Goal: Task Accomplishment & Management: Manage account settings

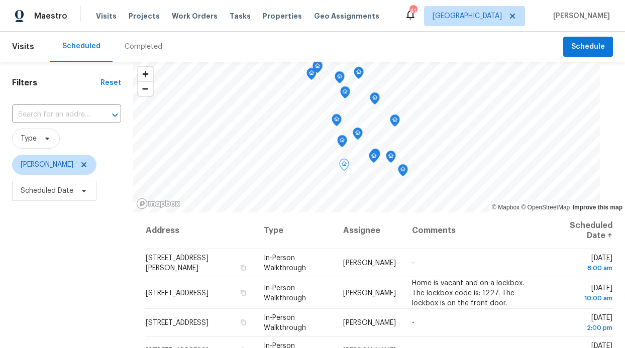
scroll to position [9, 0]
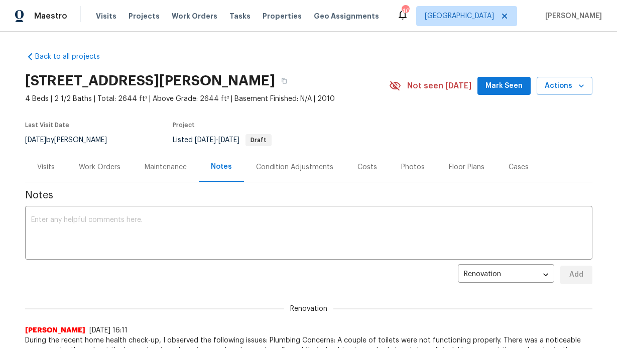
click at [109, 168] on div "Work Orders" at bounding box center [100, 167] width 42 height 10
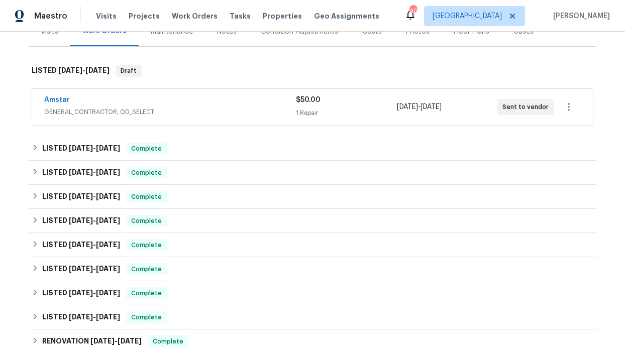
scroll to position [194, 0]
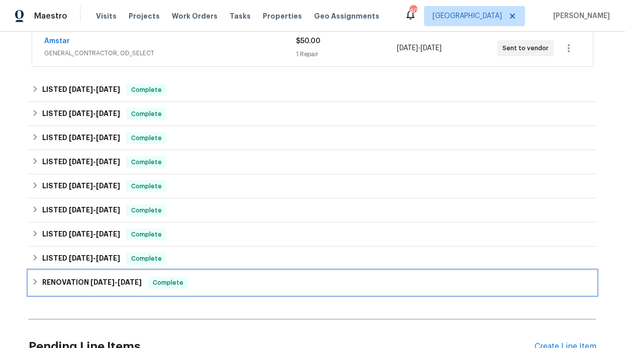
click at [83, 274] on div "RENOVATION 12/31/24 - 1/27/25 Complete" at bounding box center [313, 283] width 568 height 24
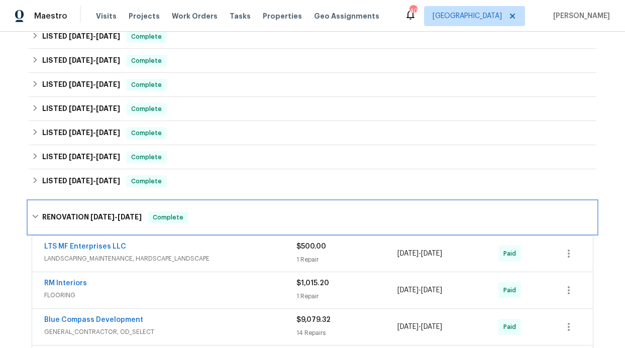
scroll to position [360, 0]
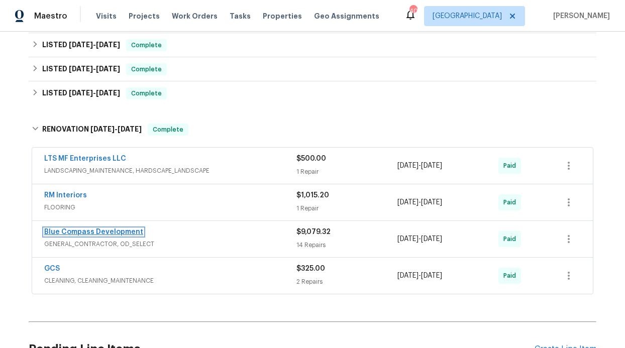
click at [73, 229] on link "Blue Compass Development" at bounding box center [93, 232] width 99 height 7
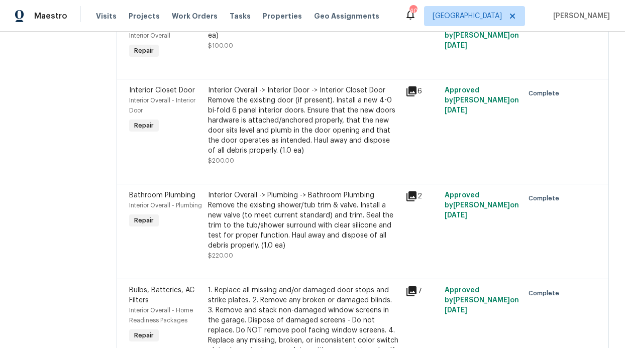
scroll to position [280, 0]
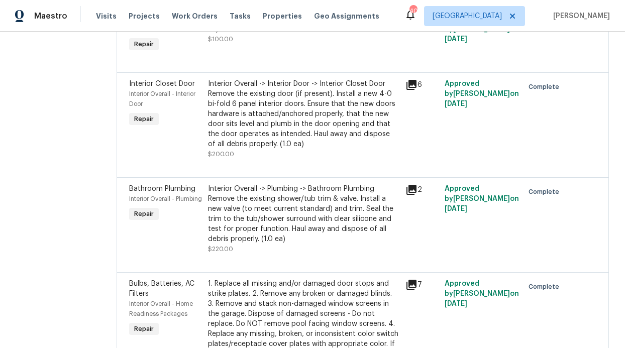
click at [417, 189] on icon at bounding box center [411, 190] width 10 height 10
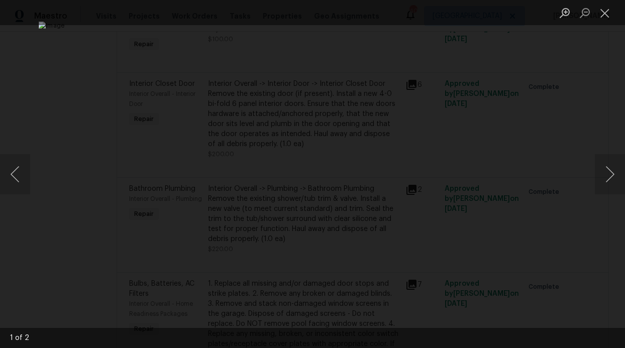
drag, startPoint x: 579, startPoint y: 183, endPoint x: 586, endPoint y: 183, distance: 7.5
click at [579, 183] on div "Lightbox" at bounding box center [312, 174] width 625 height 348
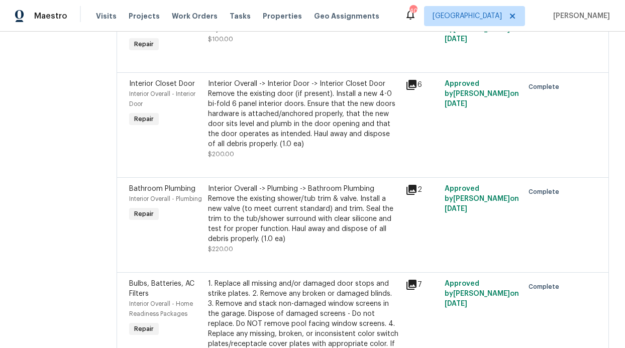
click at [428, 193] on div "2" at bounding box center [421, 190] width 33 height 12
click at [417, 189] on icon at bounding box center [411, 190] width 10 height 10
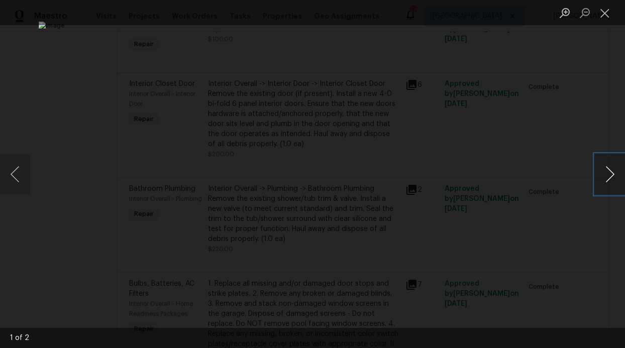
click at [609, 178] on button "Next image" at bounding box center [610, 174] width 30 height 40
click at [608, 16] on button "Close lightbox" at bounding box center [605, 13] width 20 height 18
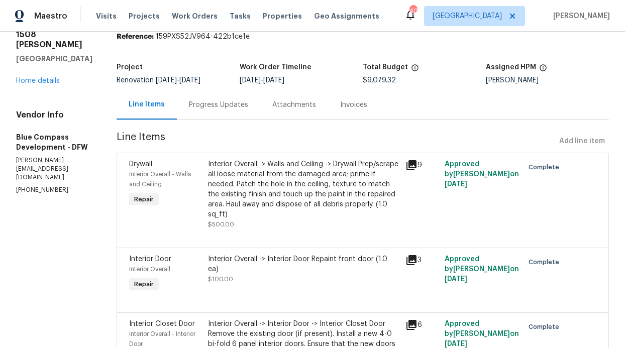
scroll to position [0, 0]
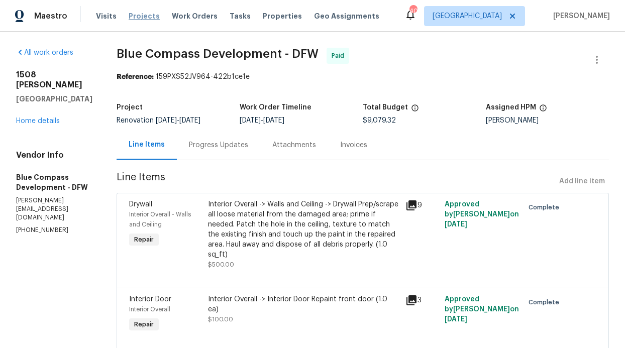
click at [130, 13] on span "Projects" at bounding box center [144, 16] width 31 height 10
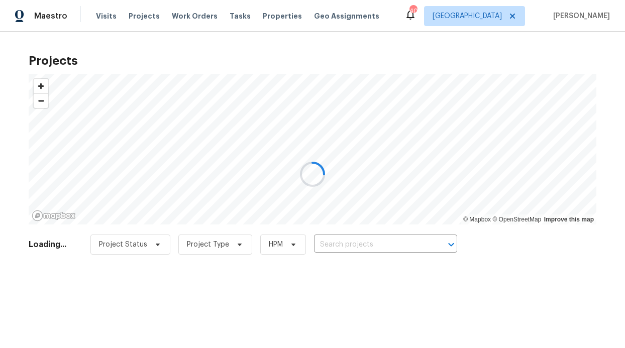
click at [321, 244] on div at bounding box center [312, 174] width 625 height 348
click at [331, 250] on div at bounding box center [312, 174] width 625 height 348
click at [331, 249] on div at bounding box center [312, 174] width 625 height 348
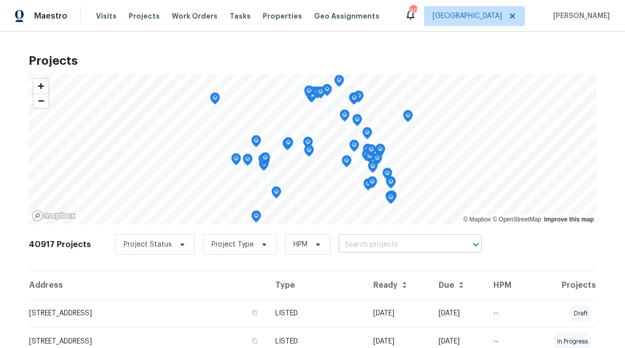
click at [358, 248] on input "text" at bounding box center [396, 245] width 115 height 16
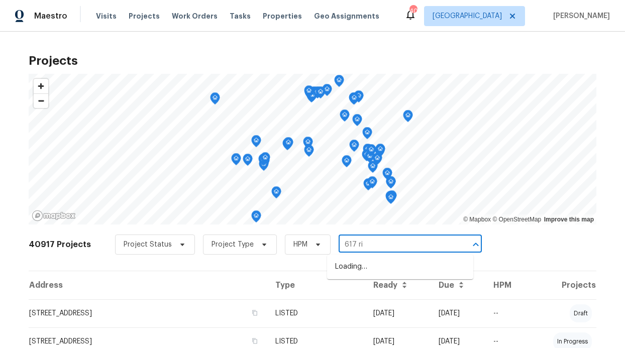
type input "617 rid"
click at [398, 275] on li "617 Ridgedale Dr, Richardson, TX 75080" at bounding box center [400, 267] width 146 height 17
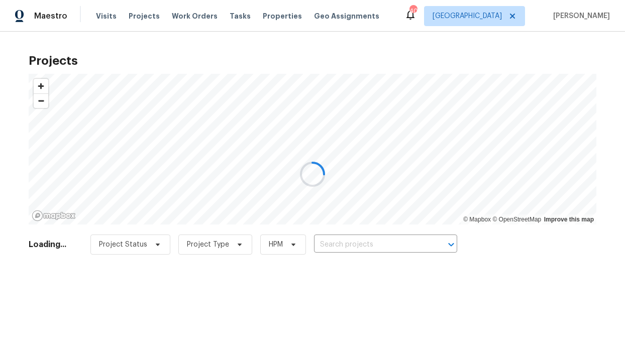
type input "617 Ridgedale Dr, Richardson, TX 75080"
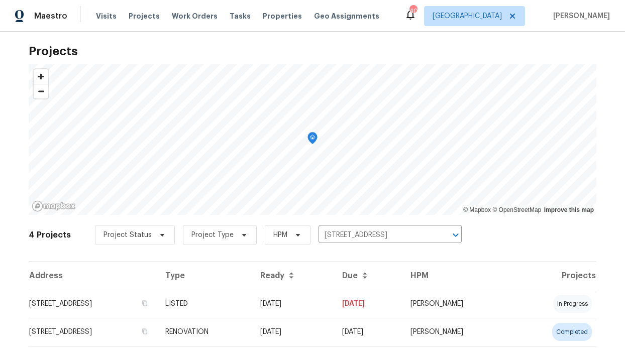
scroll to position [10, 0]
click at [127, 302] on td "617 Ridgedale Dr, Richardson, TX 75080" at bounding box center [93, 303] width 129 height 28
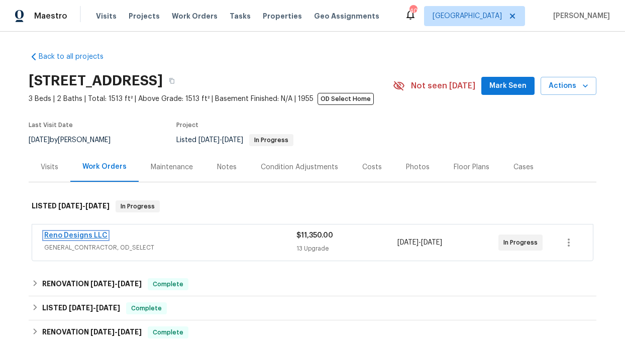
click at [91, 235] on link "Reno Designs LLC" at bounding box center [75, 235] width 63 height 7
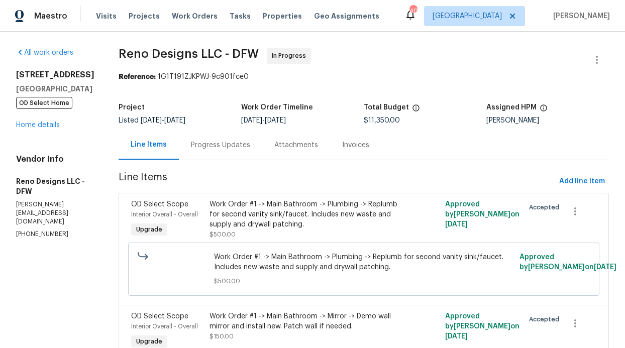
click at [57, 57] on div "All work orders" at bounding box center [55, 53] width 78 height 10
click at [60, 50] on div "All work orders" at bounding box center [55, 53] width 78 height 10
click at [57, 54] on link "All work orders" at bounding box center [44, 52] width 57 height 7
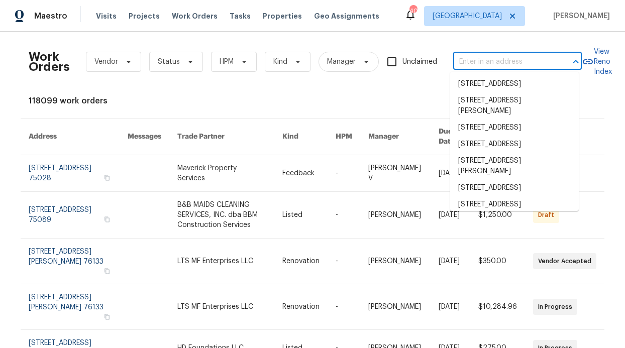
click at [479, 66] on input "text" at bounding box center [503, 62] width 100 height 16
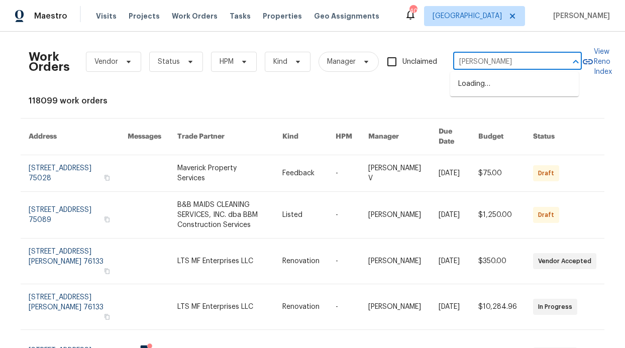
type input "rosson"
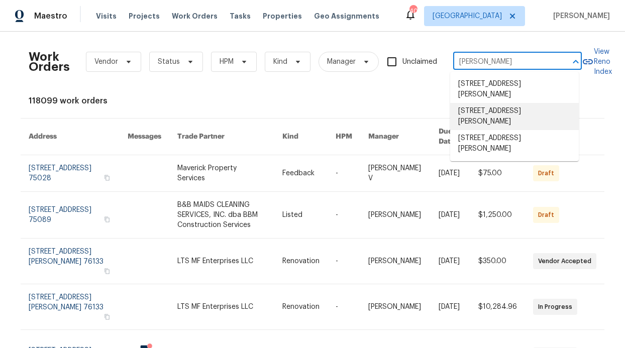
click at [506, 129] on li "1613 Rosson Rd, Little Elm, TX 75068" at bounding box center [514, 116] width 129 height 27
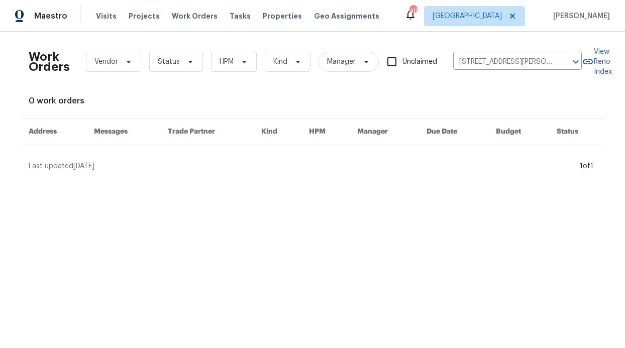
click at [497, 70] on div "Work Orders Vendor Status HPM Kind Manager Unclaimed 1613 Rosson Rd, Little Elm…" at bounding box center [305, 62] width 553 height 44
click at [500, 67] on input "1613 Rosson Rd, Little Elm, TX 75068" at bounding box center [503, 62] width 100 height 16
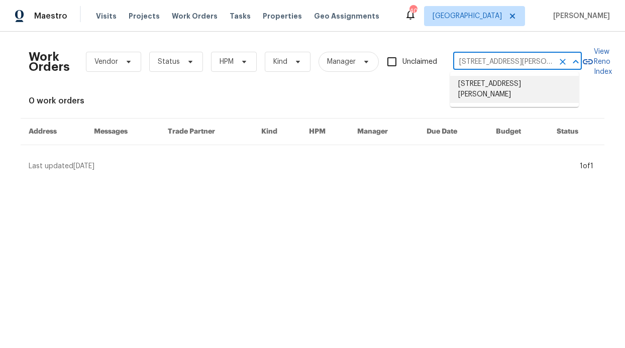
click at [475, 67] on input "1613 Rosson Rd, Little Elm, TX 75068" at bounding box center [503, 62] width 100 height 16
drag, startPoint x: 471, startPoint y: 62, endPoint x: 440, endPoint y: 62, distance: 30.7
click at [441, 62] on div "Work Orders Vendor Status HPM Kind Manager Unclaimed 1613 Rosson Rd, Little Elm…" at bounding box center [305, 62] width 553 height 44
type input "Rosson Rd, Little Elm, TX 75068"
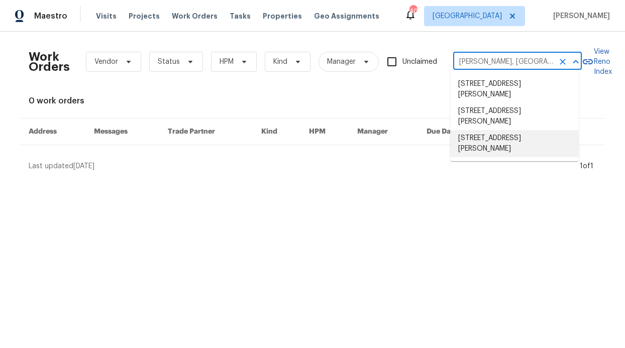
click at [483, 139] on li "1508 Rosson Rd, Little Elm, TX 75068" at bounding box center [514, 143] width 129 height 27
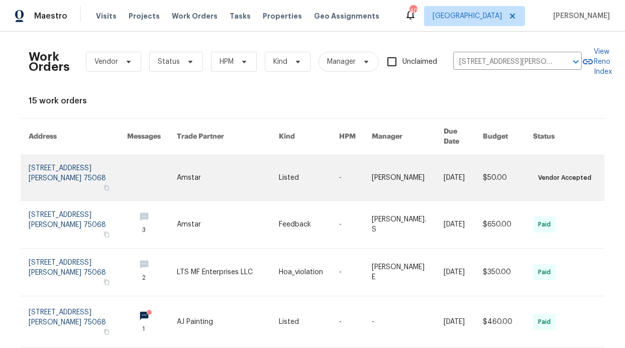
click at [61, 156] on link at bounding box center [78, 177] width 98 height 45
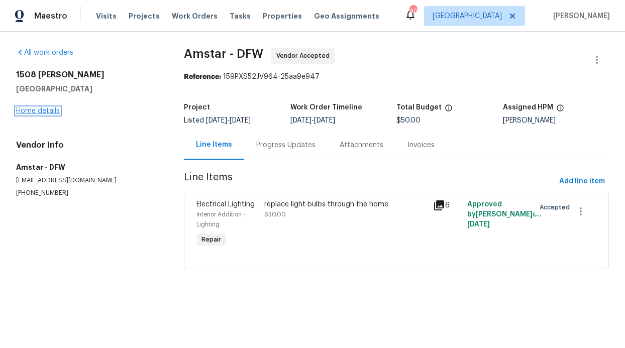
click at [38, 111] on link "Home details" at bounding box center [38, 111] width 44 height 7
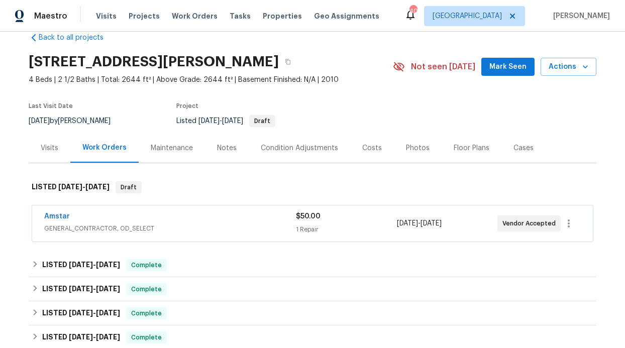
scroll to position [169, 0]
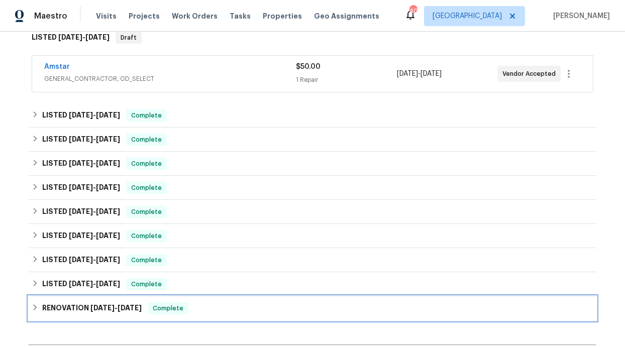
click at [79, 300] on div "RENOVATION 12/31/24 - 1/27/25 Complete" at bounding box center [313, 308] width 568 height 24
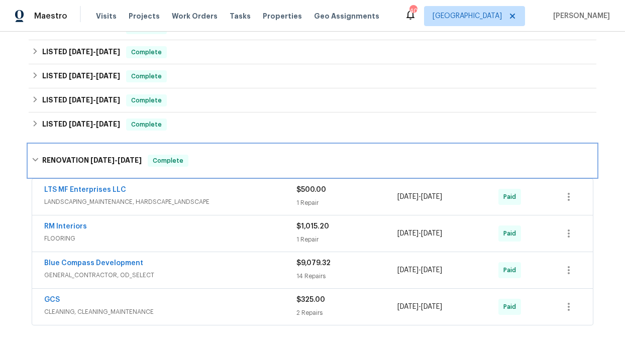
scroll to position [352, 0]
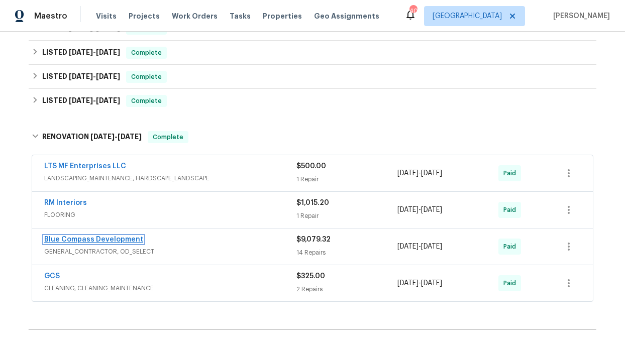
click at [69, 241] on link "Blue Compass Development" at bounding box center [93, 239] width 99 height 7
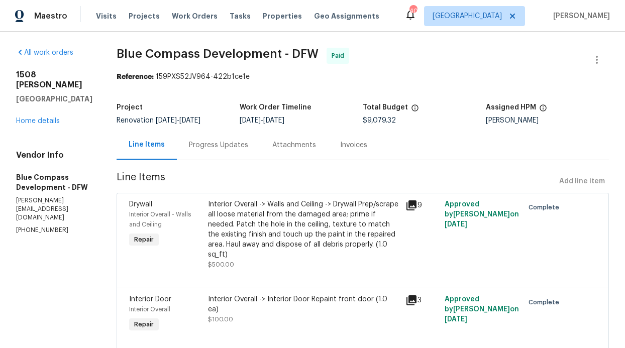
click at [228, 134] on div "Progress Updates" at bounding box center [218, 145] width 83 height 30
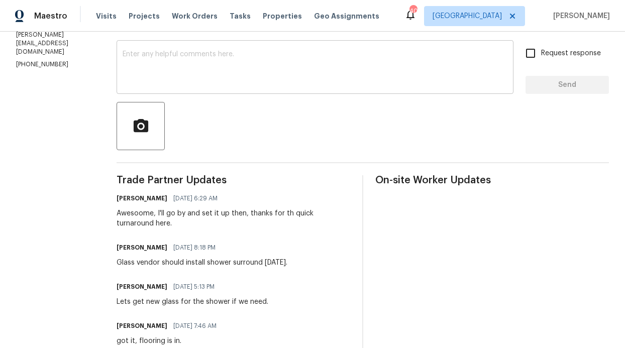
scroll to position [66, 0]
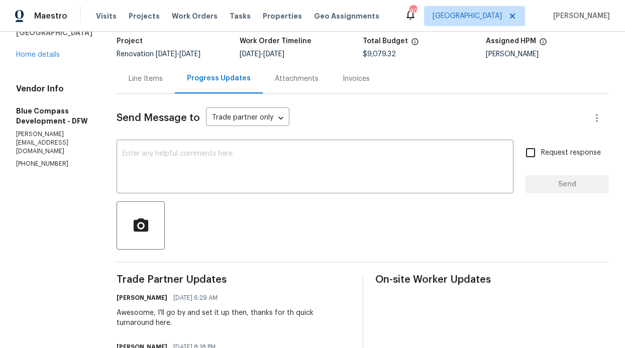
click at [507, 157] on div "x ​ Request response Send" at bounding box center [363, 167] width 492 height 51
click at [520, 153] on input "Request response" at bounding box center [530, 152] width 21 height 21
checkbox input "true"
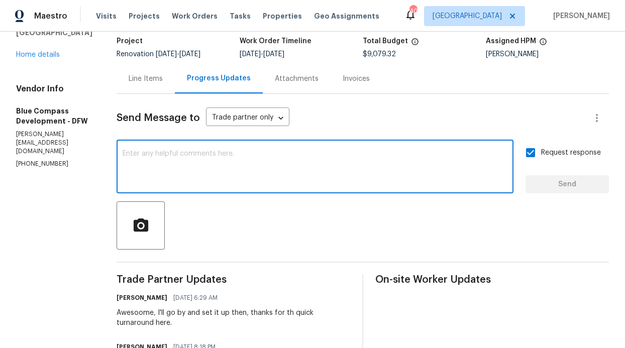
click at [343, 176] on textarea at bounding box center [315, 167] width 385 height 35
type textarea "Hello"
click at [163, 76] on div "Line Items" at bounding box center [146, 79] width 34 height 10
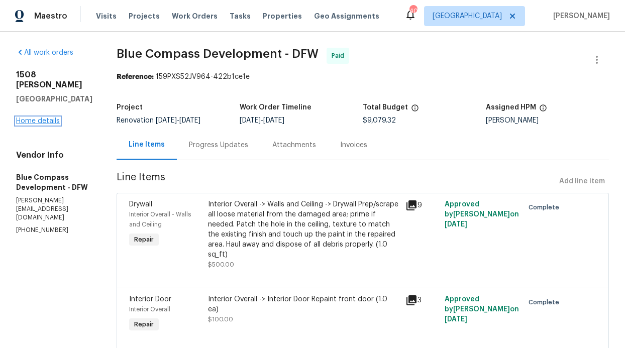
click at [51, 118] on link "Home details" at bounding box center [38, 121] width 44 height 7
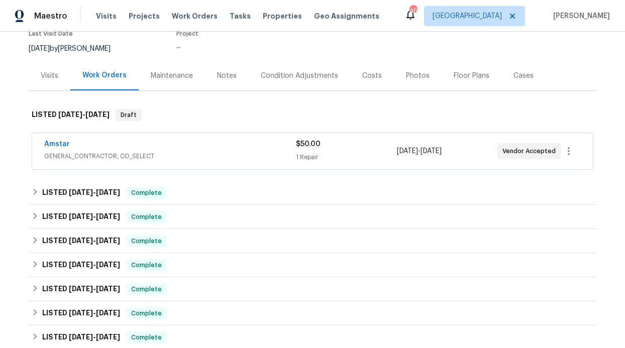
scroll to position [302, 0]
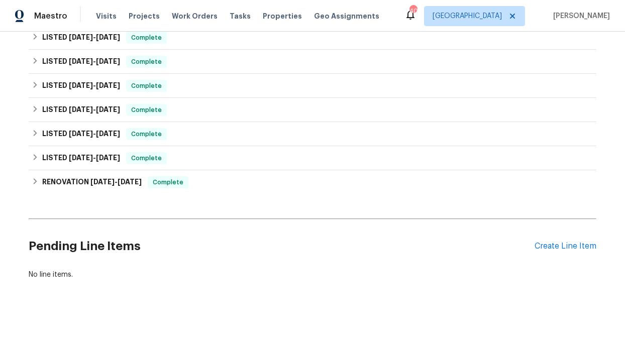
click at [527, 233] on h2 "Pending Line Items" at bounding box center [282, 246] width 506 height 47
click at [540, 242] on div "Create Line Item" at bounding box center [566, 247] width 62 height 10
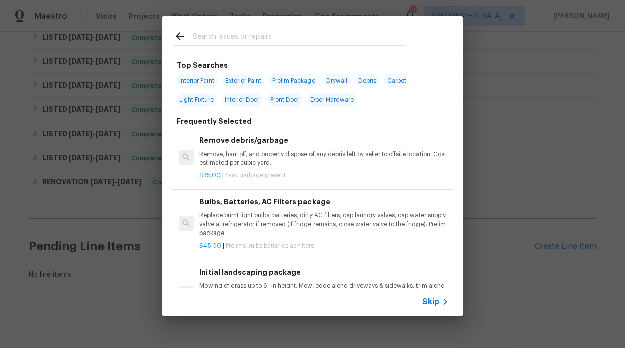
click at [429, 300] on span "Skip" at bounding box center [430, 302] width 17 height 10
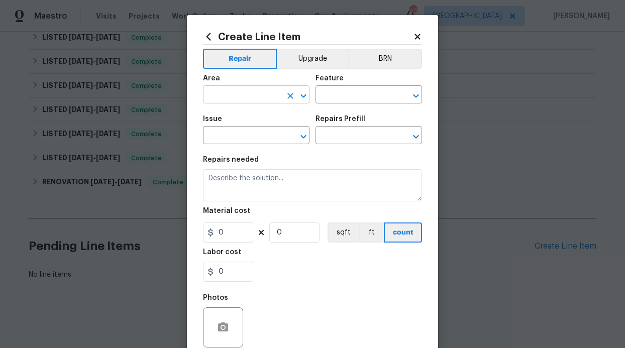
click at [254, 100] on input "text" at bounding box center [242, 96] width 78 height 16
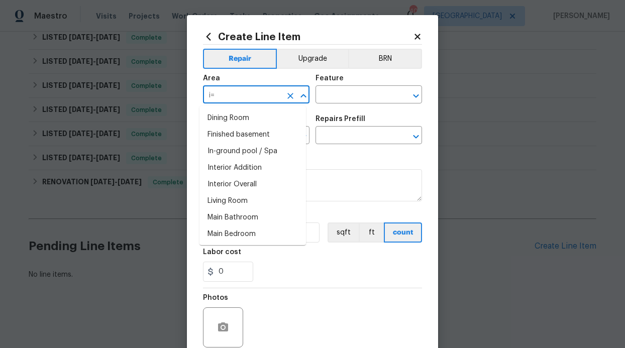
type input "i"
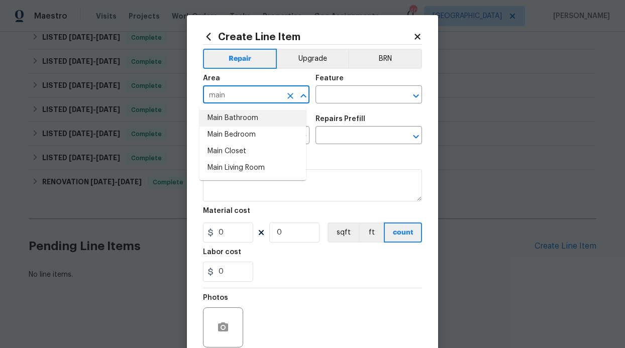
click at [248, 122] on li "Main Bathroom" at bounding box center [252, 118] width 107 height 17
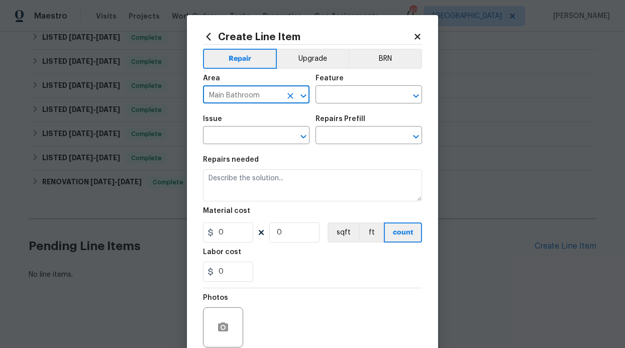
type input "Main Bathroom"
click at [325, 106] on div "Area Main Bathroom ​ Feature ​" at bounding box center [312, 89] width 219 height 41
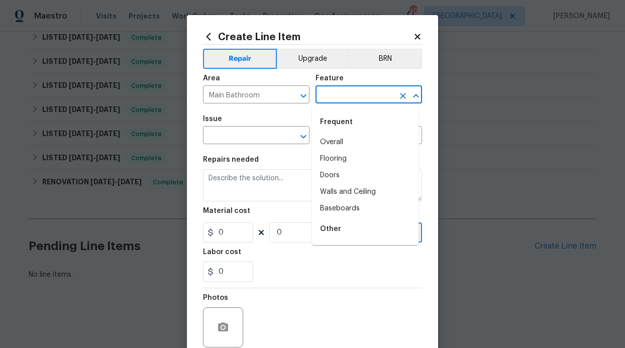
click at [326, 100] on input "text" at bounding box center [355, 96] width 78 height 16
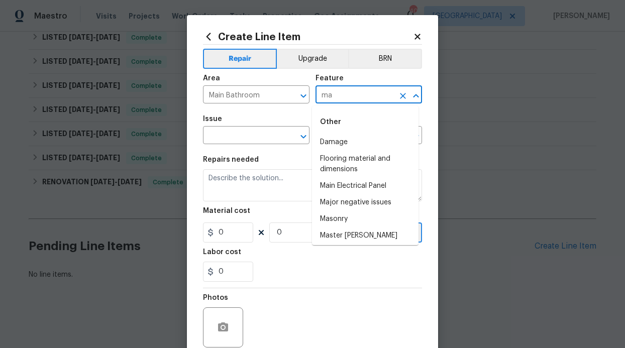
type input "m"
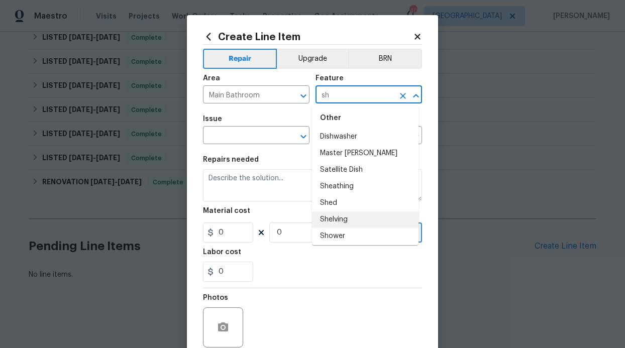
scroll to position [59, 0]
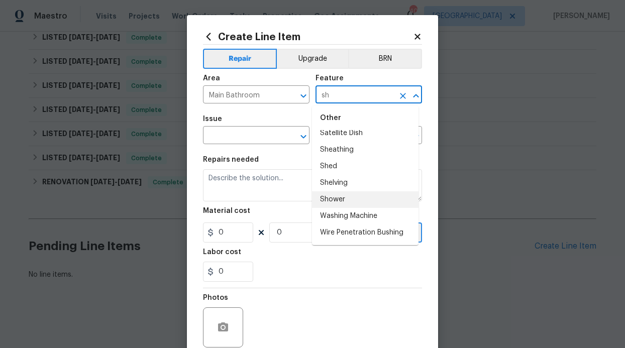
click at [346, 197] on li "Shower" at bounding box center [365, 199] width 107 height 17
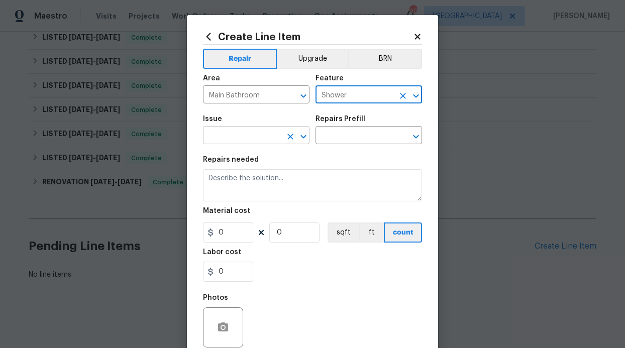
type input "Shower"
click at [262, 138] on input "text" at bounding box center [242, 137] width 78 height 16
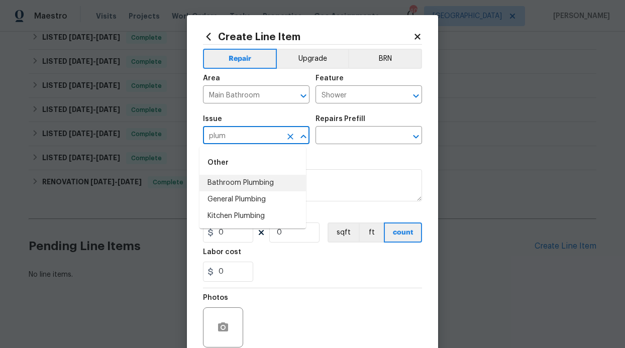
click at [269, 187] on li "Bathroom Plumbing" at bounding box center [252, 183] width 107 height 17
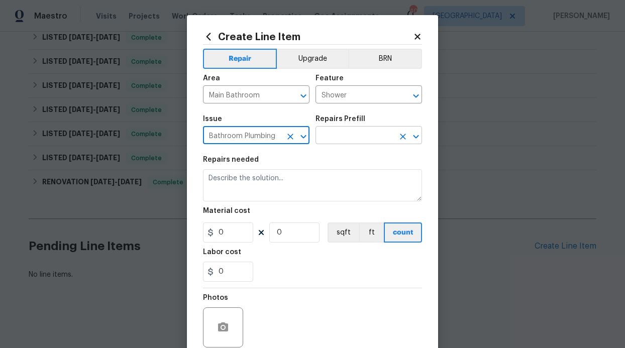
type input "Bathroom Plumbing"
click at [349, 140] on input "text" at bounding box center [355, 137] width 78 height 16
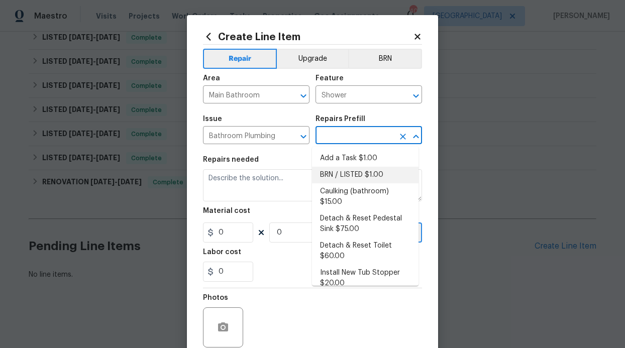
scroll to position [0, 0]
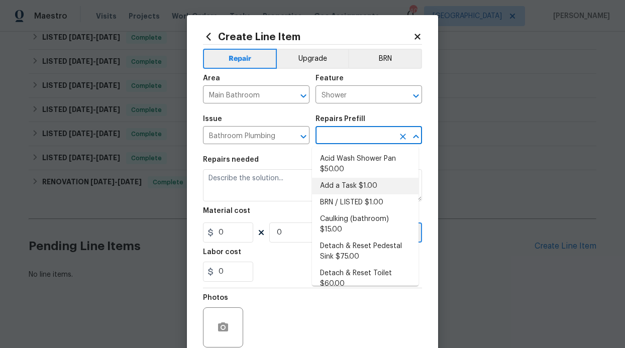
click at [357, 187] on li "Add a Task $1.00" at bounding box center [365, 186] width 107 height 17
type input "Plumbing"
type input "Add a Task $1.00"
type textarea "HPM to detail"
type input "1"
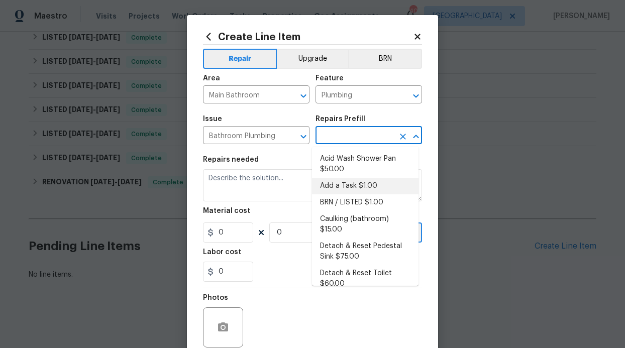
type input "1"
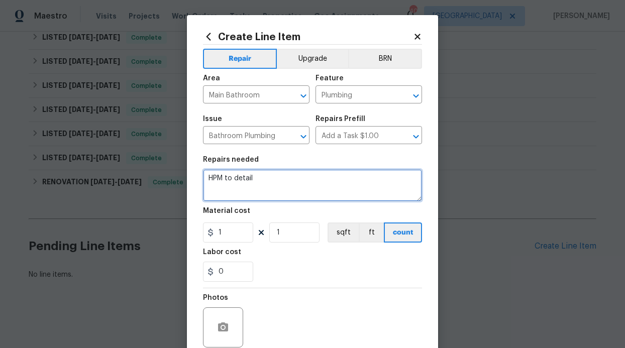
drag, startPoint x: 237, startPoint y: 183, endPoint x: 203, endPoint y: 181, distance: 33.8
click at [203, 181] on textarea "HPM to detail" at bounding box center [312, 185] width 219 height 32
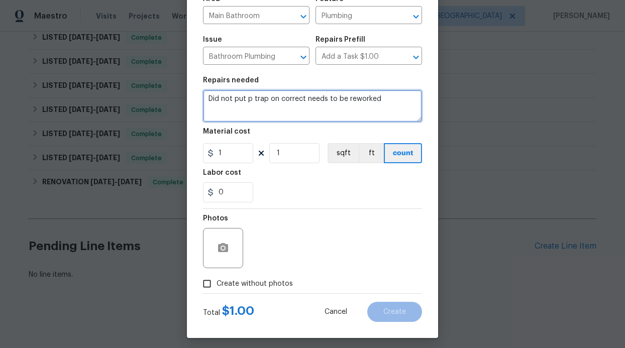
scroll to position [85, 0]
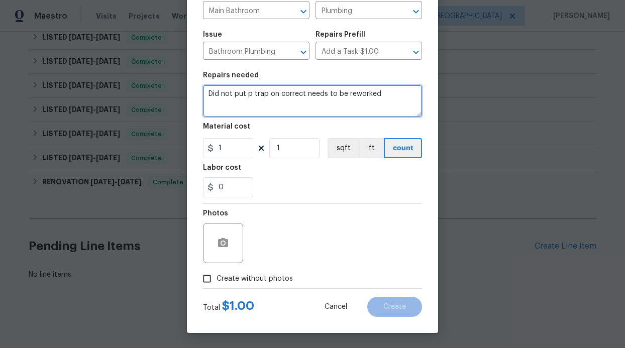
type textarea "Did not put p trap on correct needs to be reworked"
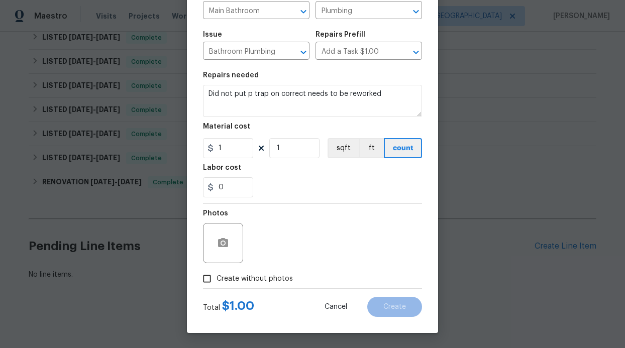
click at [281, 275] on span "Create without photos" at bounding box center [255, 279] width 76 height 11
click at [217, 275] on input "Create without photos" at bounding box center [206, 278] width 19 height 19
checkbox input "true"
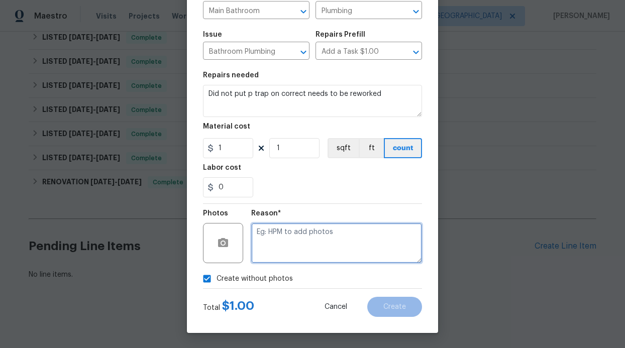
click at [353, 254] on textarea at bounding box center [336, 243] width 171 height 40
type textarea "Gc will add photos"
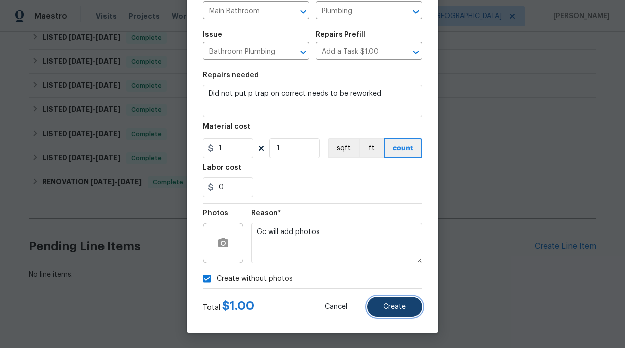
click at [391, 299] on button "Create" at bounding box center [394, 307] width 55 height 20
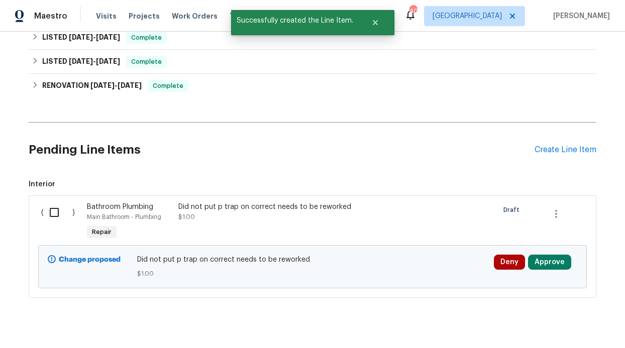
scroll to position [417, 0]
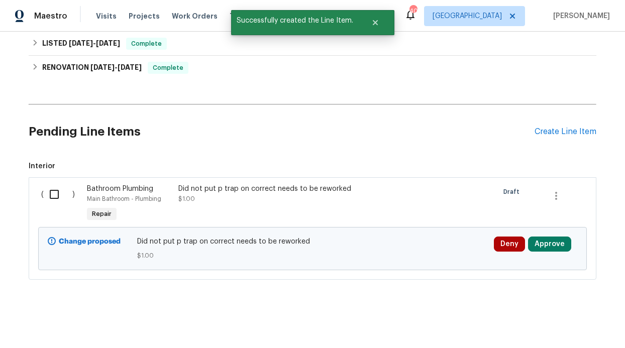
click at [55, 187] on input "checkbox" at bounding box center [58, 194] width 29 height 21
checkbox input "true"
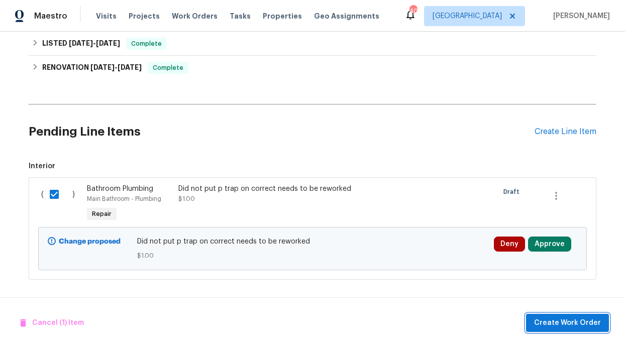
click at [550, 314] on button "Create Work Order" at bounding box center [567, 323] width 83 height 19
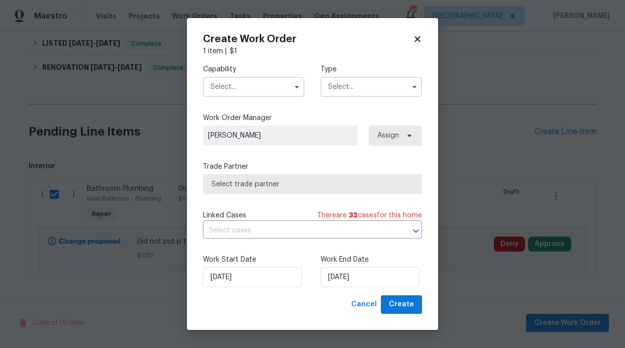
click at [341, 88] on input "text" at bounding box center [371, 87] width 101 height 20
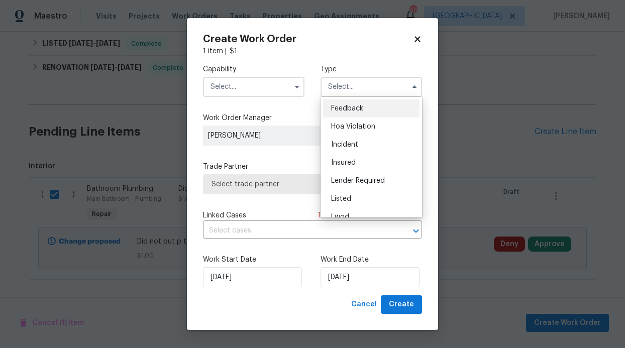
click at [279, 93] on input "text" at bounding box center [253, 87] width 101 height 20
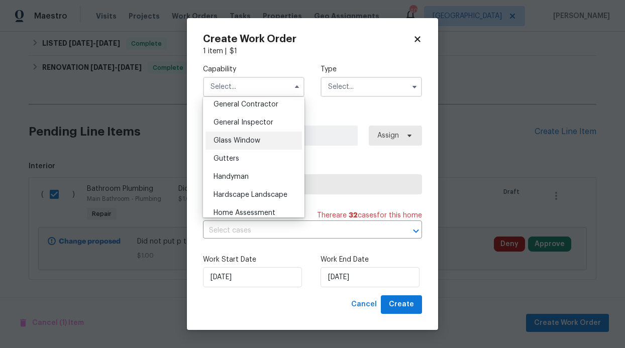
scroll to position [486, 0]
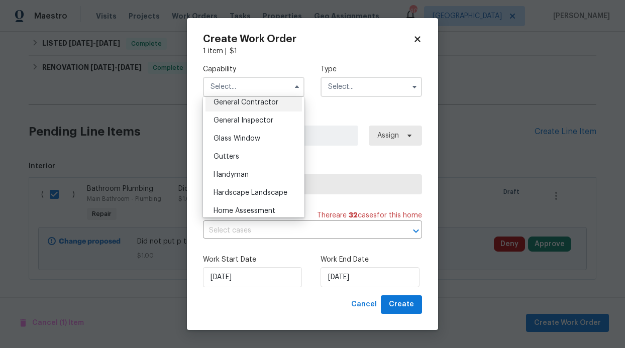
click at [264, 112] on div "General Contractor" at bounding box center [253, 102] width 96 height 18
type input "General Contractor"
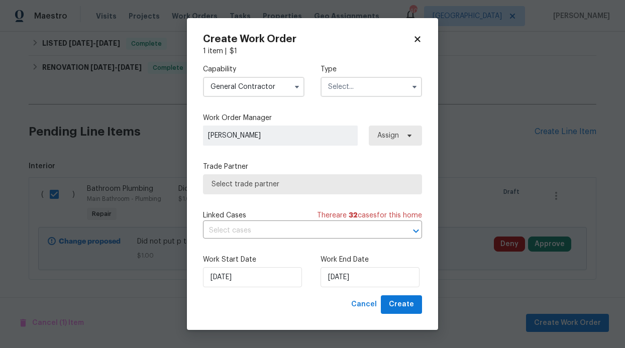
click at [333, 96] on input "text" at bounding box center [371, 87] width 101 height 20
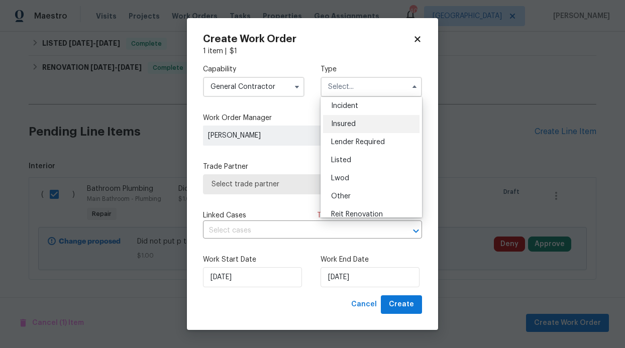
scroll to position [24, 0]
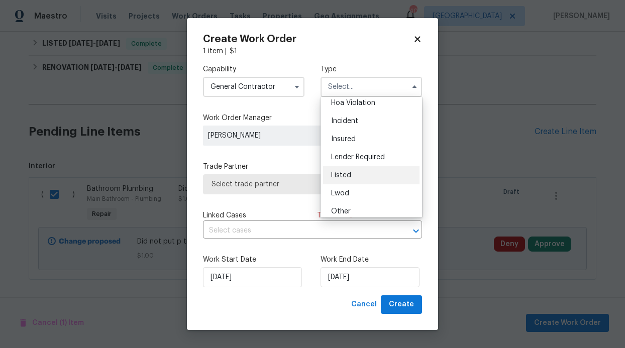
click at [343, 176] on span "Listed" at bounding box center [341, 175] width 20 height 7
type input "Listed"
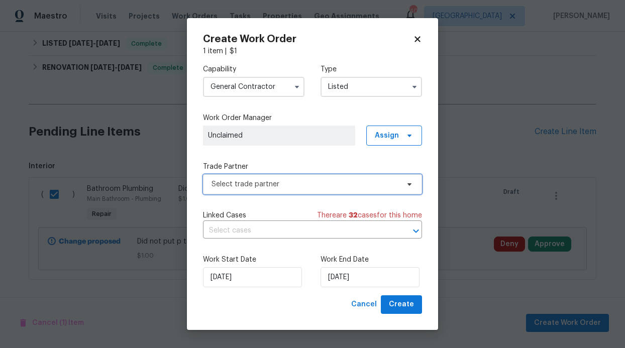
click at [397, 178] on span "Select trade partner" at bounding box center [312, 184] width 219 height 20
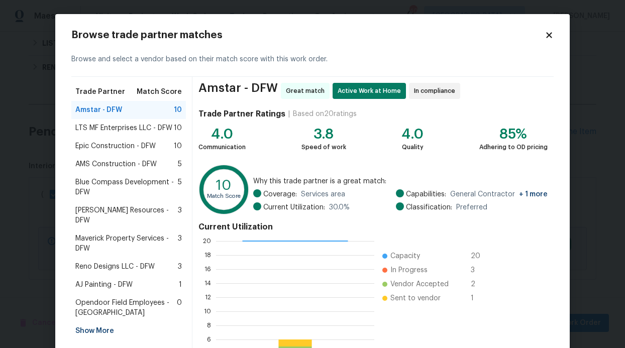
scroll to position [2, 0]
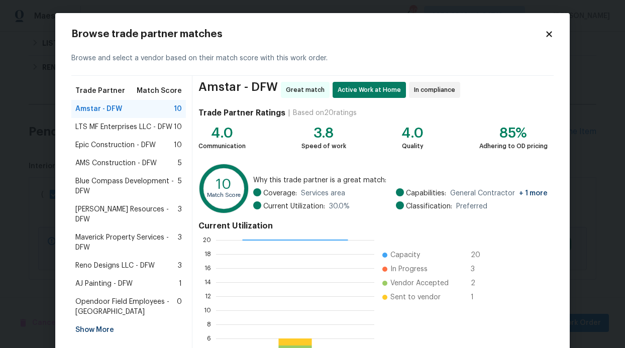
click at [150, 187] on span "Blue Compass Development - DFW" at bounding box center [126, 186] width 102 height 20
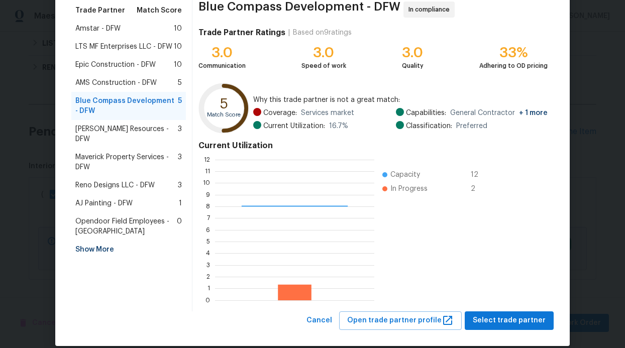
scroll to position [95, 0]
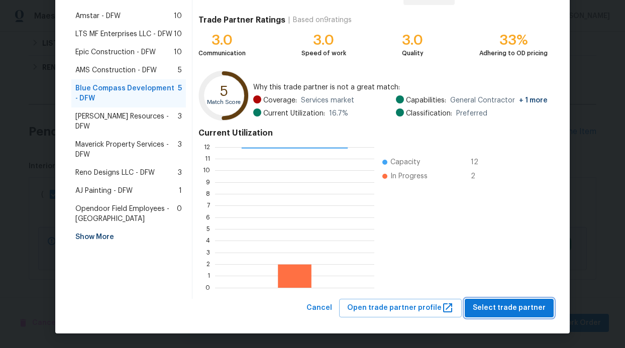
click at [496, 302] on span "Select trade partner" at bounding box center [509, 308] width 73 height 13
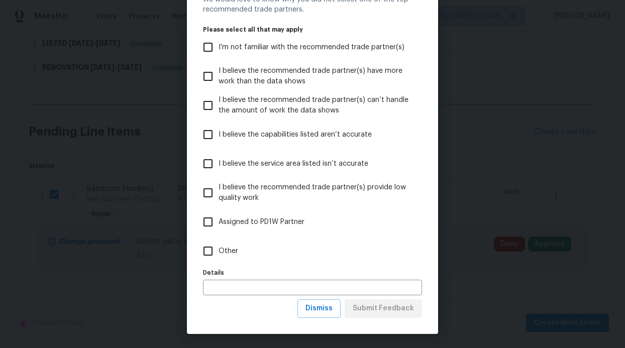
scroll to position [50, 0]
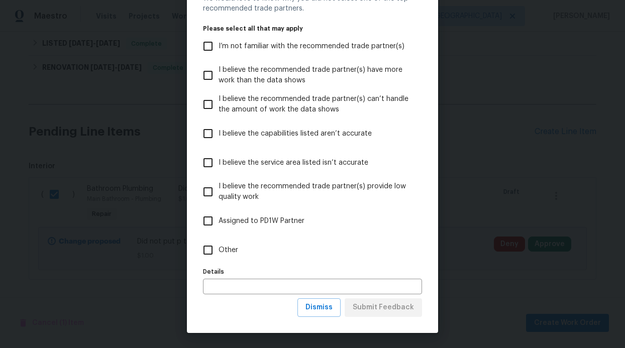
click at [278, 232] on label "Assigned to PD1W Partner" at bounding box center [305, 220] width 217 height 29
click at [219, 232] on input "Assigned to PD1W Partner" at bounding box center [207, 221] width 21 height 21
checkbox input "true"
click at [393, 299] on button "Submit Feedback" at bounding box center [383, 307] width 77 height 19
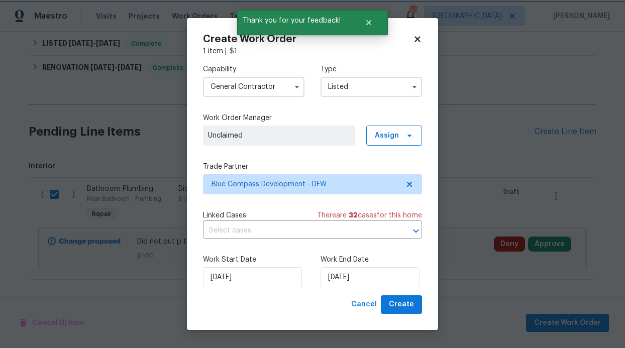
scroll to position [0, 0]
click at [377, 272] on input "9/16/2025" at bounding box center [370, 277] width 99 height 20
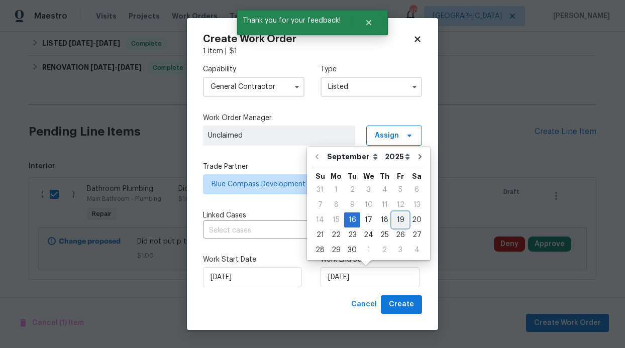
click at [393, 223] on div "19" at bounding box center [400, 220] width 16 height 14
type input "9/19/2025"
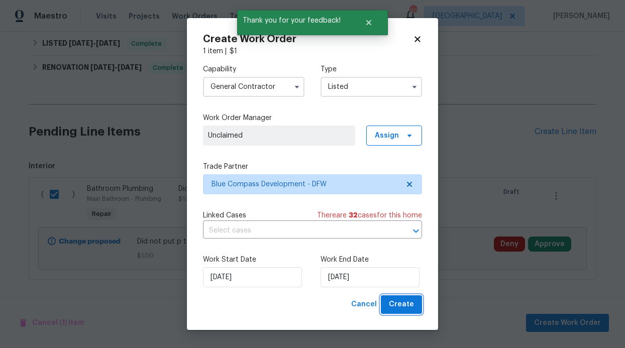
click at [409, 301] on span "Create" at bounding box center [401, 304] width 25 height 13
checkbox input "false"
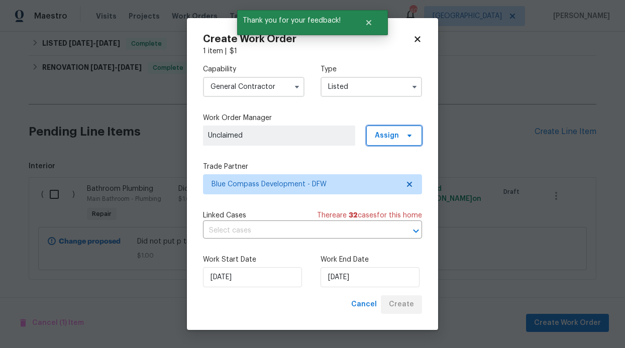
click at [403, 135] on span at bounding box center [407, 136] width 11 height 8
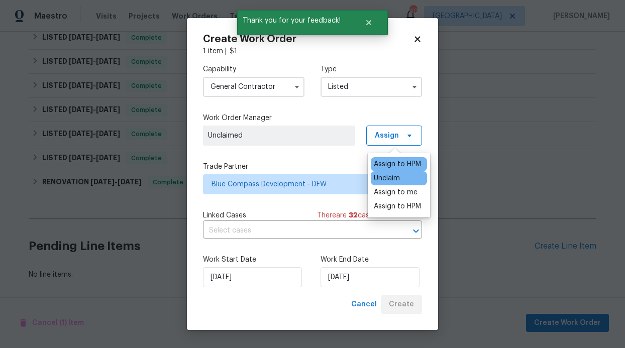
click at [392, 168] on div "Assign to HPM" at bounding box center [397, 164] width 47 height 10
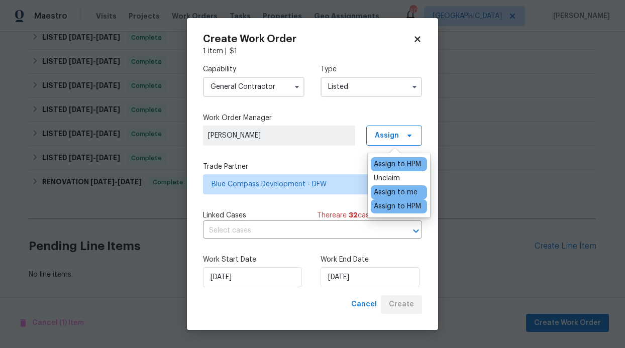
click at [390, 164] on div "Assign to HPM" at bounding box center [397, 164] width 47 height 10
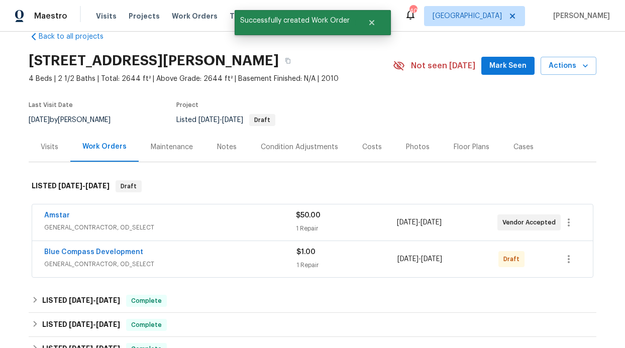
scroll to position [0, 0]
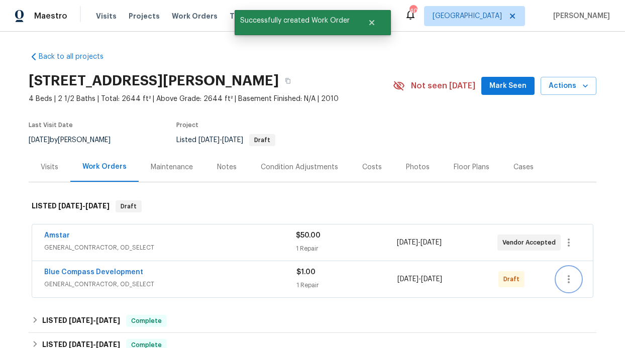
click at [558, 276] on button "button" at bounding box center [569, 279] width 24 height 24
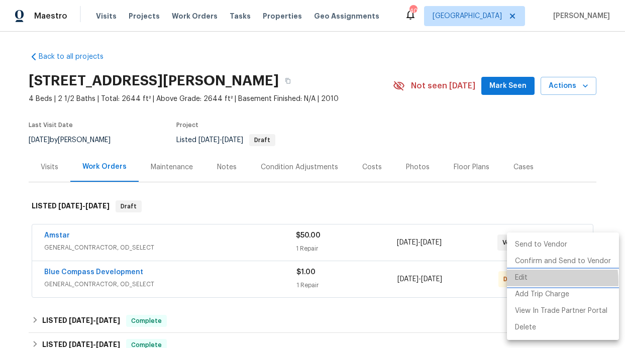
click at [527, 282] on li "Edit" at bounding box center [563, 278] width 112 height 17
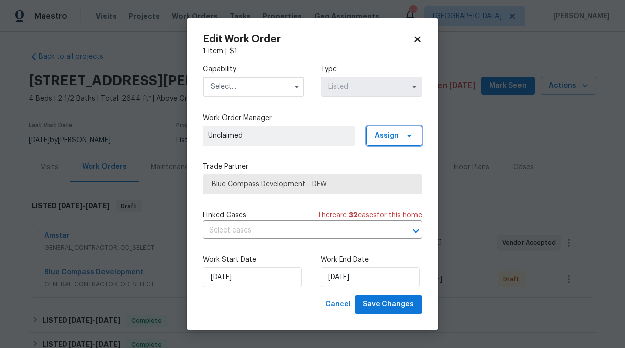
click at [414, 141] on span "Assign" at bounding box center [394, 136] width 56 height 20
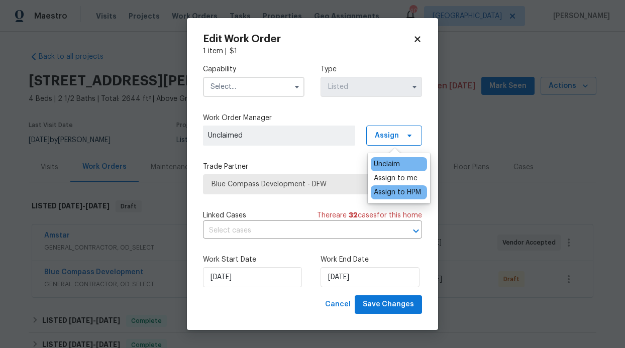
click at [399, 188] on div "Assign to HPM" at bounding box center [397, 192] width 47 height 10
click at [507, 203] on body "Maestro Visits Projects Work Orders Tasks Properties Geo Assignments 40 Dallas …" at bounding box center [312, 174] width 625 height 348
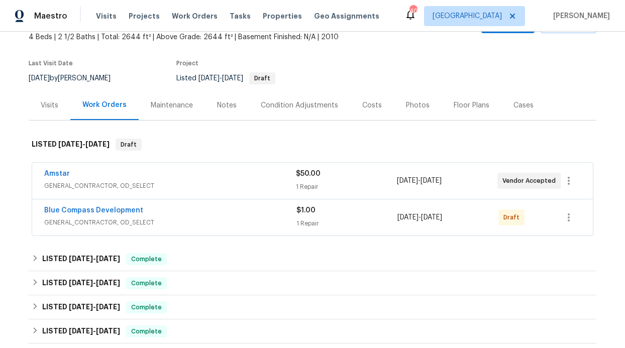
scroll to position [63, 0]
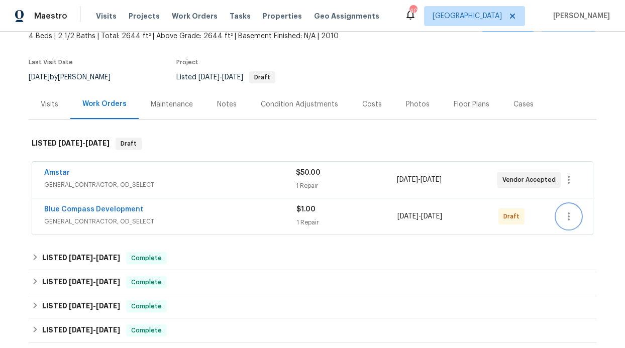
click at [563, 217] on icon "button" at bounding box center [569, 217] width 12 height 12
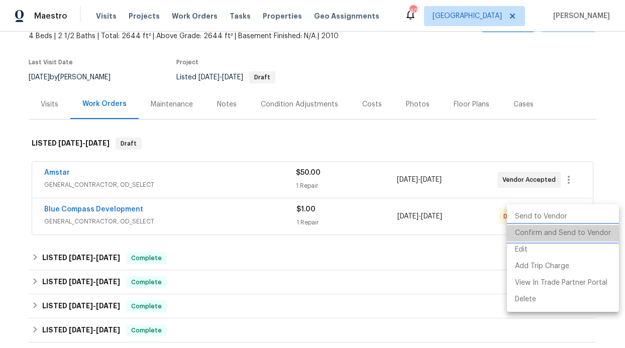
click at [564, 233] on li "Confirm and Send to Vendor" at bounding box center [563, 233] width 112 height 17
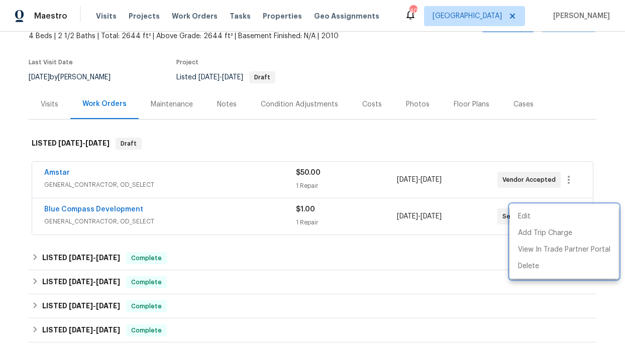
click at [77, 56] on div at bounding box center [312, 174] width 625 height 348
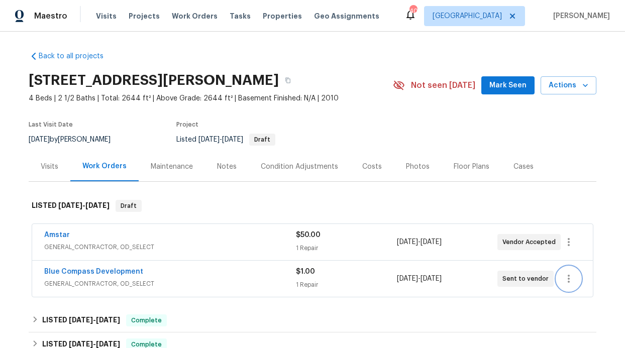
scroll to position [0, 0]
click at [195, 18] on span "Work Orders" at bounding box center [195, 16] width 46 height 10
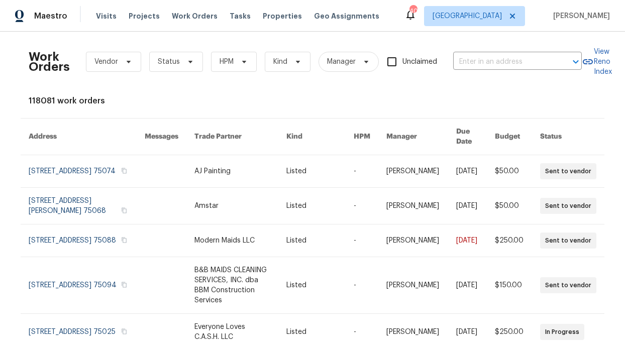
click at [209, 16] on div "Visits Projects Work Orders Tasks Properties Geo Assignments" at bounding box center [243, 16] width 295 height 20
click at [199, 17] on span "Work Orders" at bounding box center [195, 16] width 46 height 10
drag, startPoint x: 198, startPoint y: 55, endPoint x: 186, endPoint y: 58, distance: 13.0
click at [198, 55] on div "Work Orders Vendor Status HPM Kind Manager Unclaimed ​" at bounding box center [305, 62] width 553 height 44
click at [186, 59] on icon at bounding box center [190, 62] width 8 height 8
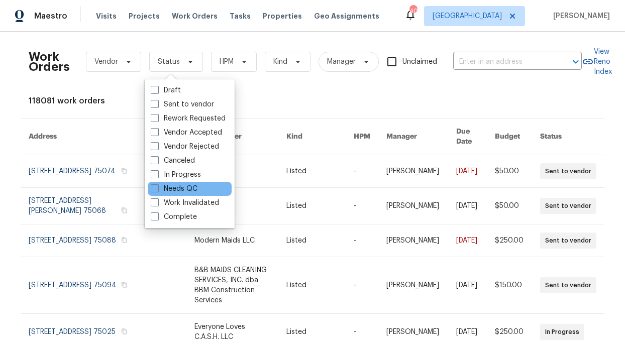
click at [198, 182] on div "Needs QC" at bounding box center [190, 189] width 84 height 14
click at [196, 185] on div "Needs QC" at bounding box center [190, 189] width 84 height 14
click at [200, 191] on div "Needs QC" at bounding box center [190, 189] width 84 height 14
click at [197, 189] on label "Needs QC" at bounding box center [174, 189] width 47 height 10
click at [157, 189] on input "Needs QC" at bounding box center [154, 187] width 7 height 7
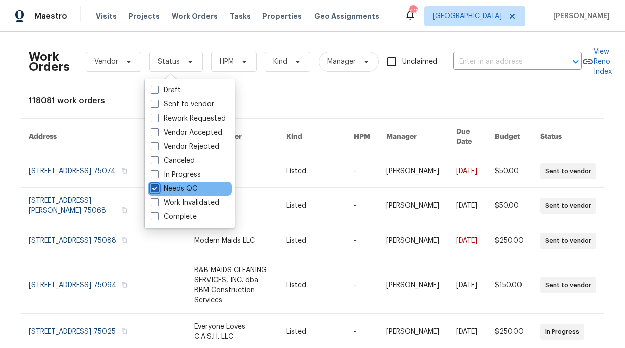
checkbox input "true"
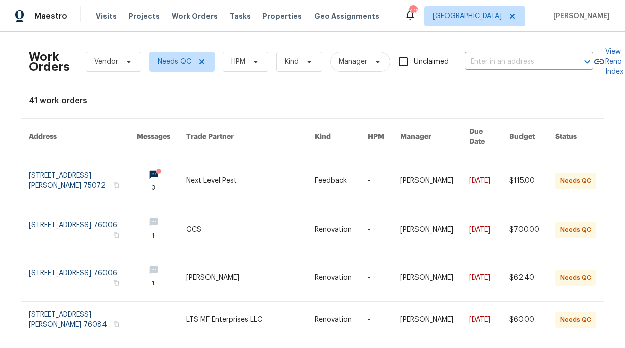
click at [244, 86] on div "Work Orders Vendor Needs QC HPM Kind Manager Unclaimed ​ View Reno Index 41 wor…" at bounding box center [313, 327] width 568 height 575
click at [252, 70] on span "HPM" at bounding box center [246, 62] width 46 height 20
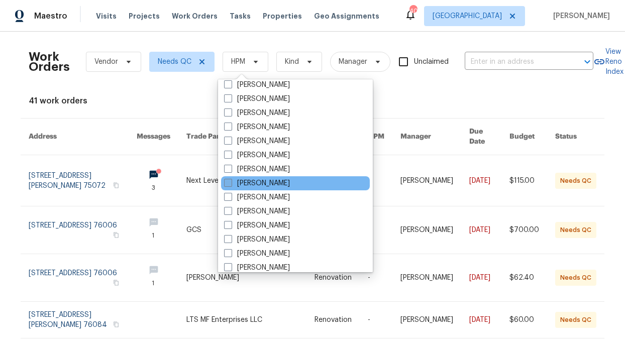
scroll to position [561, 0]
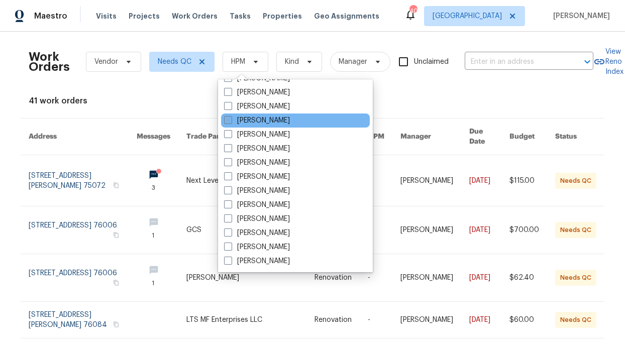
click at [264, 123] on label "[PERSON_NAME]" at bounding box center [257, 121] width 66 height 10
click at [231, 122] on input "[PERSON_NAME]" at bounding box center [227, 119] width 7 height 7
checkbox input "true"
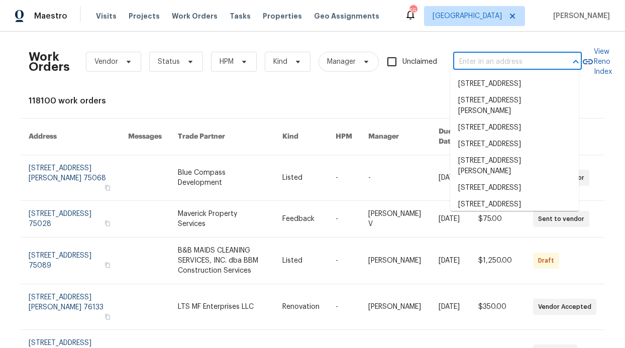
click at [456, 58] on input "text" at bounding box center [503, 62] width 100 height 16
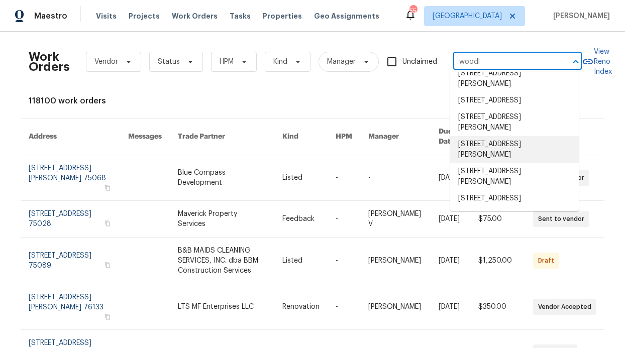
scroll to position [1035, 0]
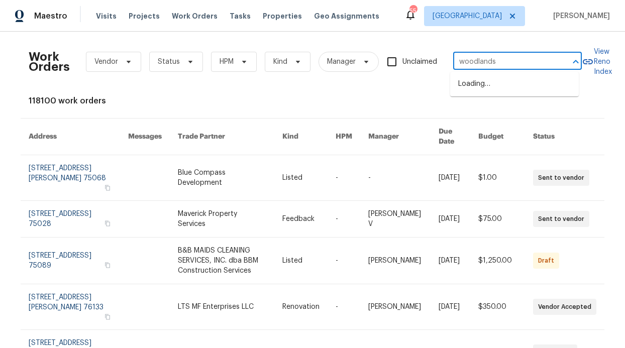
type input "woodlands"
click at [504, 109] on li "5704 Woodlands Dr, The Colony, TX 75056" at bounding box center [514, 100] width 129 height 17
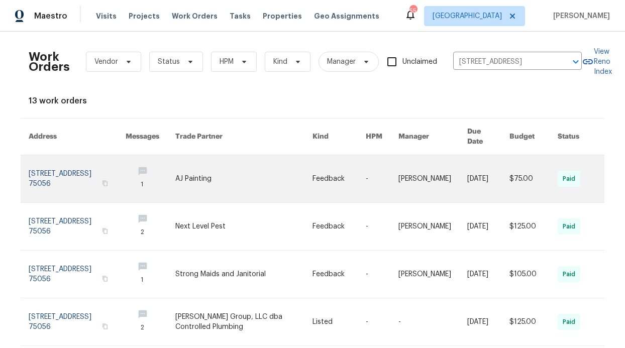
click at [83, 166] on link at bounding box center [77, 178] width 97 height 47
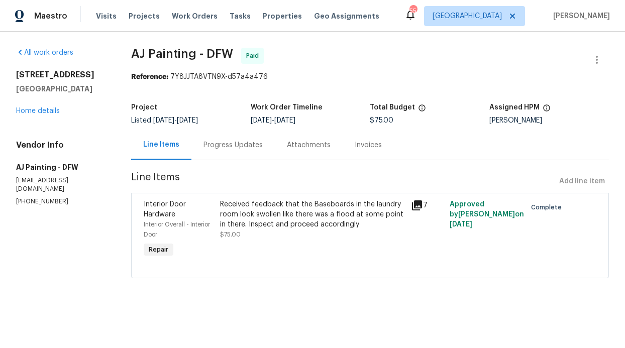
click at [210, 154] on div "Progress Updates" at bounding box center [232, 145] width 83 height 30
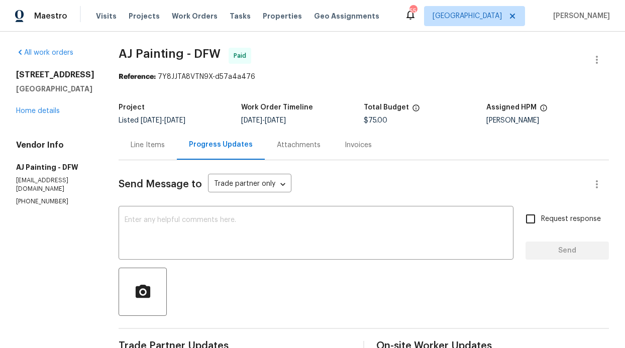
scroll to position [18, 0]
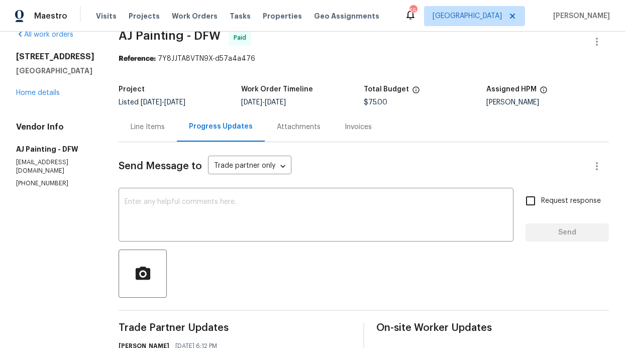
click at [49, 100] on div "All work orders 5704 Woodlands Dr The Colony, TX 75056 Home details Vendor Info…" at bounding box center [55, 109] width 78 height 158
click at [48, 96] on link "Home details" at bounding box center [38, 92] width 44 height 7
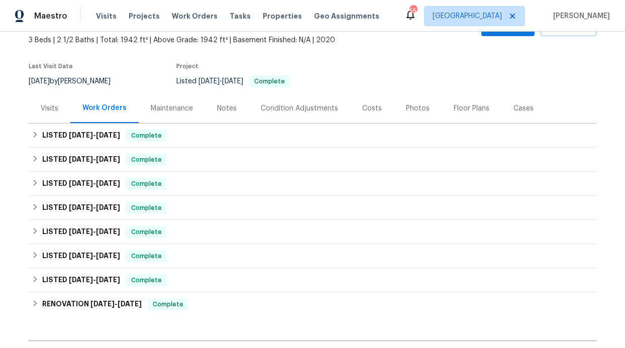
scroll to position [60, 0]
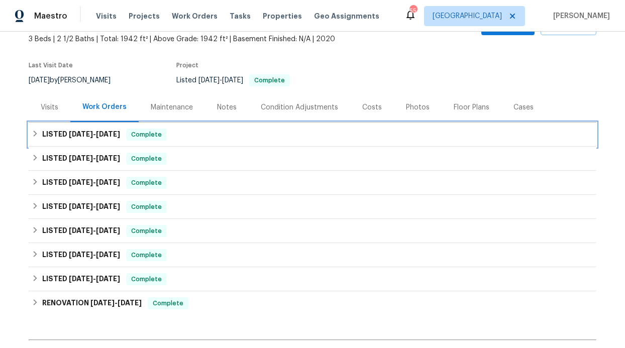
click at [191, 141] on div "LISTED 7/28/25 - 7/30/25 Complete" at bounding box center [313, 135] width 568 height 24
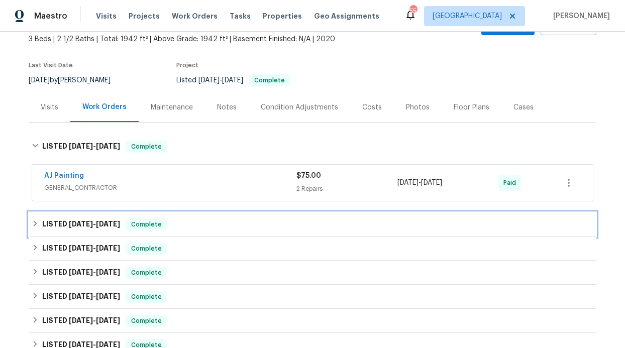
click at [147, 232] on div "LISTED 6/2/25 - 6/2/25 Complete" at bounding box center [313, 225] width 568 height 24
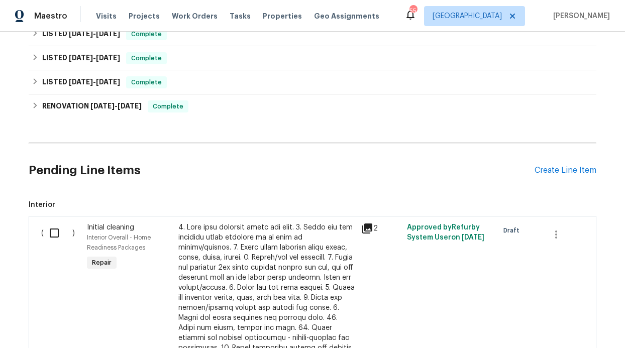
scroll to position [381, 0]
click at [567, 174] on div "Create Line Item" at bounding box center [566, 170] width 62 height 10
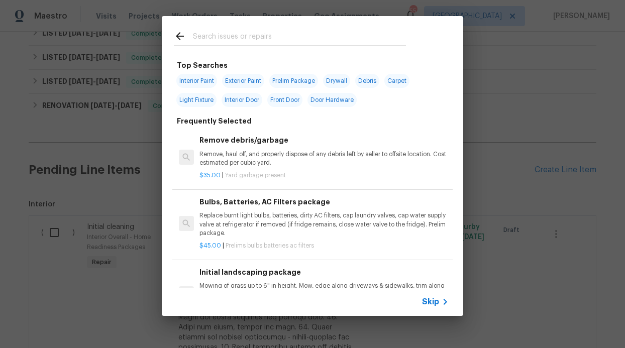
click at [424, 297] on span "Skip" at bounding box center [430, 302] width 17 height 10
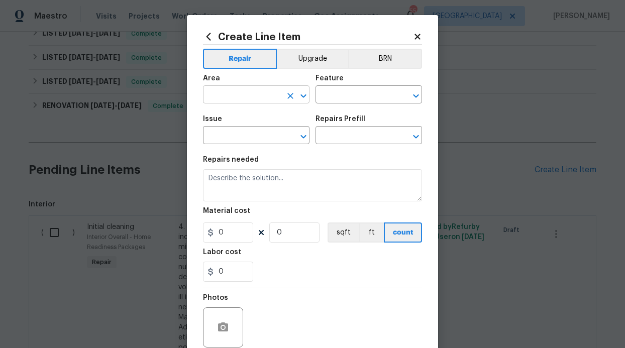
click at [242, 96] on input "text" at bounding box center [242, 96] width 78 height 16
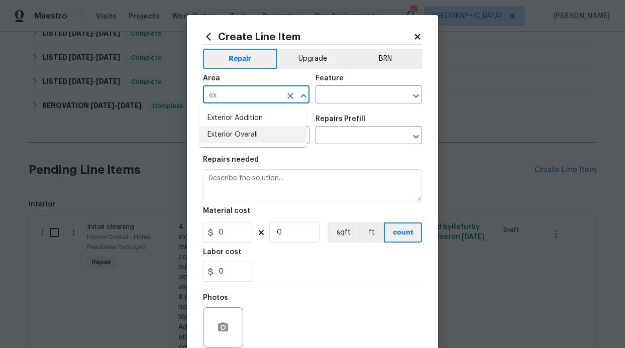
click at [243, 138] on li "Exterior Overall" at bounding box center [252, 135] width 107 height 17
type input "Exterior Overall"
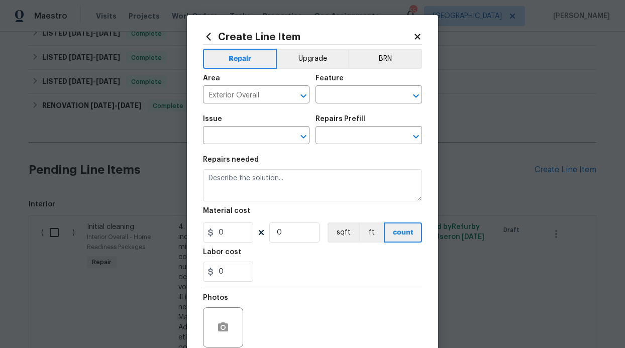
click at [329, 103] on div "Area Exterior Overall ​ Feature ​" at bounding box center [312, 89] width 219 height 41
click at [330, 98] on input "text" at bounding box center [355, 96] width 78 height 16
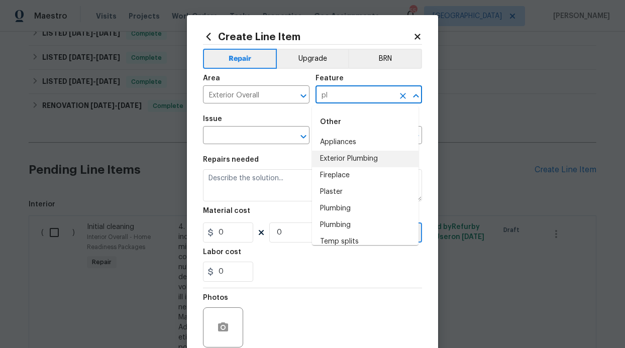
click at [343, 158] on li "Exterior Plumbing" at bounding box center [365, 159] width 107 height 17
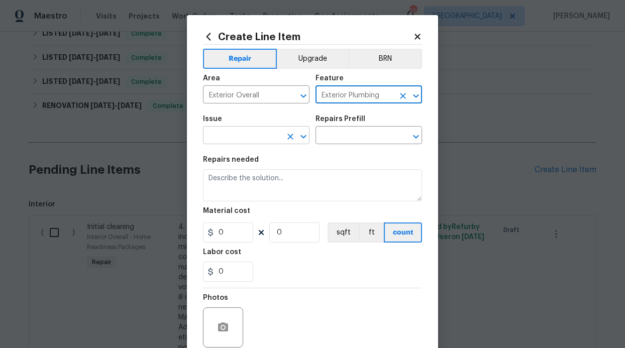
type input "Exterior Plumbing"
click at [264, 133] on input "text" at bounding box center [242, 137] width 78 height 16
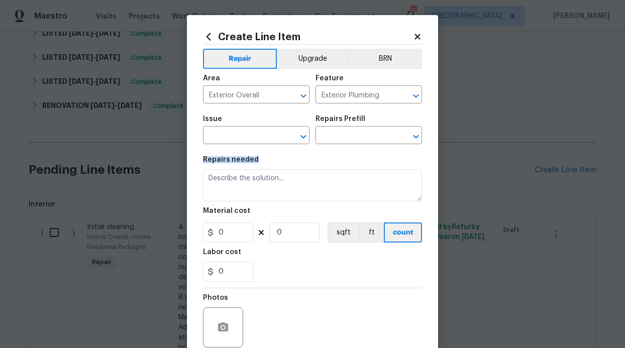
click at [339, 156] on div "Repairs needed" at bounding box center [312, 162] width 219 height 13
click at [262, 143] on input "text" at bounding box center [242, 137] width 78 height 16
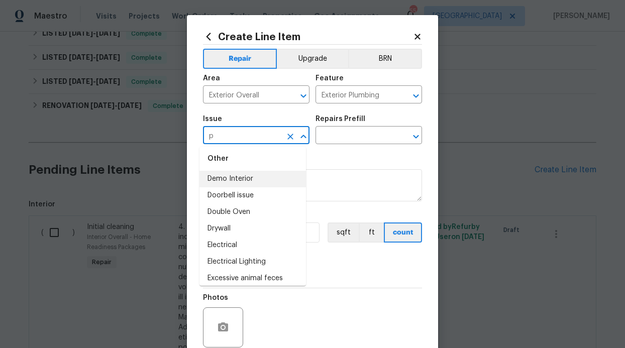
scroll to position [0, 0]
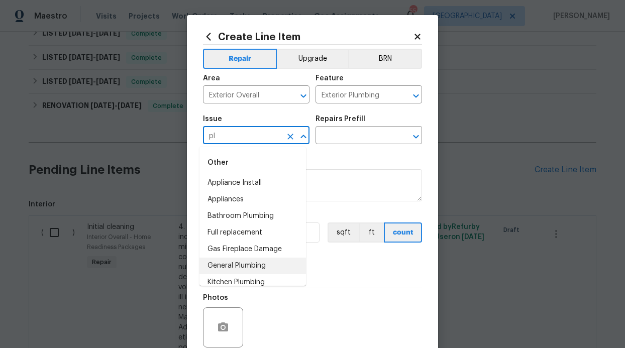
click at [248, 265] on li "General Plumbing" at bounding box center [252, 266] width 107 height 17
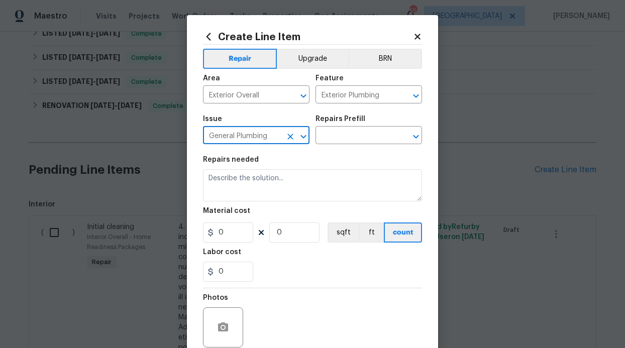
type input "General Plumbing"
click at [338, 126] on div "Repairs Prefill" at bounding box center [369, 122] width 107 height 13
click at [340, 130] on input "text" at bounding box center [355, 137] width 78 height 16
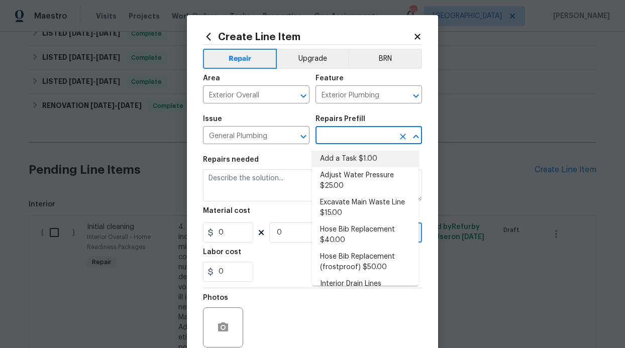
click at [340, 154] on li "Add a Task $1.00" at bounding box center [365, 159] width 107 height 17
type input "Plumbing"
type textarea "HPM to detail"
type input "1"
type input "Add a Task $1.00"
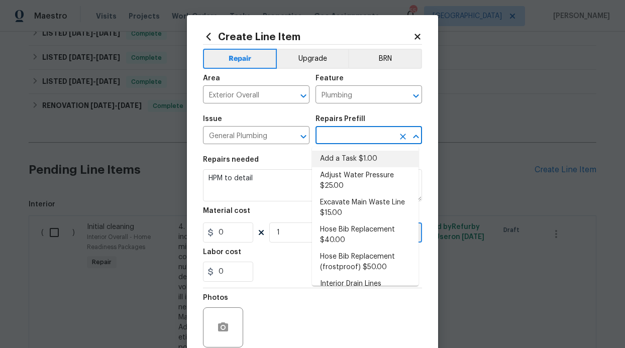
type input "1"
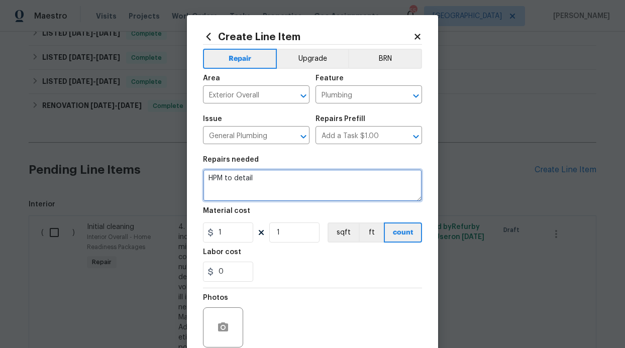
drag, startPoint x: 271, startPoint y: 172, endPoint x: 206, endPoint y: 174, distance: 64.8
click at [206, 174] on textarea "HPM to detail" at bounding box center [312, 185] width 219 height 32
drag, startPoint x: 263, startPoint y: 186, endPoint x: 192, endPoint y: 177, distance: 72.0
click at [192, 177] on div "Create Line Item Repair Upgrade BRN Area Exterior Overall ​ Feature Plumbing ​ …" at bounding box center [312, 216] width 251 height 402
type textarea "Check exterior hose bib in back to make sure no leak is on going"
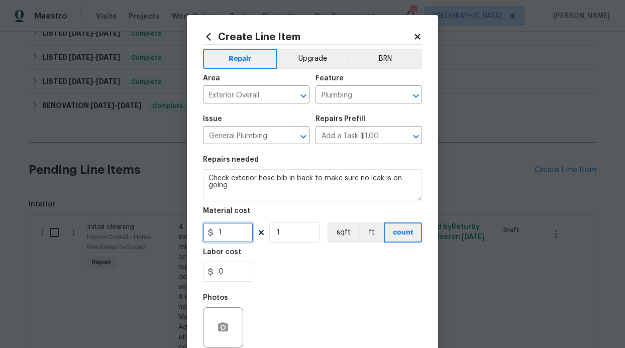
click at [228, 231] on input "1" at bounding box center [228, 233] width 50 height 20
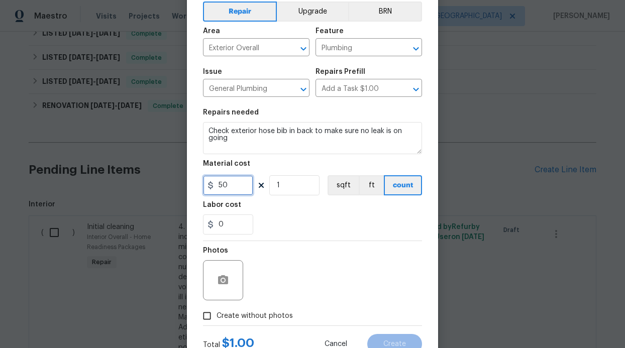
scroll to position [85, 0]
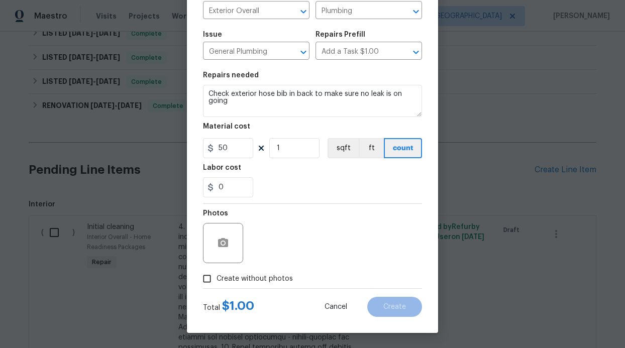
type input "50"
click at [237, 282] on span "Create without photos" at bounding box center [255, 279] width 76 height 11
click at [217, 282] on input "Create without photos" at bounding box center [206, 278] width 19 height 19
checkbox input "true"
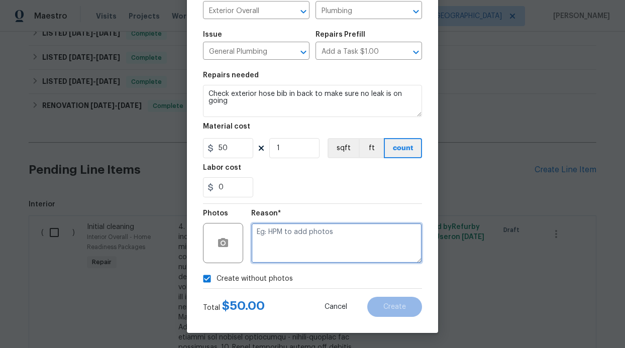
click at [279, 255] on textarea at bounding box center [336, 243] width 171 height 40
type textarea "GC will add photos"
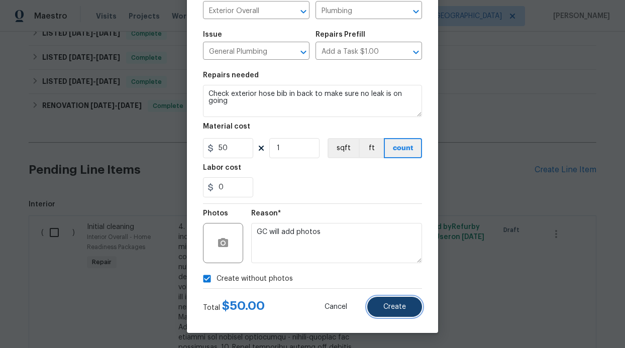
click at [377, 305] on button "Create" at bounding box center [394, 307] width 55 height 20
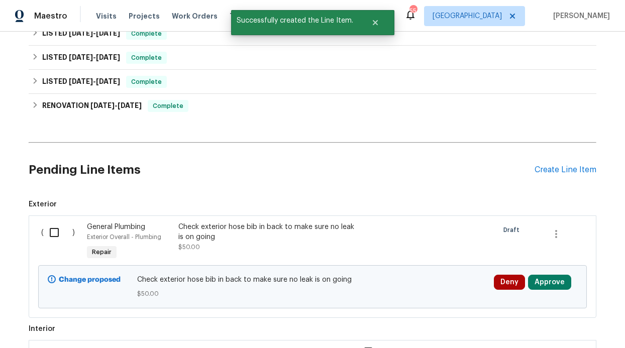
click at [44, 234] on input "checkbox" at bounding box center [58, 232] width 29 height 21
checkbox input "true"
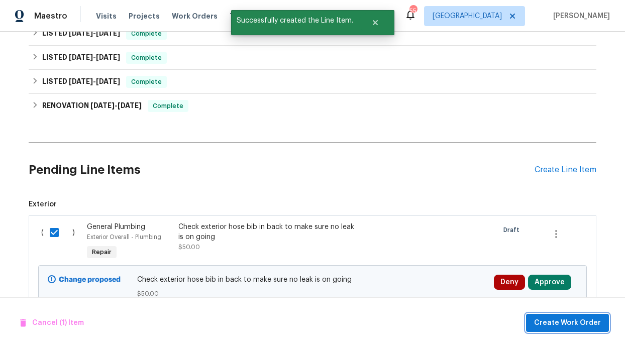
click at [541, 320] on span "Create Work Order" at bounding box center [567, 323] width 67 height 13
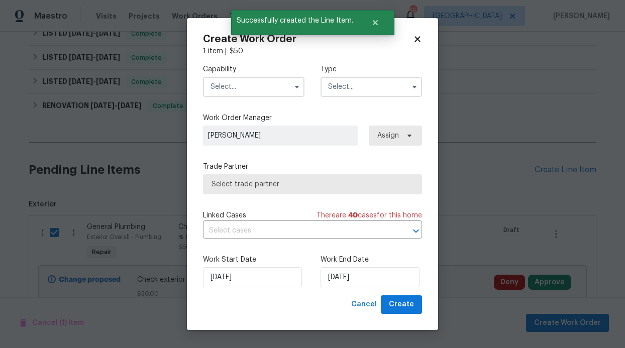
click at [271, 102] on div "Capability Type" at bounding box center [312, 80] width 219 height 49
click at [272, 98] on div "Capability Type" at bounding box center [312, 80] width 219 height 49
click at [272, 92] on input "text" at bounding box center [253, 87] width 101 height 20
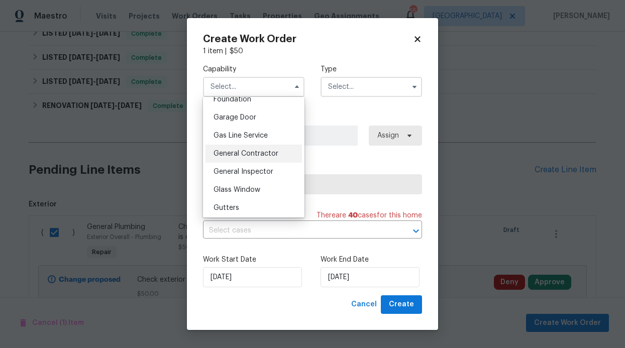
scroll to position [458, 0]
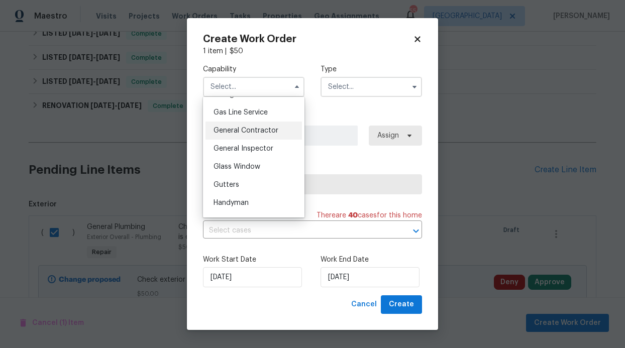
click at [253, 134] on span "General Contractor" at bounding box center [246, 130] width 65 height 7
type input "General Contractor"
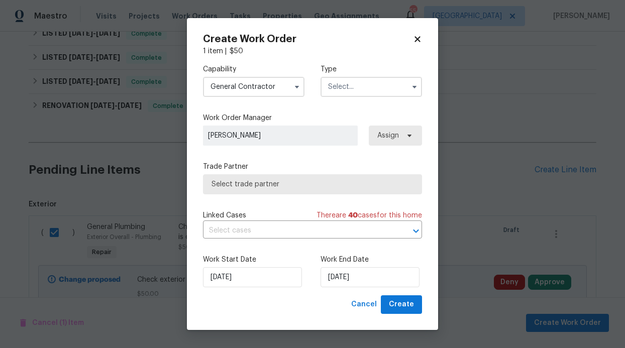
click at [351, 90] on input "text" at bounding box center [371, 87] width 101 height 20
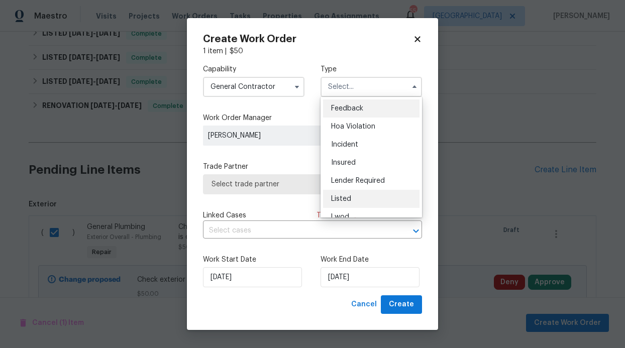
click at [353, 193] on div "Listed" at bounding box center [371, 199] width 96 height 18
type input "Listed"
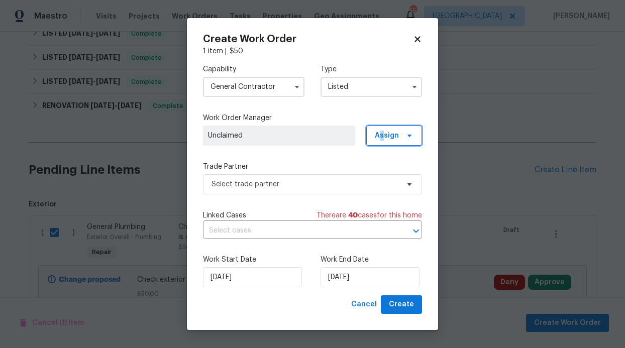
click at [383, 140] on span "Assign" at bounding box center [387, 136] width 24 height 10
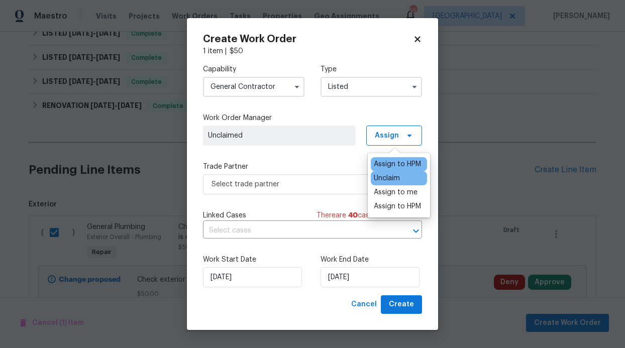
click at [398, 167] on div "Assign to HPM" at bounding box center [397, 164] width 47 height 10
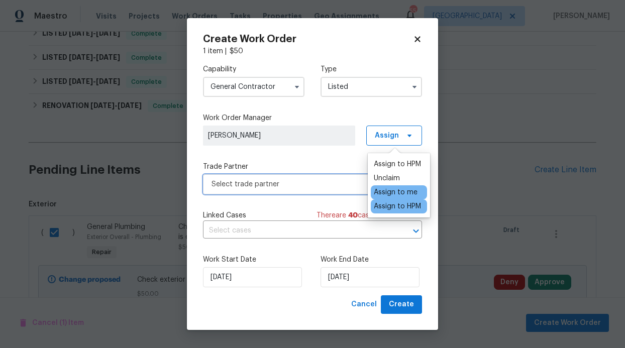
click at [327, 185] on span "Select trade partner" at bounding box center [305, 184] width 187 height 10
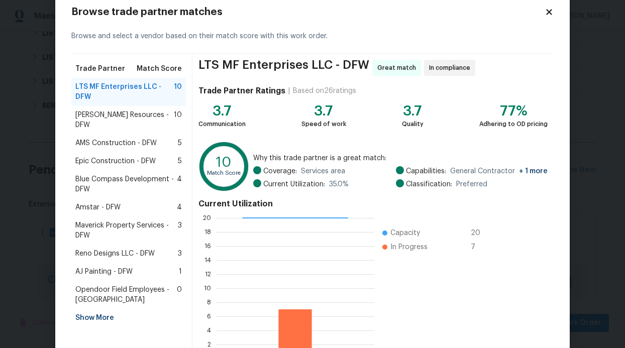
scroll to position [24, 0]
click at [108, 202] on span "Amstar - DFW" at bounding box center [97, 207] width 45 height 10
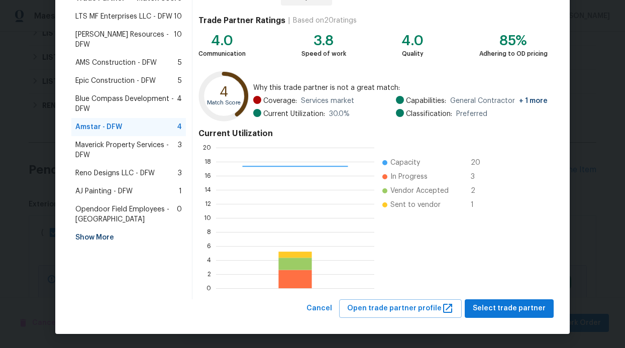
scroll to position [95, 0]
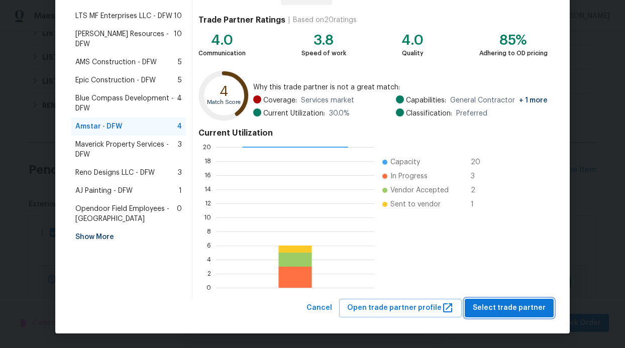
click at [487, 303] on span "Select trade partner" at bounding box center [509, 308] width 73 height 13
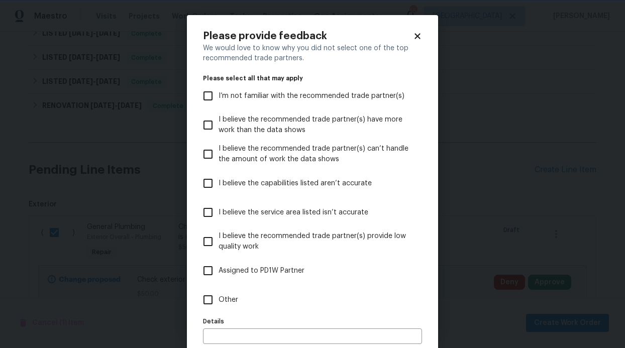
scroll to position [0, 0]
click at [367, 270] on label "Assigned to PD1W Partner" at bounding box center [305, 270] width 217 height 29
click at [219, 270] on input "Assigned to PD1W Partner" at bounding box center [207, 270] width 21 height 21
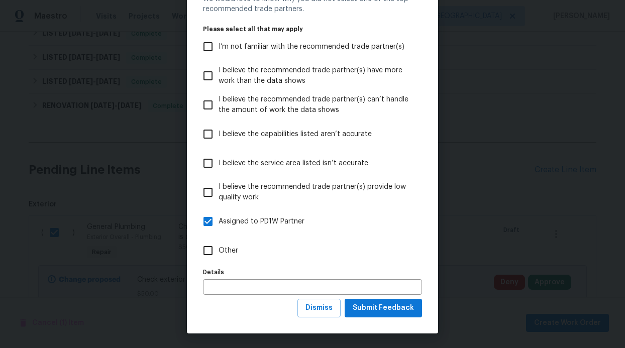
scroll to position [50, 0]
click at [266, 225] on span "Assigned to PD1W Partner" at bounding box center [262, 221] width 86 height 11
click at [219, 225] on input "Assigned to PD1W Partner" at bounding box center [207, 221] width 21 height 21
checkbox input "false"
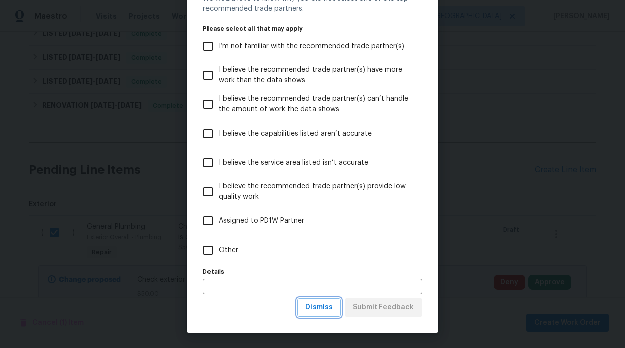
click at [316, 309] on span "Dismiss" at bounding box center [318, 307] width 27 height 13
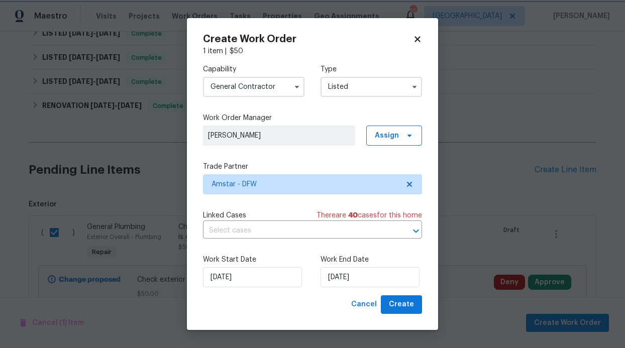
scroll to position [0, 0]
click at [375, 280] on input "9/16/2025" at bounding box center [370, 277] width 99 height 20
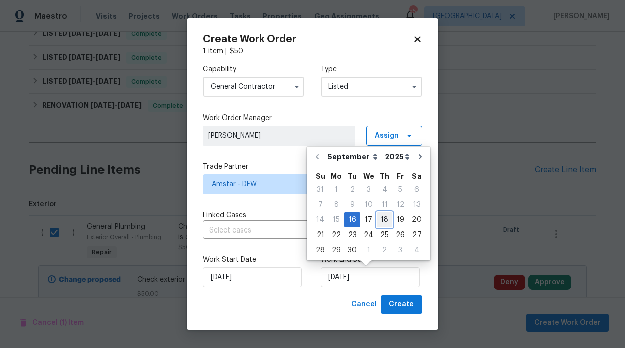
click at [386, 223] on div "18" at bounding box center [385, 220] width 16 height 14
type input "[DATE]"
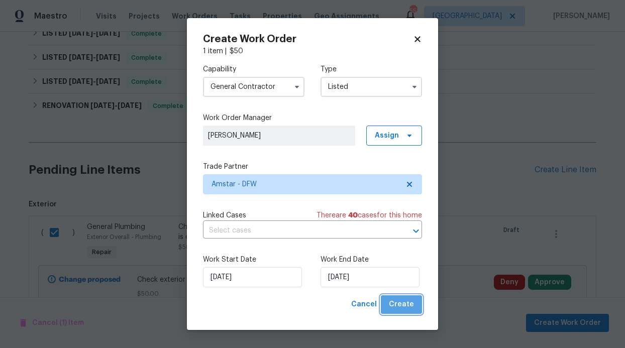
click at [409, 298] on button "Create" at bounding box center [401, 304] width 41 height 19
checkbox input "false"
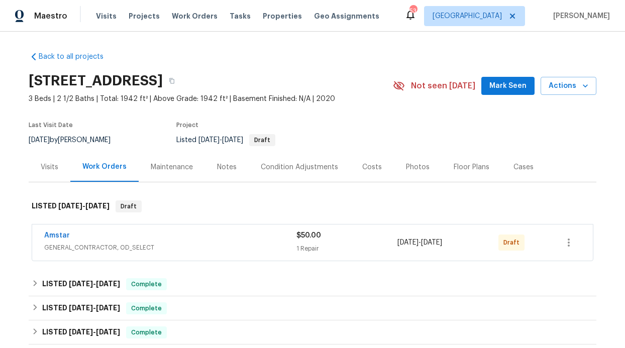
click at [557, 232] on div at bounding box center [569, 243] width 24 height 24
click at [563, 241] on icon "button" at bounding box center [569, 243] width 12 height 12
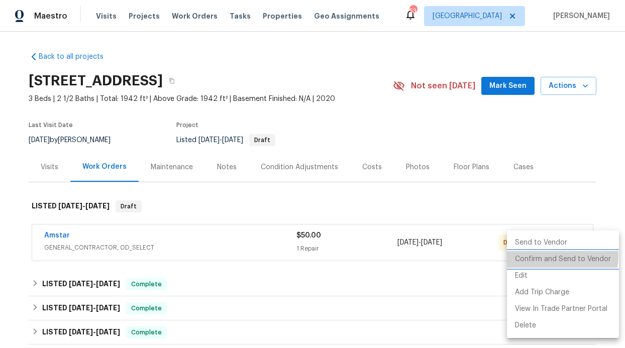
click at [552, 256] on li "Confirm and Send to Vendor" at bounding box center [563, 259] width 112 height 17
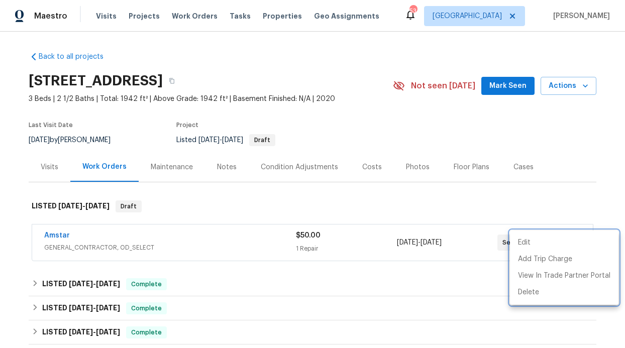
click at [351, 201] on div at bounding box center [312, 174] width 625 height 348
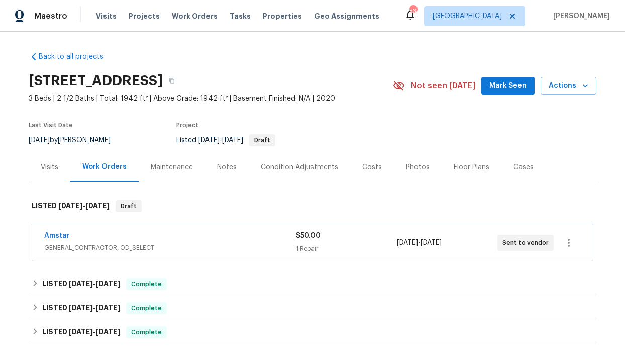
click at [224, 161] on div "Notes" at bounding box center [227, 167] width 44 height 30
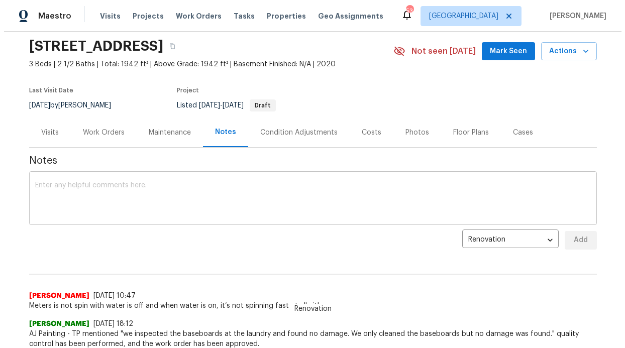
scroll to position [35, 0]
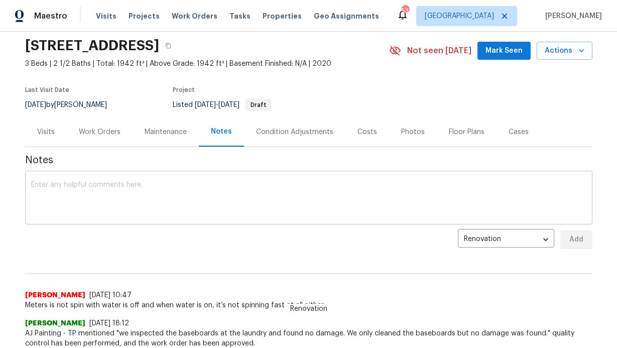
click at [206, 179] on div "x ​" at bounding box center [309, 198] width 568 height 51
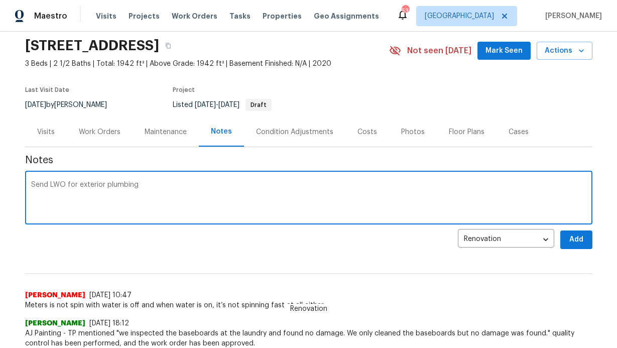
type textarea "Send LWO for exterior plumbing"
click at [574, 239] on span "Add" at bounding box center [577, 240] width 16 height 13
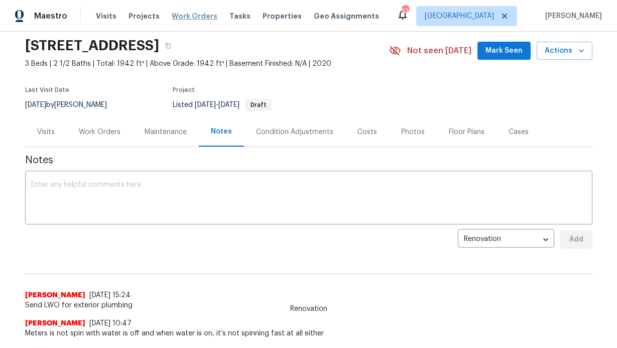
click at [192, 14] on span "Work Orders" at bounding box center [195, 16] width 46 height 10
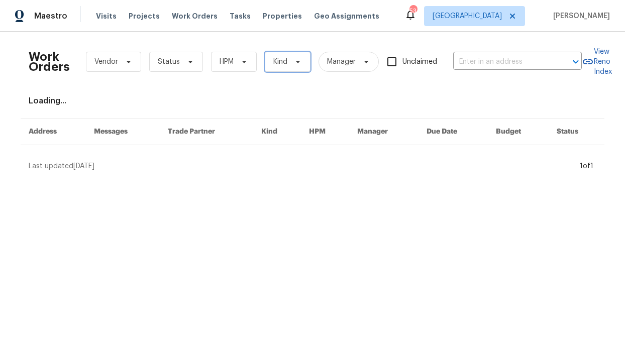
click at [278, 60] on span "Kind" at bounding box center [280, 62] width 14 height 10
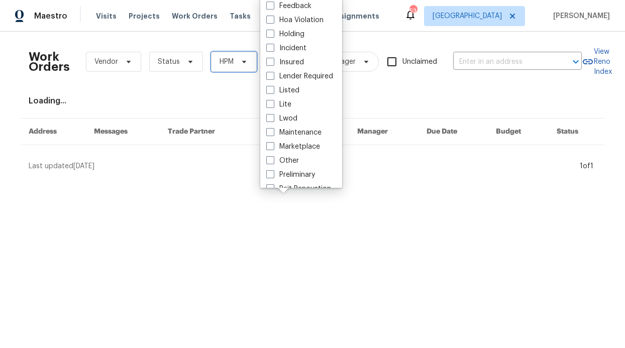
click at [237, 61] on span at bounding box center [242, 62] width 11 height 8
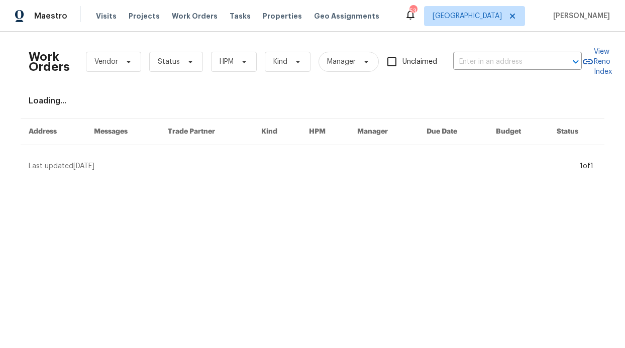
click at [162, 82] on div "Work Orders Vendor Status HPM Kind Manager Unclaimed ​" at bounding box center [305, 62] width 553 height 44
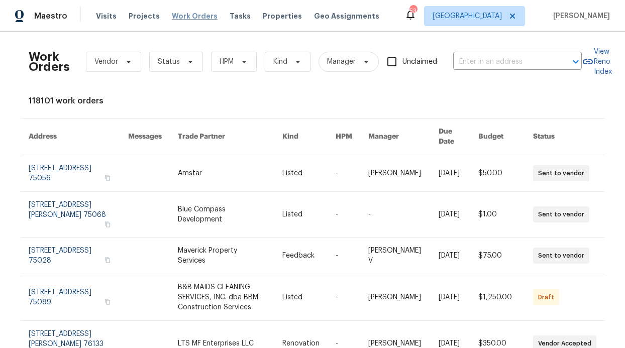
click at [200, 17] on span "Work Orders" at bounding box center [195, 16] width 46 height 10
click at [220, 59] on span "HPM" at bounding box center [227, 62] width 14 height 10
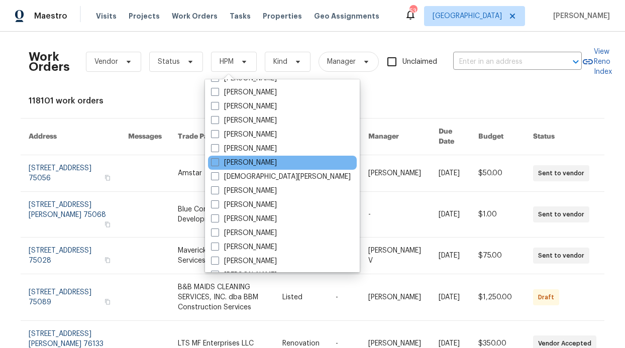
scroll to position [561, 0]
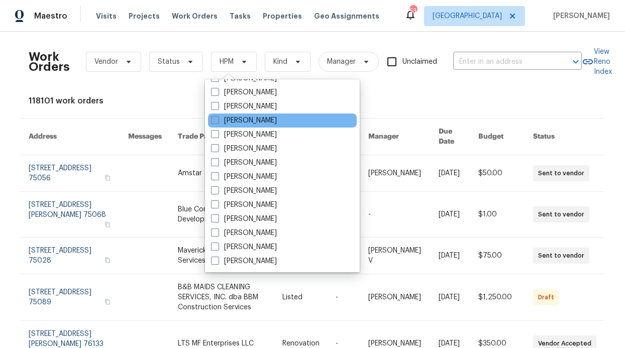
click at [260, 122] on label "[PERSON_NAME]" at bounding box center [244, 121] width 66 height 10
click at [218, 122] on input "[PERSON_NAME]" at bounding box center [214, 119] width 7 height 7
checkbox input "true"
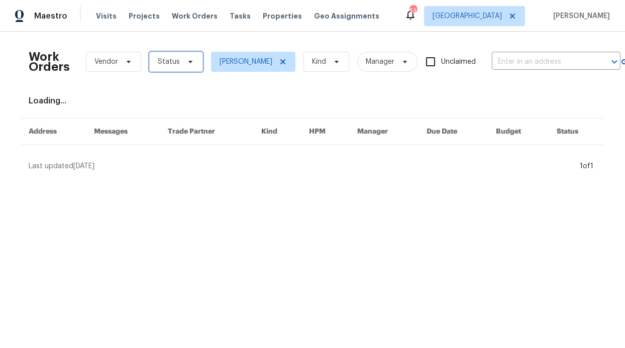
click at [188, 62] on icon at bounding box center [190, 62] width 4 height 3
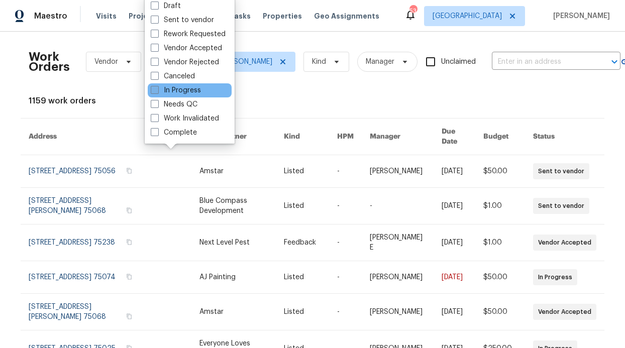
click at [184, 93] on label "In Progress" at bounding box center [176, 90] width 50 height 10
click at [157, 92] on input "In Progress" at bounding box center [154, 88] width 7 height 7
checkbox input "true"
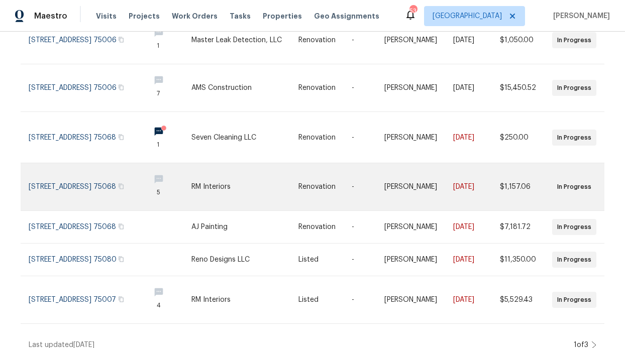
scroll to position [263, 0]
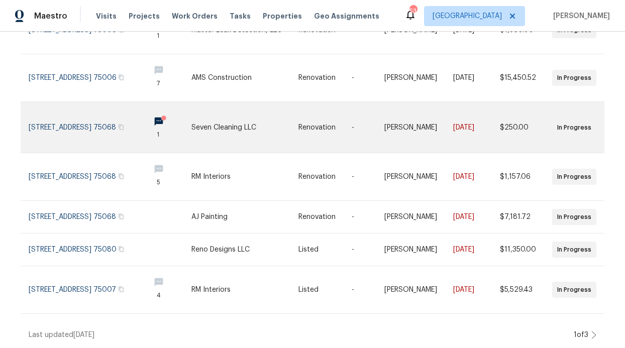
click at [165, 108] on link at bounding box center [167, 127] width 50 height 51
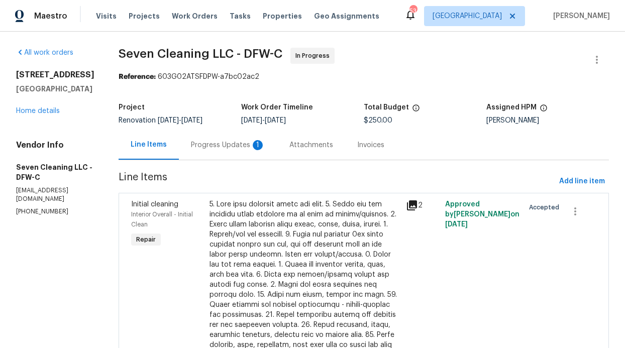
click at [253, 148] on div "Progress Updates 1" at bounding box center [228, 145] width 74 height 10
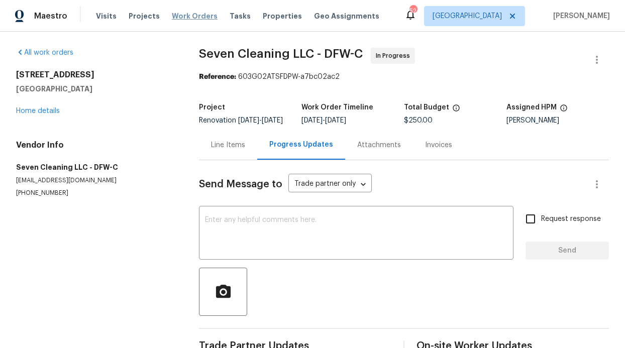
click at [203, 17] on span "Work Orders" at bounding box center [195, 16] width 46 height 10
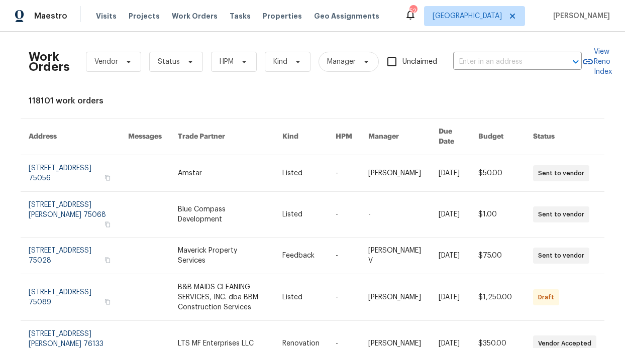
drag, startPoint x: 198, startPoint y: 59, endPoint x: 212, endPoint y: 60, distance: 14.1
click at [198, 59] on div "Work Orders Vendor Status HPM Kind Manager Unclaimed ​" at bounding box center [305, 62] width 553 height 44
click at [214, 61] on span "HPM" at bounding box center [234, 62] width 46 height 20
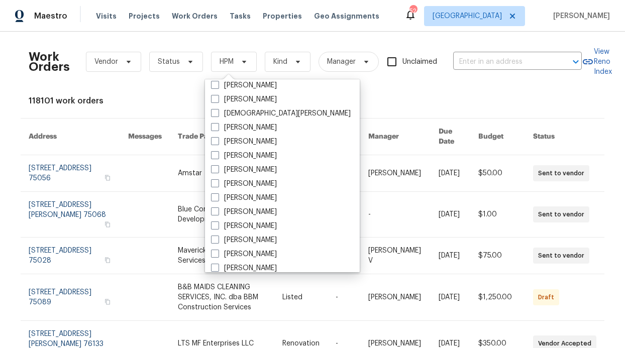
scroll to position [561, 0]
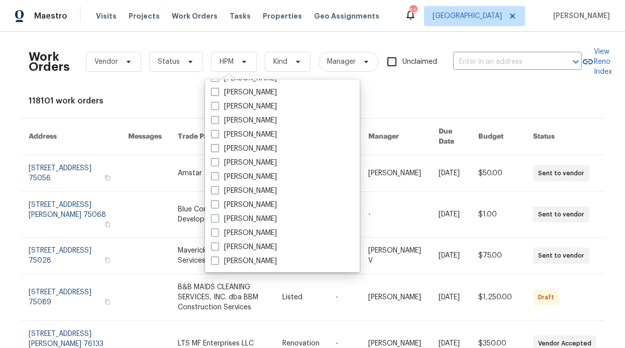
click at [258, 117] on label "[PERSON_NAME]" at bounding box center [244, 121] width 66 height 10
click at [218, 117] on input "[PERSON_NAME]" at bounding box center [214, 119] width 7 height 7
checkbox input "true"
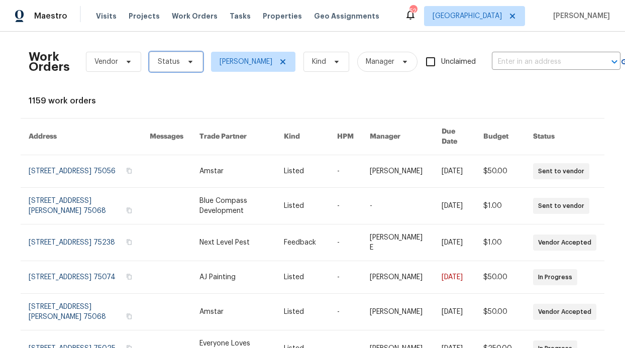
click at [186, 69] on span "Status" at bounding box center [176, 62] width 54 height 20
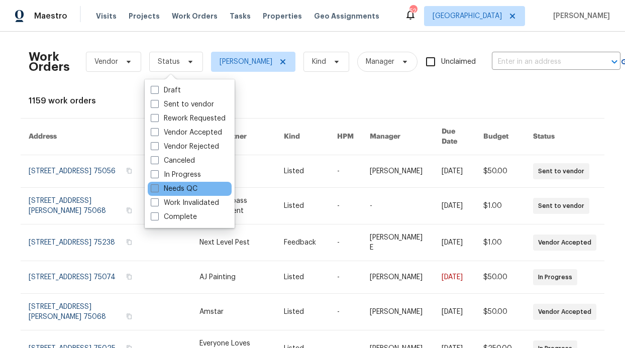
click at [191, 186] on label "Needs QC" at bounding box center [174, 189] width 47 height 10
click at [157, 186] on input "Needs QC" at bounding box center [154, 187] width 7 height 7
checkbox input "true"
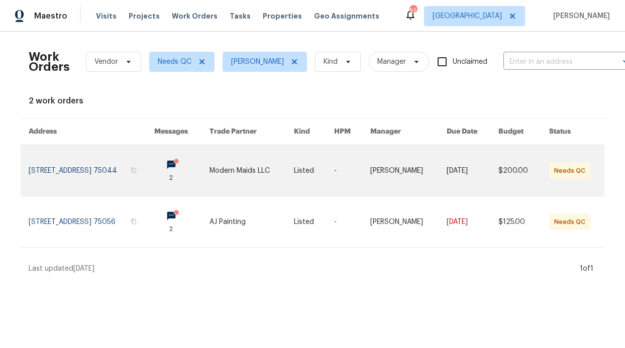
click at [191, 166] on link at bounding box center [181, 170] width 55 height 51
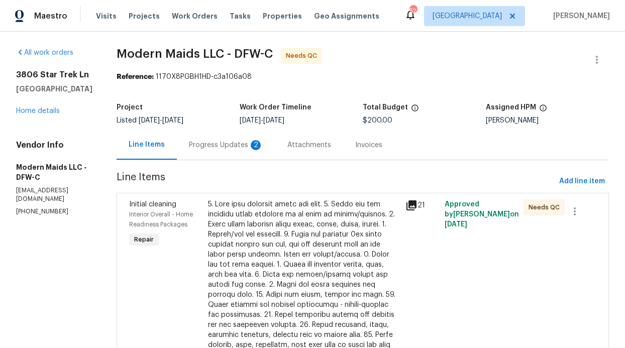
click at [230, 153] on div "Progress Updates 2" at bounding box center [226, 145] width 98 height 30
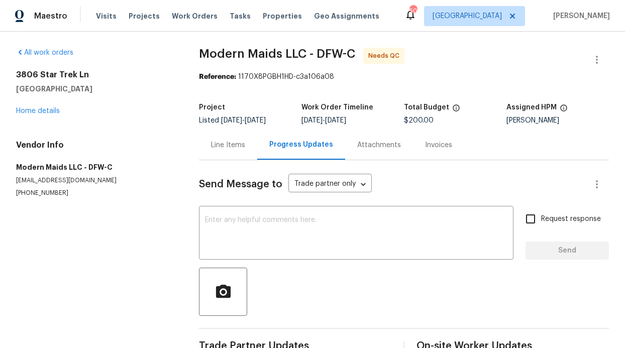
click at [238, 149] on div "Line Items" at bounding box center [228, 145] width 34 height 10
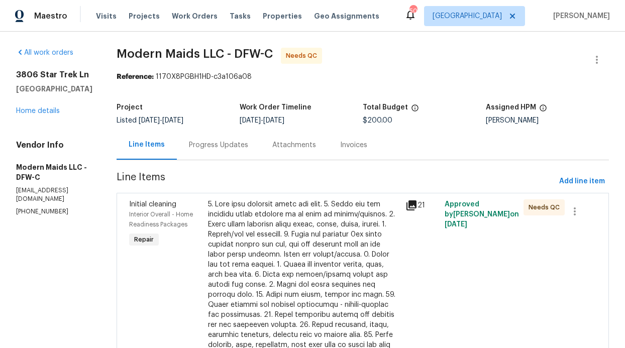
click at [229, 152] on div "Progress Updates" at bounding box center [218, 145] width 83 height 30
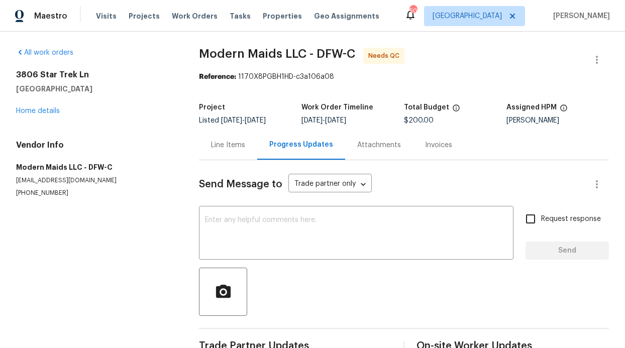
click at [226, 149] on div "Line Items" at bounding box center [228, 145] width 34 height 10
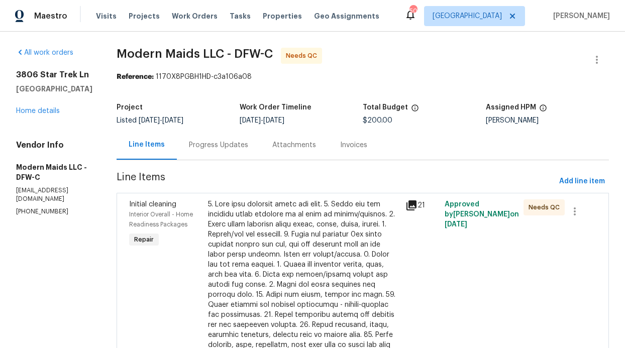
click at [237, 215] on div at bounding box center [303, 324] width 191 height 251
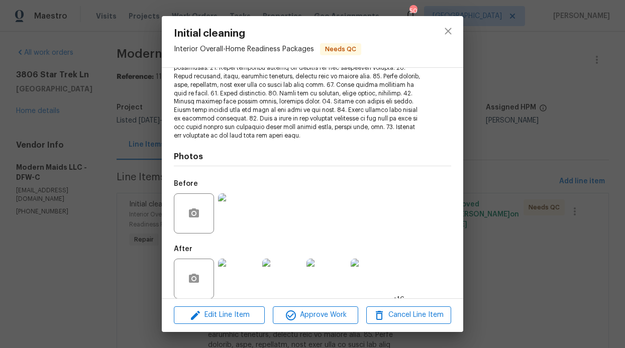
scroll to position [182, 0]
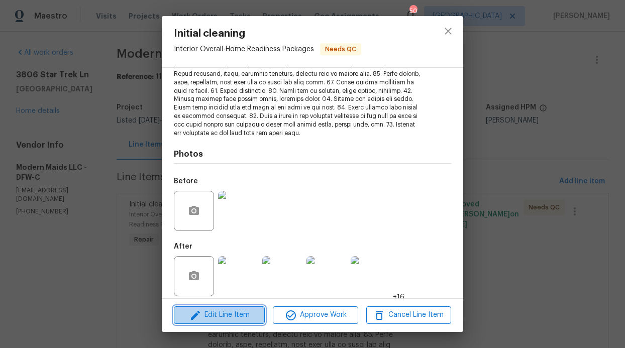
click at [249, 318] on span "Edit Line Item" at bounding box center [219, 315] width 85 height 13
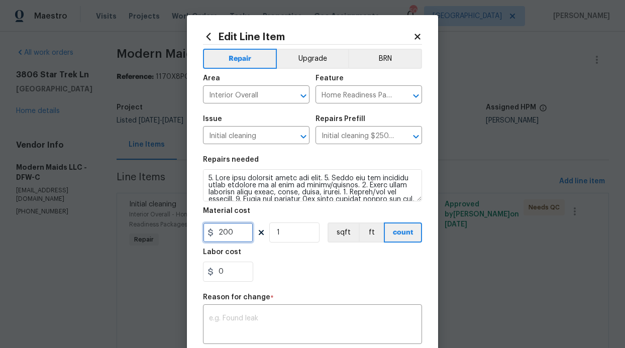
click at [238, 235] on input "200" at bounding box center [228, 233] width 50 height 20
type input "250"
click at [252, 329] on textarea at bounding box center [312, 325] width 207 height 21
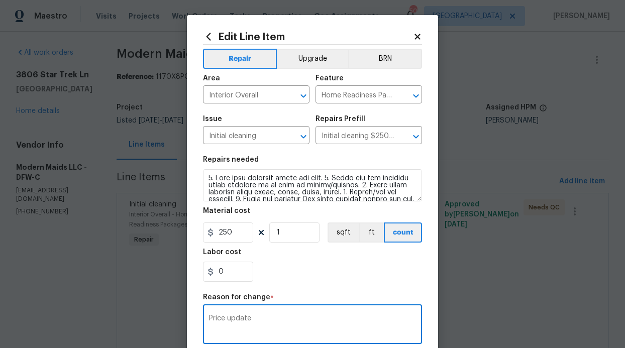
scroll to position [157, 0]
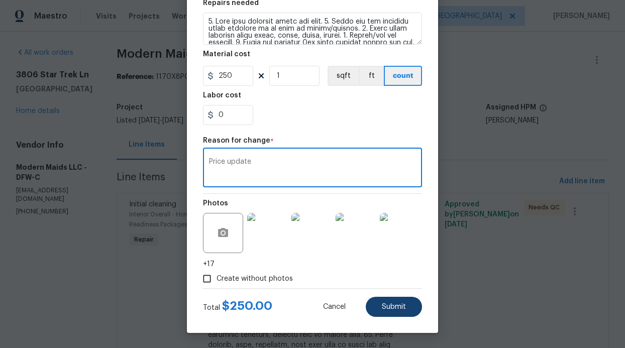
type textarea "Price update"
click at [383, 303] on span "Submit" at bounding box center [394, 307] width 24 height 8
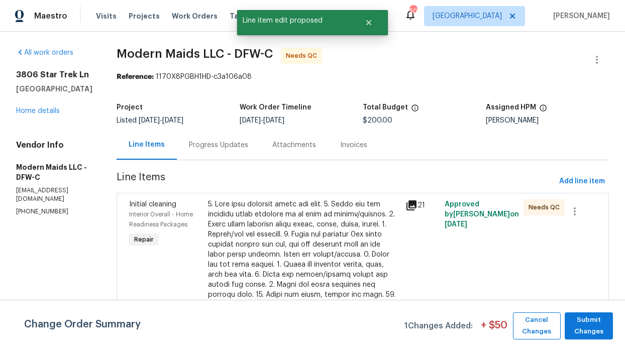
scroll to position [0, 0]
click at [580, 328] on span "Submit Changes" at bounding box center [589, 326] width 38 height 23
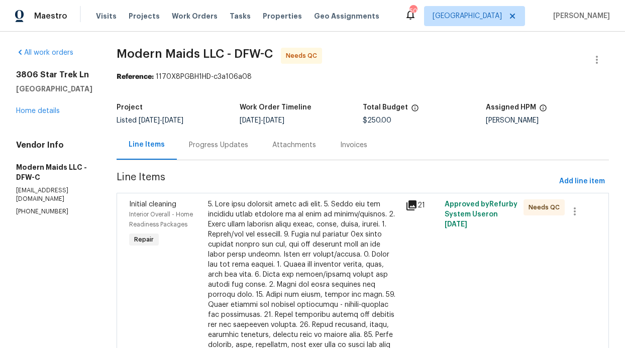
click at [242, 222] on div at bounding box center [303, 324] width 191 height 251
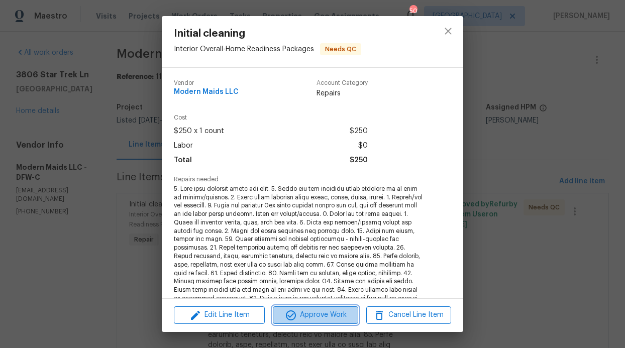
click at [306, 319] on span "Approve Work" at bounding box center [315, 315] width 79 height 13
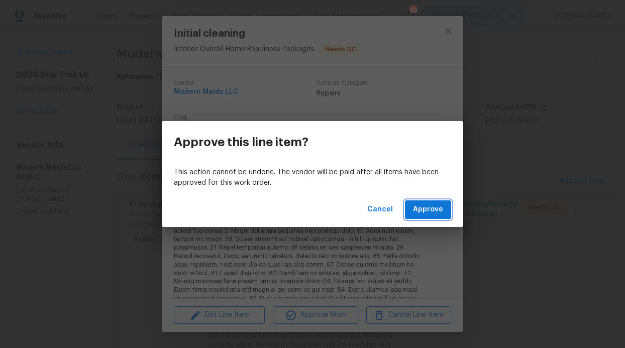
click at [438, 202] on button "Approve" at bounding box center [428, 209] width 46 height 19
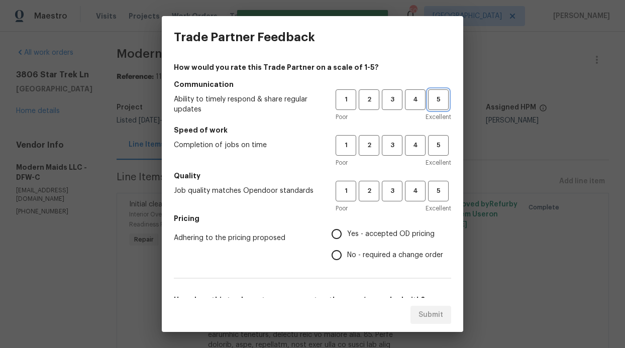
click at [429, 103] on span "5" at bounding box center [438, 100] width 19 height 12
drag, startPoint x: 431, startPoint y: 138, endPoint x: 431, endPoint y: 145, distance: 7.1
click at [431, 139] on button "5" at bounding box center [438, 145] width 21 height 21
click at [429, 178] on h5 "Quality" at bounding box center [312, 176] width 277 height 10
click at [429, 190] on span "5" at bounding box center [438, 191] width 19 height 12
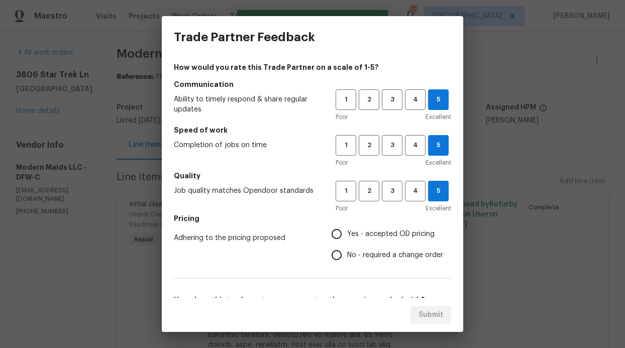
click at [354, 229] on span "Yes - accepted OD pricing" at bounding box center [390, 234] width 87 height 11
click at [347, 229] on input "Yes - accepted OD pricing" at bounding box center [336, 234] width 21 height 21
radio input "true"
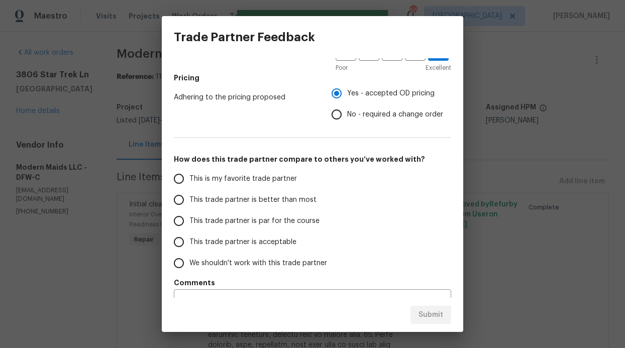
scroll to position [146, 0]
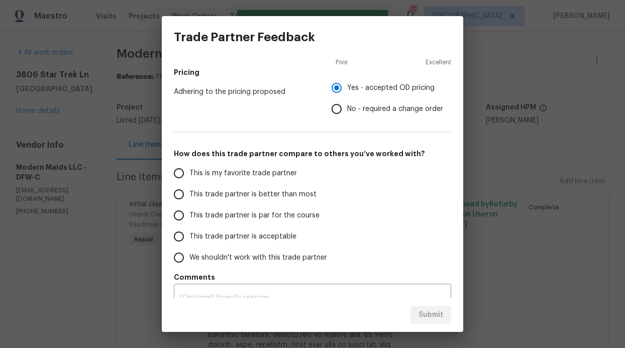
click at [273, 199] on label "This trade partner is better than most" at bounding box center [247, 194] width 159 height 21
click at [189, 199] on input "This trade partner is better than most" at bounding box center [178, 194] width 21 height 21
click at [423, 315] on span "Submit" at bounding box center [431, 315] width 25 height 13
radio input "true"
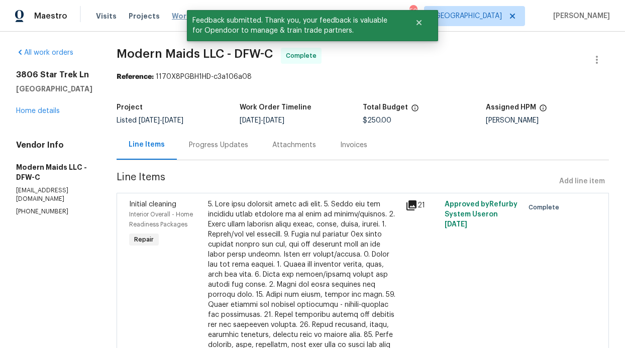
click at [181, 20] on span "Work Orders" at bounding box center [195, 16] width 46 height 10
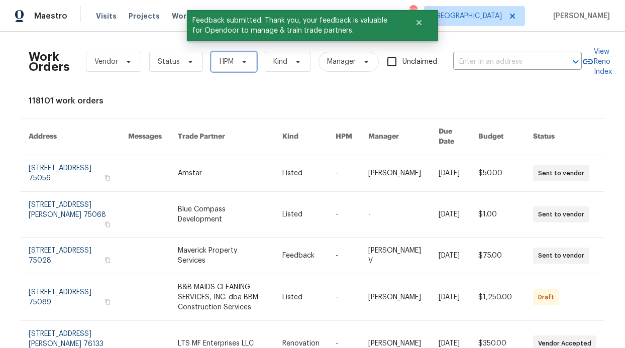
click at [230, 64] on span "HPM" at bounding box center [234, 62] width 46 height 20
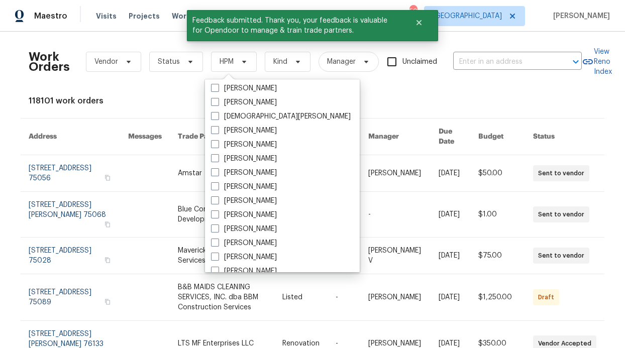
scroll to position [561, 0]
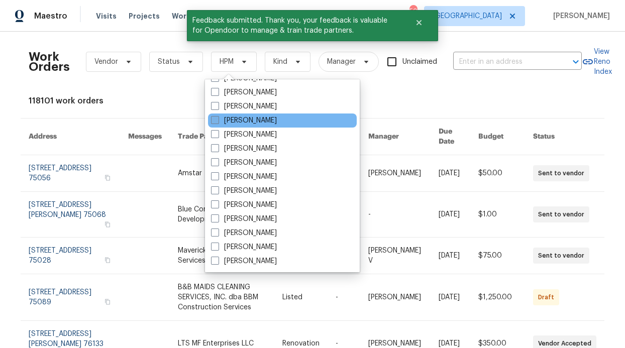
click at [270, 119] on label "[PERSON_NAME]" at bounding box center [244, 121] width 66 height 10
click at [218, 119] on input "[PERSON_NAME]" at bounding box center [214, 119] width 7 height 7
checkbox input "true"
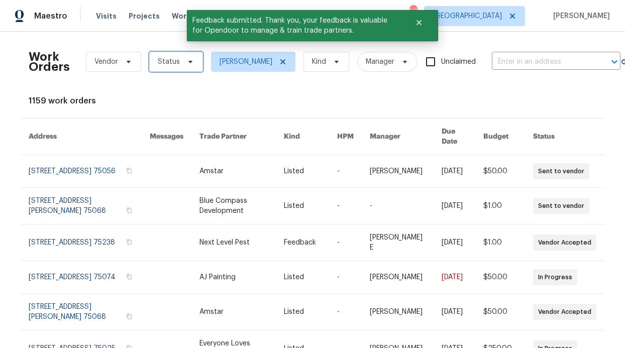
click at [182, 67] on span "Status" at bounding box center [176, 62] width 54 height 20
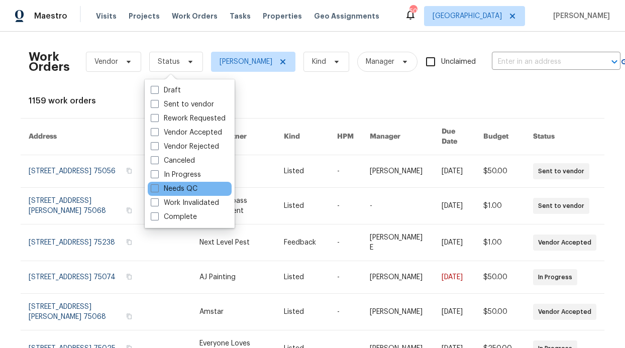
click at [179, 183] on div "Needs QC" at bounding box center [190, 189] width 84 height 14
click at [180, 185] on label "Needs QC" at bounding box center [174, 189] width 47 height 10
click at [157, 185] on input "Needs QC" at bounding box center [154, 187] width 7 height 7
checkbox input "true"
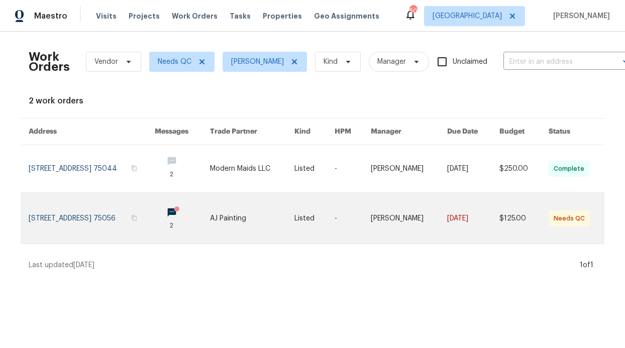
click at [210, 217] on link at bounding box center [182, 218] width 55 height 51
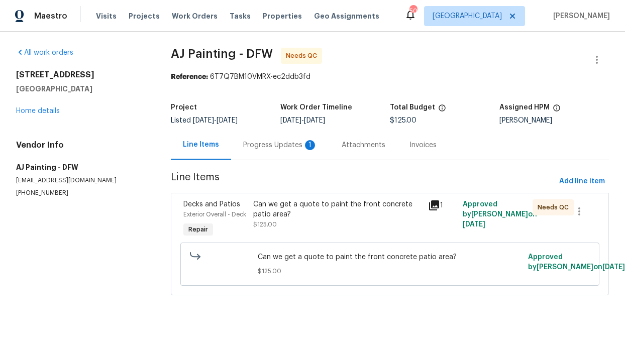
click at [259, 153] on div "Progress Updates 1" at bounding box center [280, 145] width 98 height 30
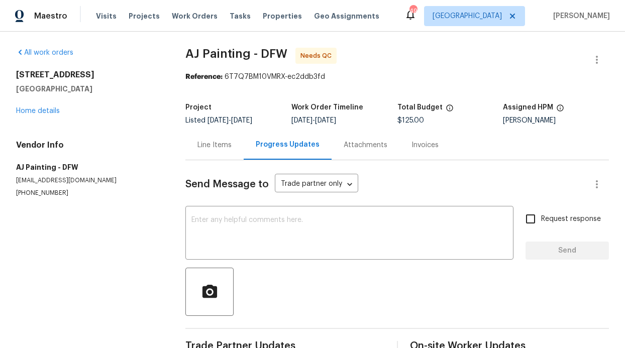
click at [219, 149] on div "Line Items" at bounding box center [214, 145] width 34 height 10
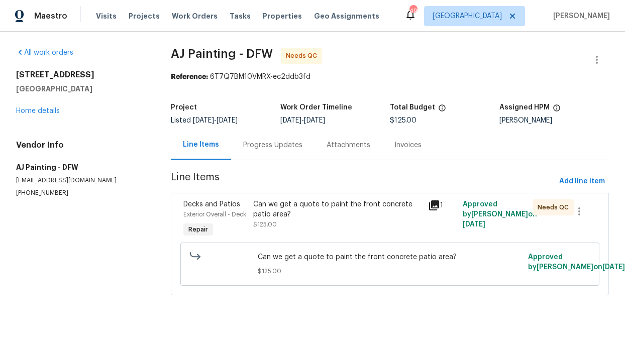
click at [288, 220] on div "Can we get a quote to paint the front concrete patio area? $125.00" at bounding box center [337, 214] width 168 height 30
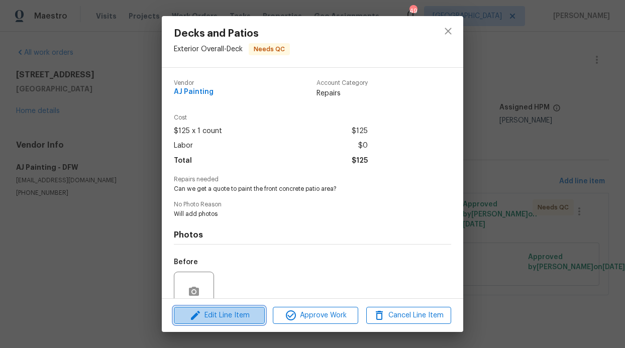
click at [248, 314] on span "Edit Line Item" at bounding box center [219, 315] width 85 height 13
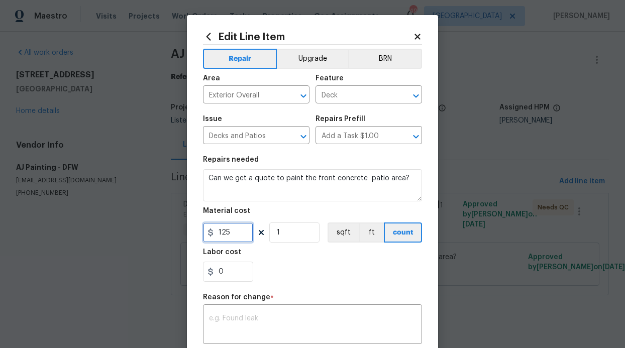
drag, startPoint x: 237, startPoint y: 237, endPoint x: 215, endPoint y: 232, distance: 22.7
click at [216, 233] on input "125" at bounding box center [228, 233] width 50 height 20
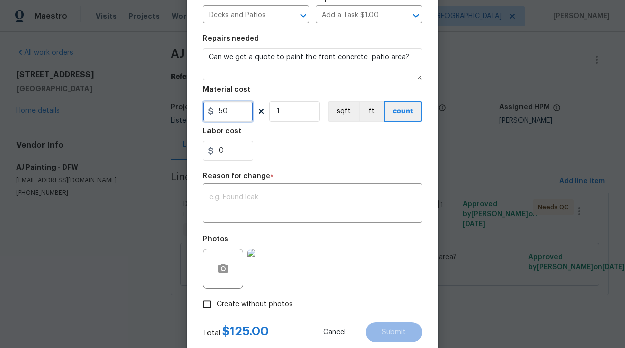
scroll to position [147, 0]
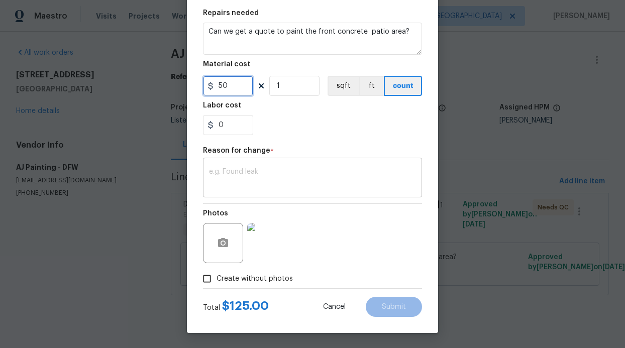
type input "50"
click at [223, 196] on div "x ​" at bounding box center [312, 178] width 219 height 37
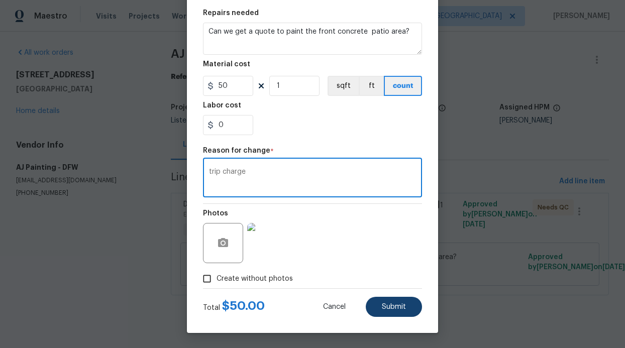
type textarea "trip charge"
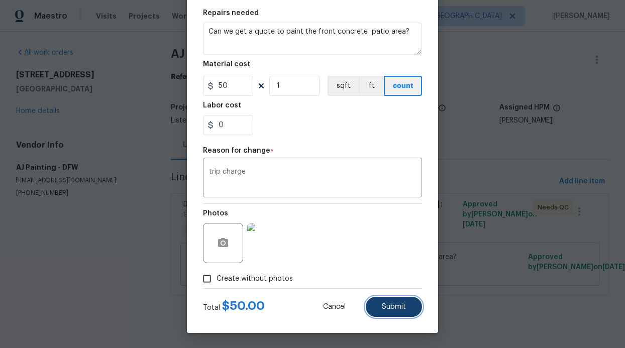
click at [387, 300] on button "Submit" at bounding box center [394, 307] width 56 height 20
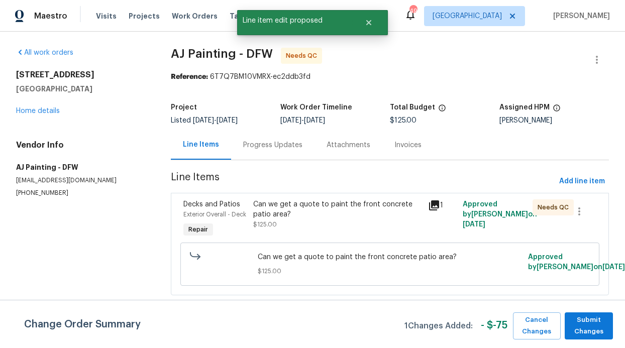
scroll to position [0, 0]
click at [574, 318] on span "Submit Changes" at bounding box center [589, 326] width 38 height 23
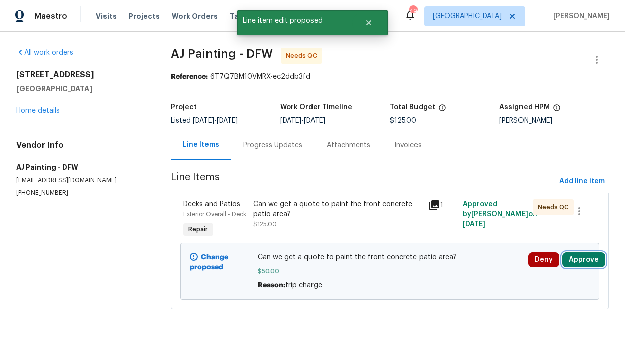
click at [575, 264] on button "Approve" at bounding box center [583, 259] width 43 height 15
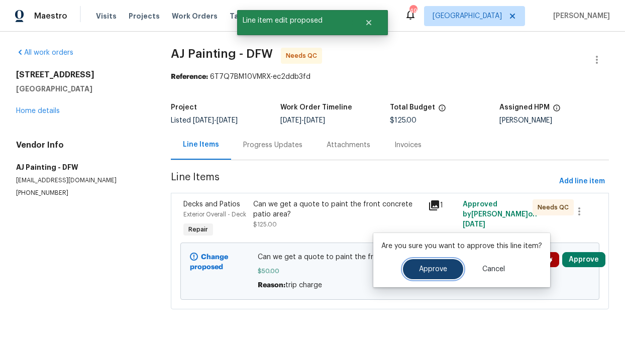
click at [433, 266] on span "Approve" at bounding box center [433, 270] width 28 height 8
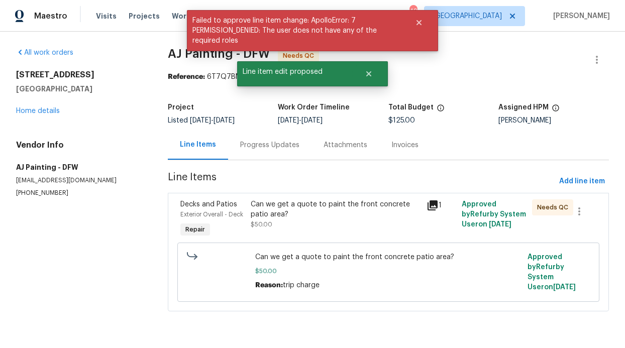
click at [366, 212] on div "Can we get a quote to paint the front concrete patio area?" at bounding box center [336, 209] width 170 height 20
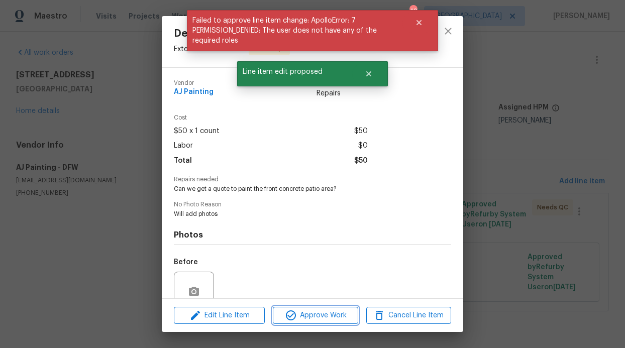
click at [330, 307] on button "Approve Work" at bounding box center [315, 316] width 85 height 18
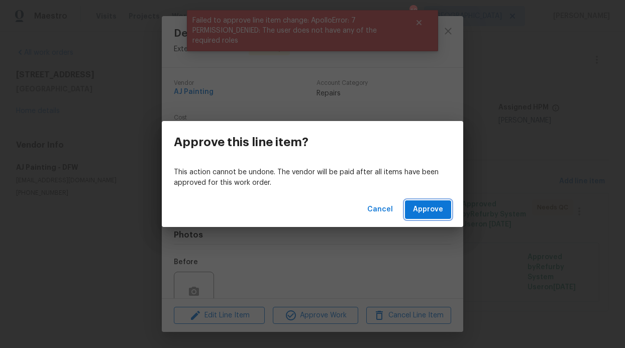
click at [431, 212] on span "Approve" at bounding box center [428, 209] width 30 height 13
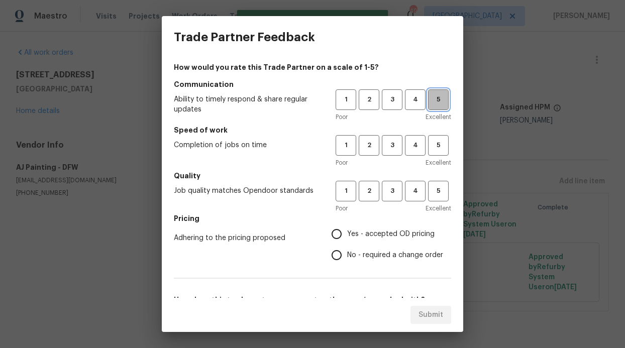
click at [429, 105] on span "5" at bounding box center [438, 100] width 19 height 12
drag, startPoint x: 428, startPoint y: 139, endPoint x: 428, endPoint y: 146, distance: 7.5
click at [428, 139] on button "5" at bounding box center [438, 145] width 21 height 21
click at [429, 183] on button "5" at bounding box center [438, 191] width 21 height 21
click at [387, 217] on h5 "Pricing" at bounding box center [312, 219] width 277 height 10
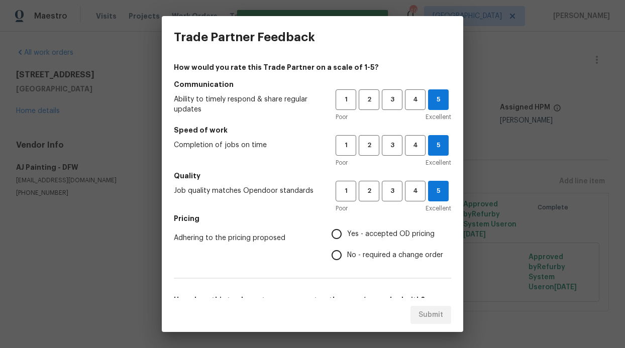
click at [373, 238] on span "Yes - accepted OD pricing" at bounding box center [390, 234] width 87 height 11
click at [347, 238] on input "Yes - accepted OD pricing" at bounding box center [336, 234] width 21 height 21
radio input "true"
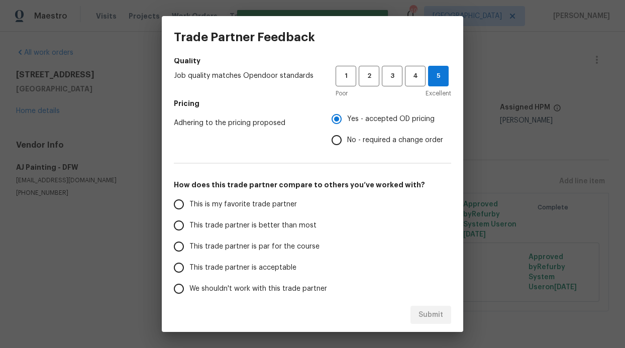
scroll to position [162, 0]
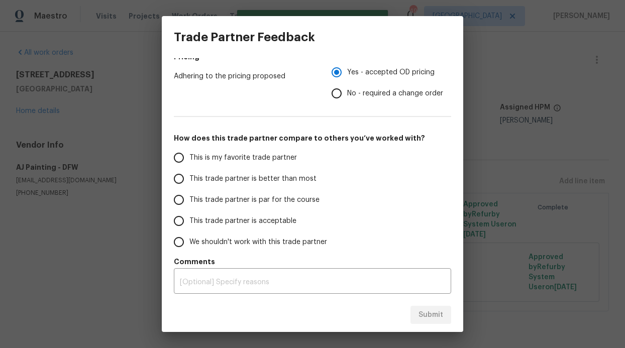
click at [279, 184] on label "This trade partner is better than most" at bounding box center [247, 178] width 159 height 21
click at [189, 184] on input "This trade partner is better than most" at bounding box center [178, 178] width 21 height 21
radio input "false"
click at [283, 209] on label "This trade partner is par for the course" at bounding box center [247, 199] width 159 height 21
click at [189, 209] on input "This trade partner is par for the course" at bounding box center [178, 199] width 21 height 21
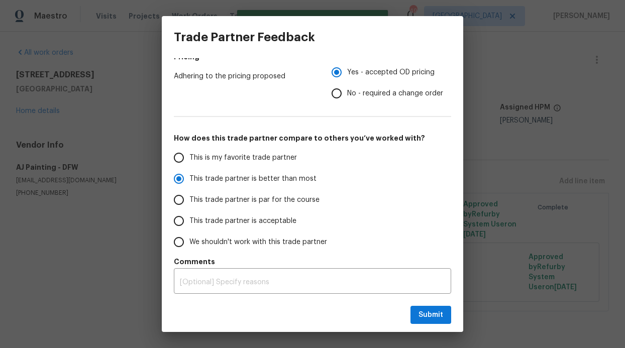
radio input "false"
click at [290, 158] on span "This is my favorite trade partner" at bounding box center [243, 158] width 108 height 11
click at [189, 158] on input "This is my favorite trade partner" at bounding box center [178, 157] width 21 height 21
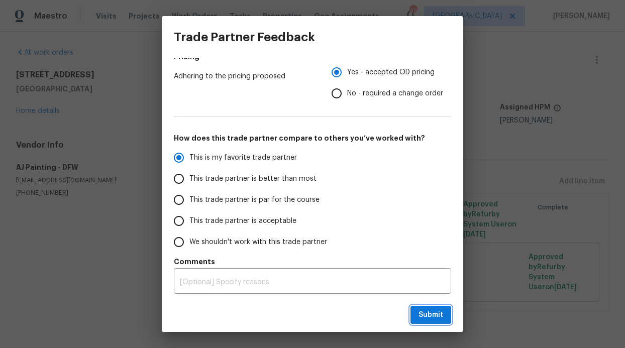
click at [413, 309] on button "Submit" at bounding box center [430, 315] width 41 height 19
radio input "true"
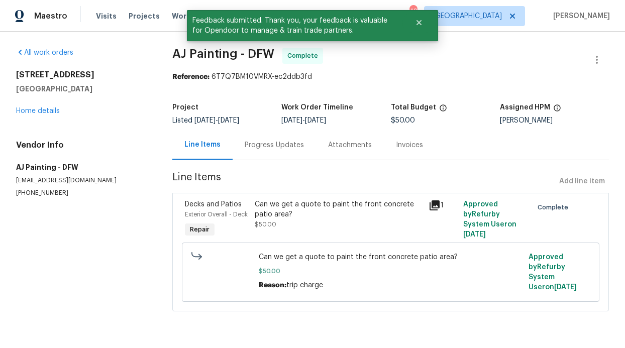
click at [129, 76] on h2 "5413 Mohawk Ct" at bounding box center [82, 75] width 132 height 10
click at [167, 26] on div "Maestro Visits Projects Work Orders Tasks Properties Geo Assignments 49 Dallas …" at bounding box center [312, 16] width 625 height 32
click at [174, 19] on span "Work Orders" at bounding box center [195, 16] width 46 height 10
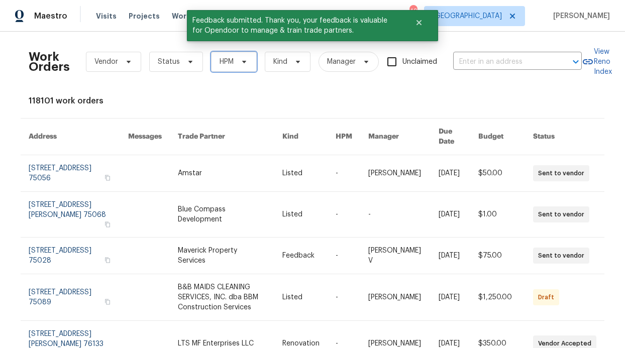
click at [212, 64] on span "HPM" at bounding box center [234, 62] width 46 height 20
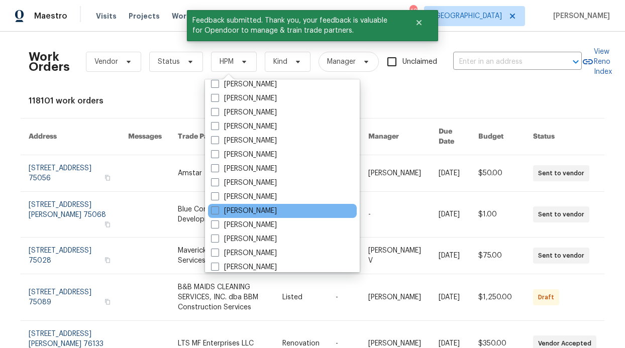
scroll to position [493, 0]
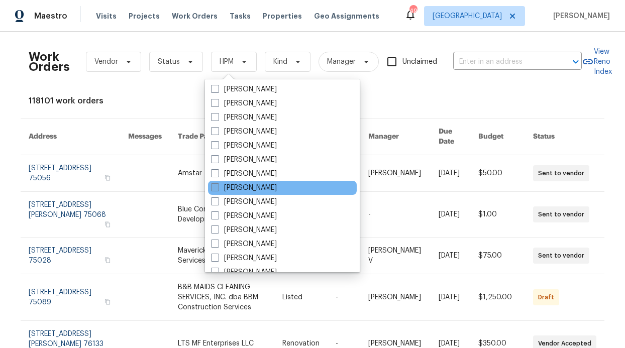
click at [256, 185] on label "[PERSON_NAME]" at bounding box center [244, 188] width 66 height 10
click at [218, 185] on input "[PERSON_NAME]" at bounding box center [214, 186] width 7 height 7
checkbox input "true"
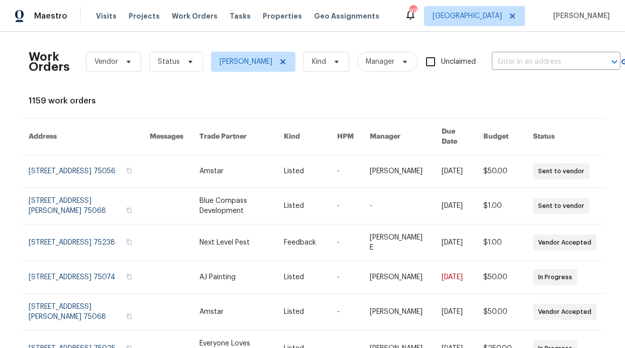
click at [153, 106] on div "Work Orders Vendor Status RonDerrick Jackson Kind Manager Unclaimed ​ View Reno…" at bounding box center [313, 306] width 568 height 533
click at [169, 64] on span "Status" at bounding box center [169, 62] width 22 height 10
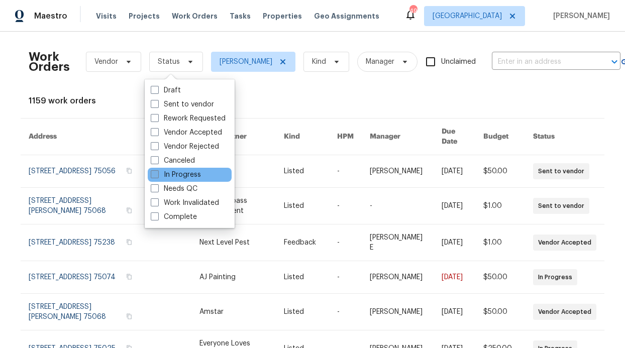
click at [184, 177] on label "In Progress" at bounding box center [176, 175] width 50 height 10
click at [157, 176] on input "In Progress" at bounding box center [154, 173] width 7 height 7
checkbox input "true"
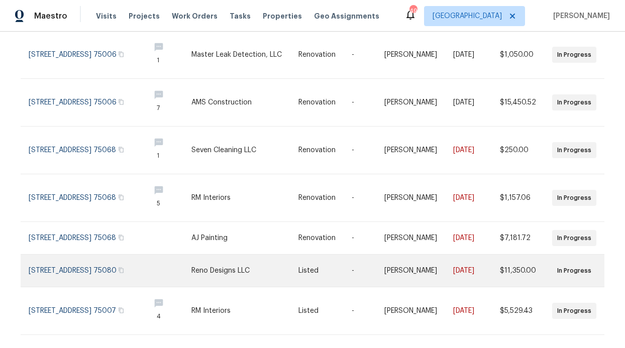
scroll to position [259, 0]
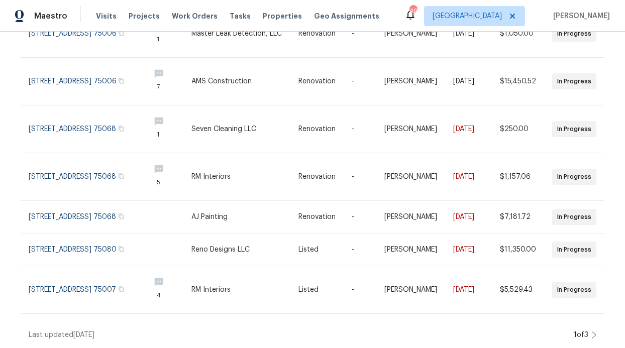
click at [591, 331] on icon at bounding box center [593, 335] width 5 height 8
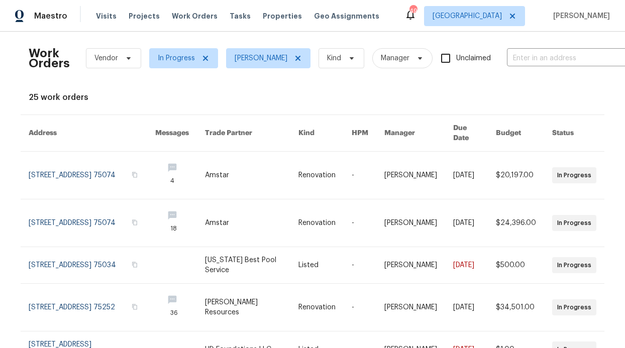
scroll to position [237, 0]
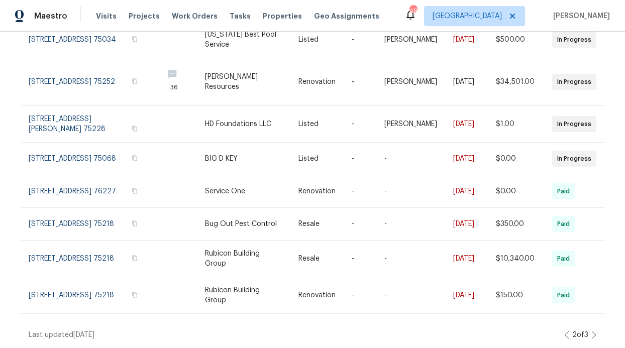
click at [595, 332] on div "Work Orders Vendor In Progress RonDerrick Jackson Kind Manager Unclaimed ​ View…" at bounding box center [312, 190] width 625 height 317
click at [593, 330] on div "Work Orders Vendor In Progress RonDerrick Jackson Kind Manager Unclaimed ​ View…" at bounding box center [312, 190] width 625 height 317
click at [591, 331] on icon at bounding box center [593, 335] width 5 height 8
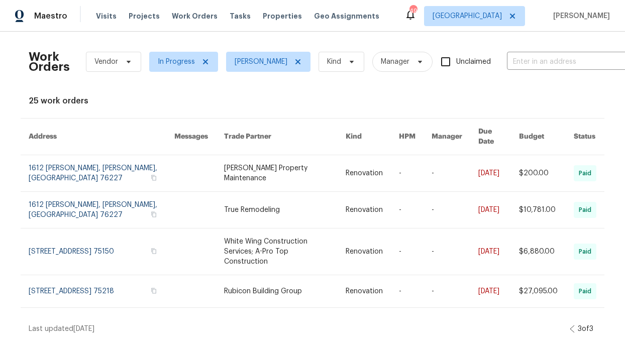
click at [269, 22] on div "Visits Projects Work Orders Tasks Properties Geo Assignments" at bounding box center [243, 16] width 295 height 20
click at [266, 20] on span "Properties" at bounding box center [282, 16] width 39 height 10
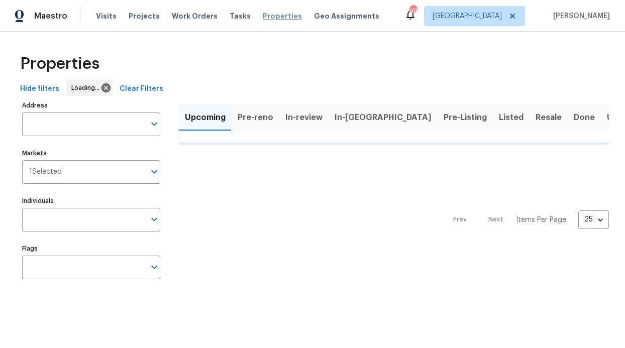
click at [263, 13] on span "Properties" at bounding box center [282, 16] width 39 height 10
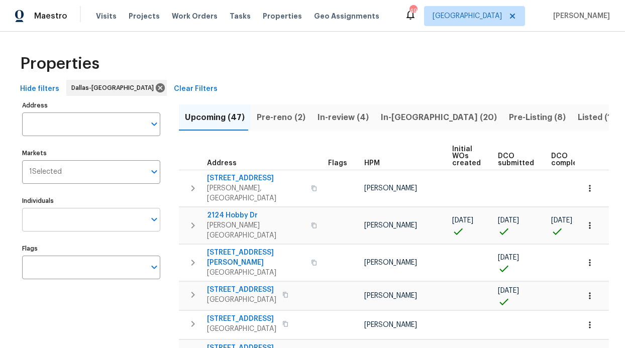
click at [70, 226] on input "Individuals" at bounding box center [83, 220] width 123 height 24
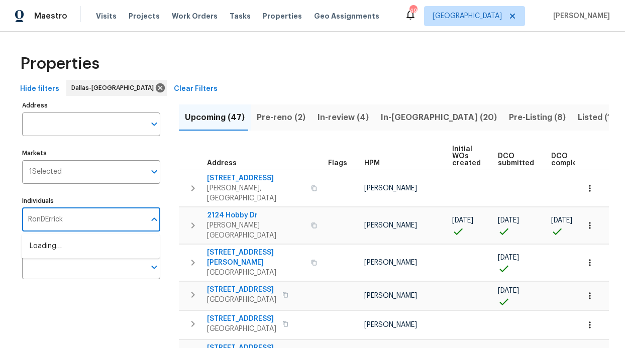
type input "RonDErrick"
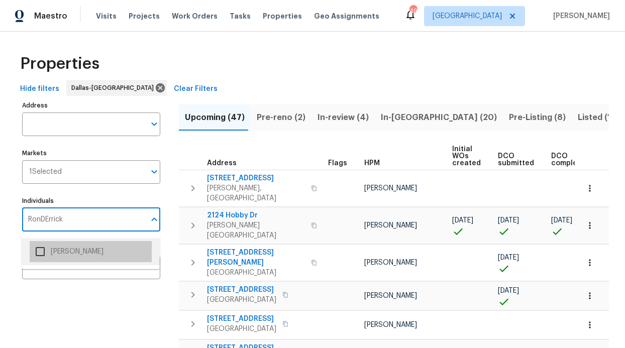
click at [75, 253] on li "[PERSON_NAME]" at bounding box center [91, 251] width 122 height 21
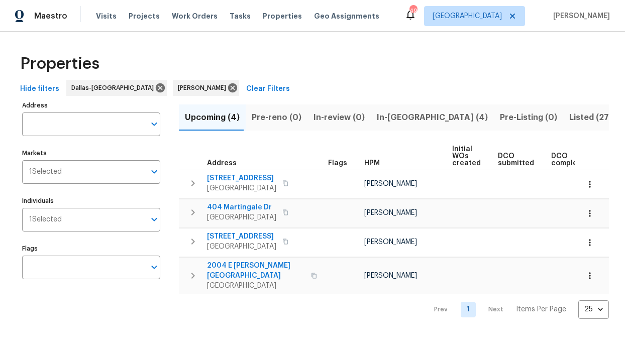
click at [358, 121] on button "In-review (0)" at bounding box center [338, 118] width 63 height 26
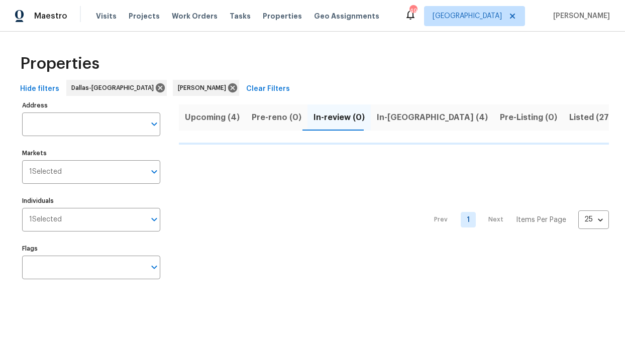
click at [377, 119] on span "In-reno (4)" at bounding box center [432, 118] width 111 height 14
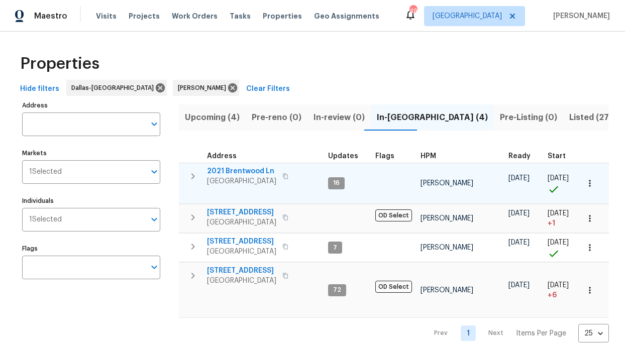
click at [254, 170] on span "2021 Brentwood Ln" at bounding box center [241, 171] width 69 height 10
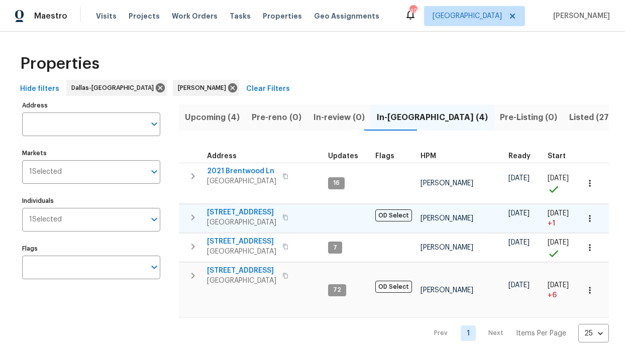
click at [238, 213] on span "2813 E 15th St" at bounding box center [241, 212] width 69 height 10
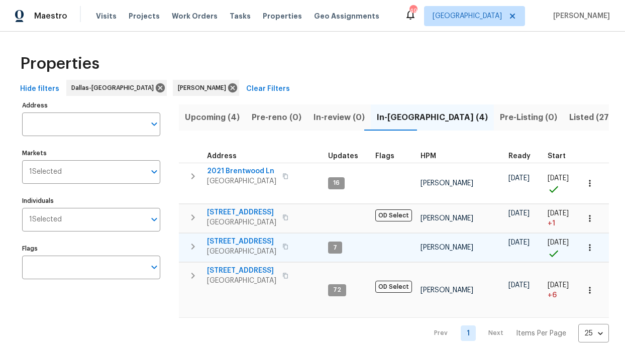
click at [233, 242] on span "720 Lake Grove Dr" at bounding box center [241, 242] width 69 height 10
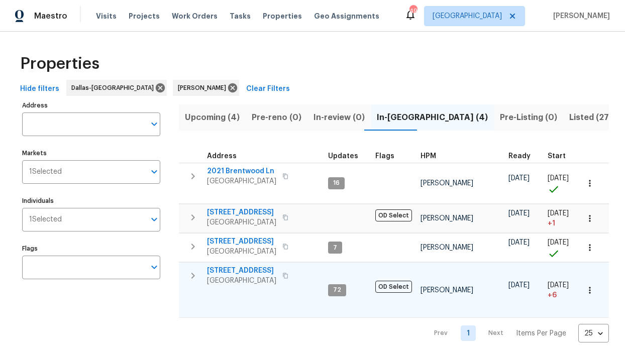
click at [255, 269] on span "6211 Crested Butte Dr" at bounding box center [241, 271] width 69 height 10
click at [282, 217] on icon "button" at bounding box center [285, 218] width 6 height 6
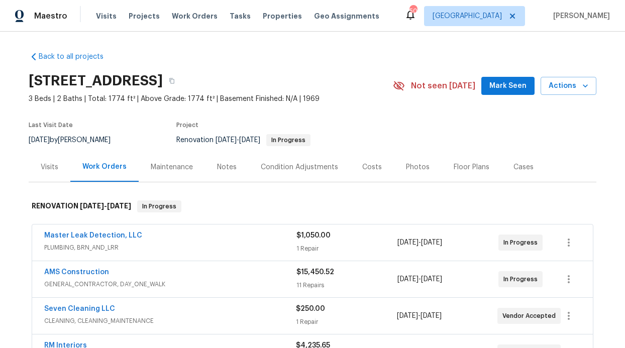
click at [498, 90] on span "Mark Seen" at bounding box center [507, 86] width 37 height 13
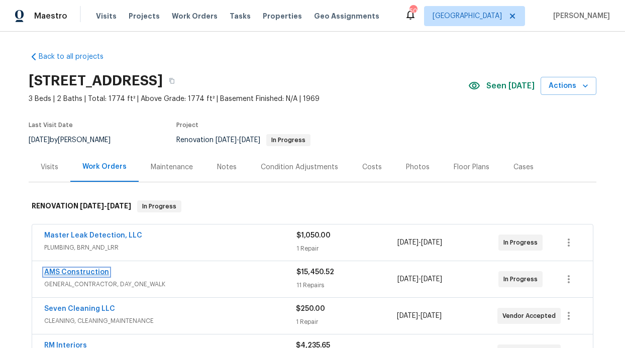
click at [84, 269] on link "AMS Construction" at bounding box center [76, 272] width 65 height 7
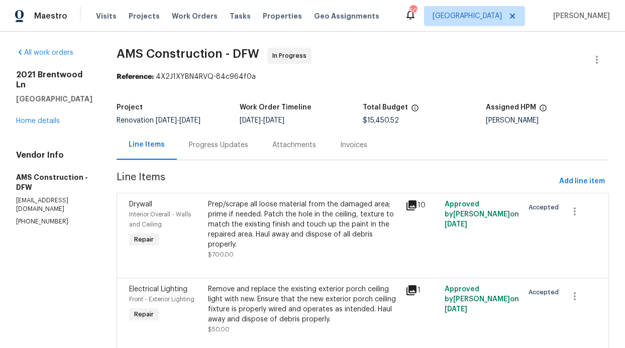
click at [209, 149] on div "Progress Updates" at bounding box center [218, 145] width 59 height 10
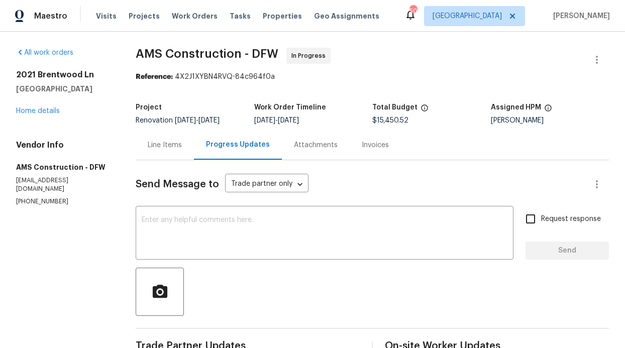
click at [520, 223] on input "Request response" at bounding box center [530, 219] width 21 height 21
checkbox input "true"
click at [408, 221] on textarea at bounding box center [325, 234] width 366 height 35
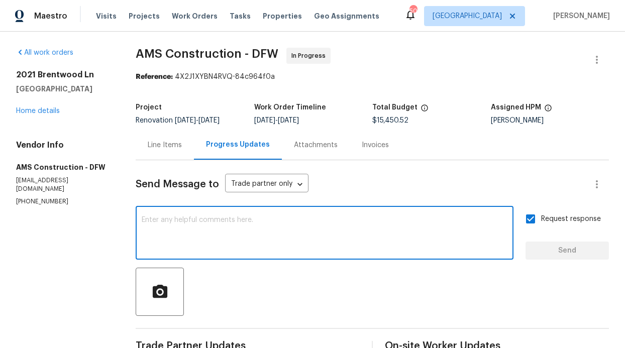
type textarea "H"
type textarea "w"
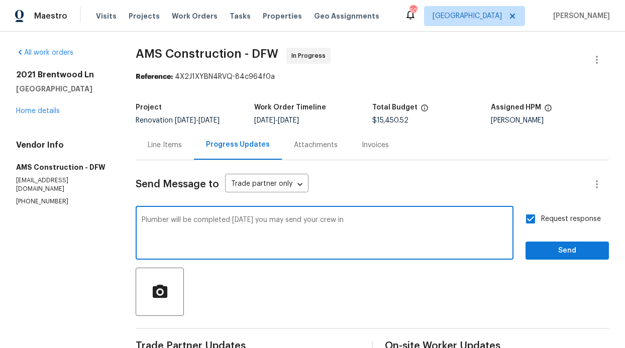
type textarea "Plumber will be completed [DATE] you may send your crew in"
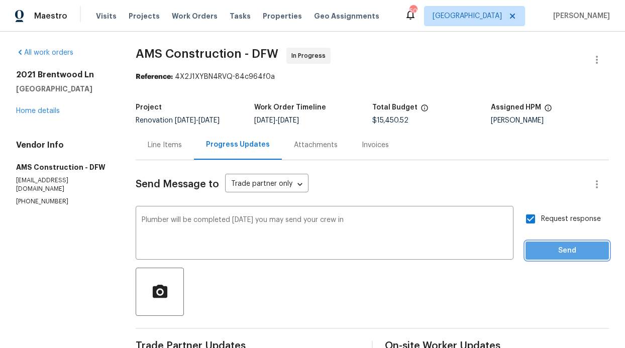
click at [575, 259] on button "Send" at bounding box center [567, 251] width 83 height 19
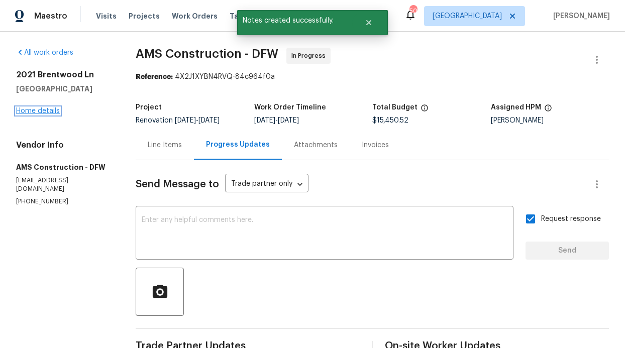
click at [54, 108] on link "Home details" at bounding box center [38, 111] width 44 height 7
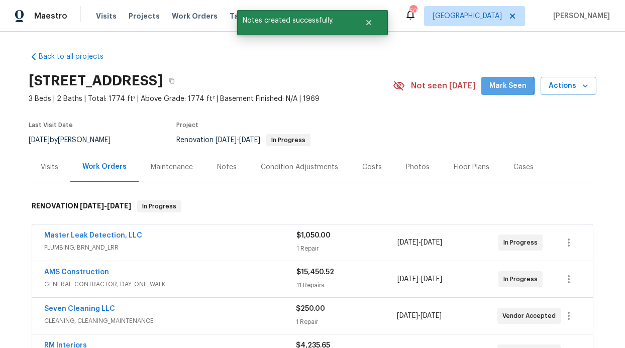
click at [486, 86] on button "Mark Seen" at bounding box center [507, 86] width 53 height 19
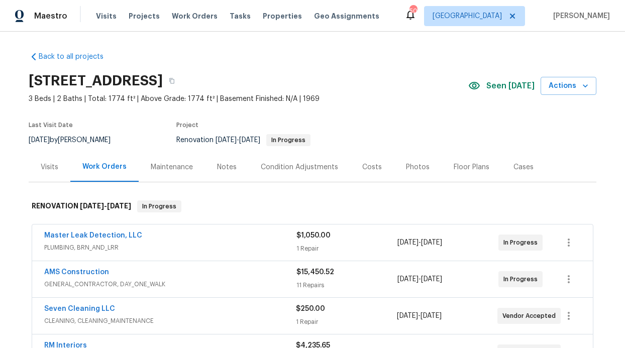
click at [215, 172] on div "Notes" at bounding box center [227, 167] width 44 height 30
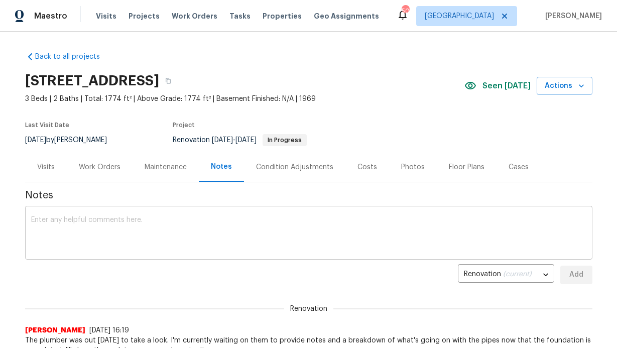
click at [217, 232] on textarea at bounding box center [309, 234] width 556 height 35
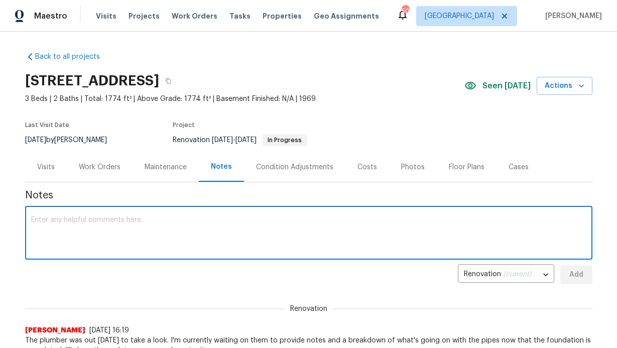
paste textarea "The plumber has completed the repair on the broken pipe. The home has successfu…"
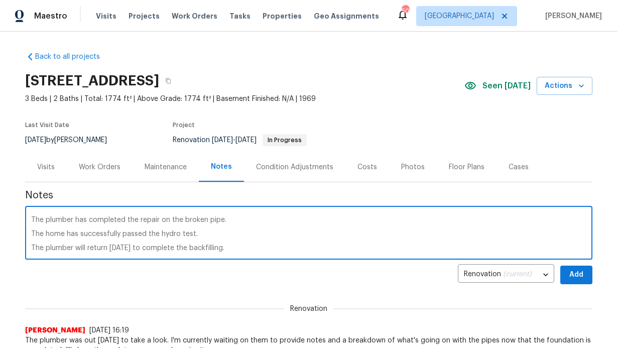
scroll to position [14, 0]
type textarea "The plumber has completed the repair on the broken pipe. The home has successfu…"
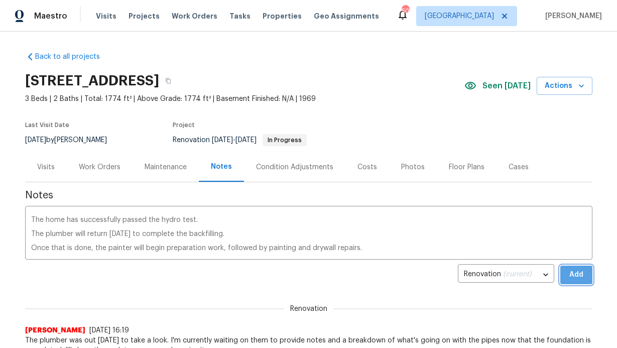
click at [564, 276] on button "Add" at bounding box center [577, 275] width 32 height 19
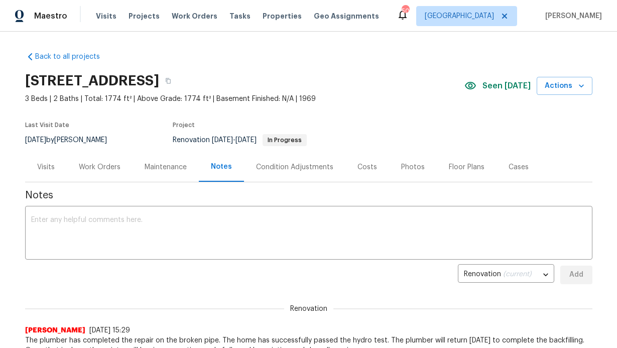
scroll to position [0, 0]
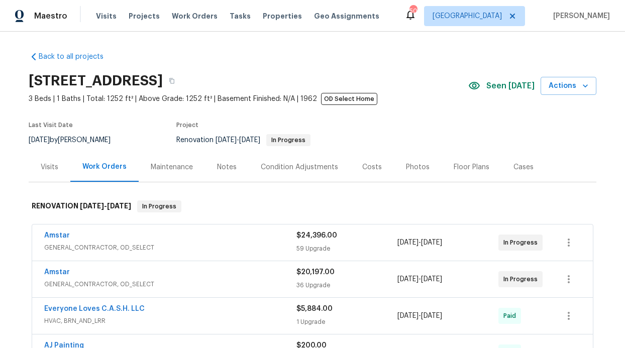
click at [224, 164] on div "Notes" at bounding box center [227, 167] width 20 height 10
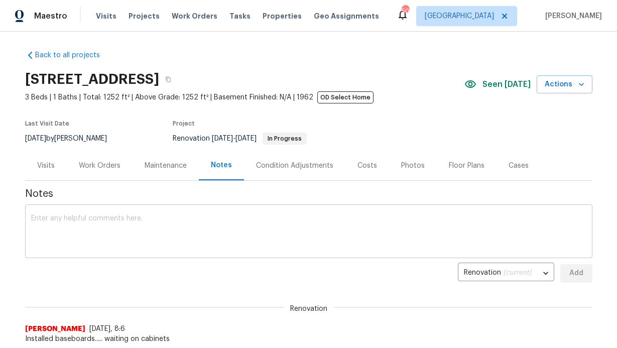
scroll to position [2, 0]
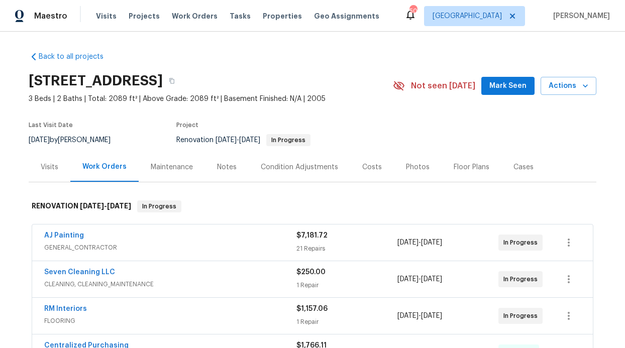
click at [485, 83] on button "Mark Seen" at bounding box center [507, 86] width 53 height 19
click at [188, 167] on div "Maintenance" at bounding box center [172, 167] width 66 height 30
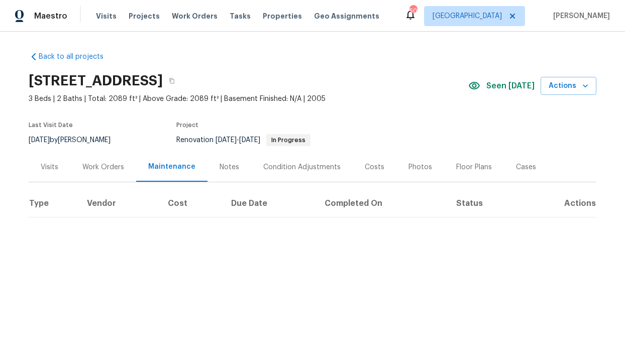
click at [220, 170] on div "Notes" at bounding box center [230, 167] width 20 height 10
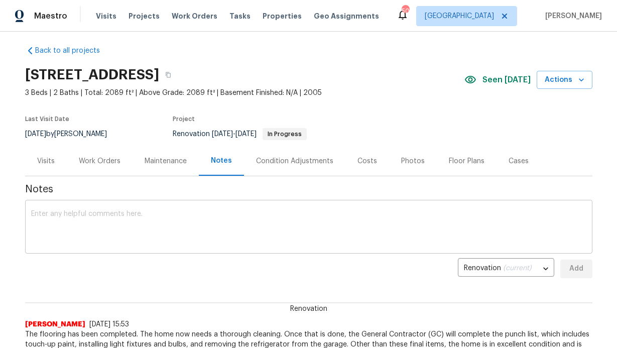
scroll to position [15, 0]
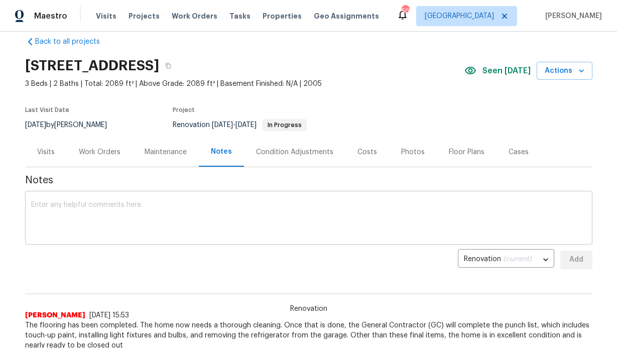
click at [189, 217] on textarea at bounding box center [309, 218] width 556 height 35
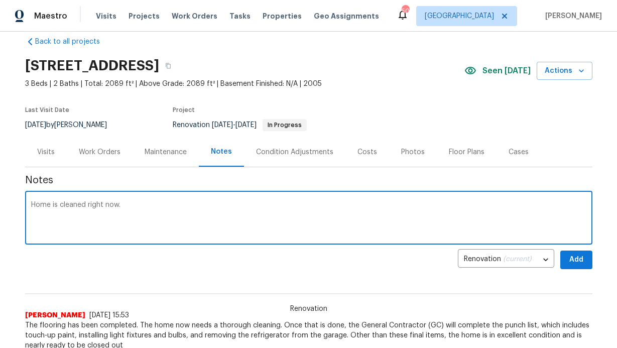
type textarea "Home is cleaned right now."
click at [569, 256] on span "Add" at bounding box center [577, 260] width 16 height 13
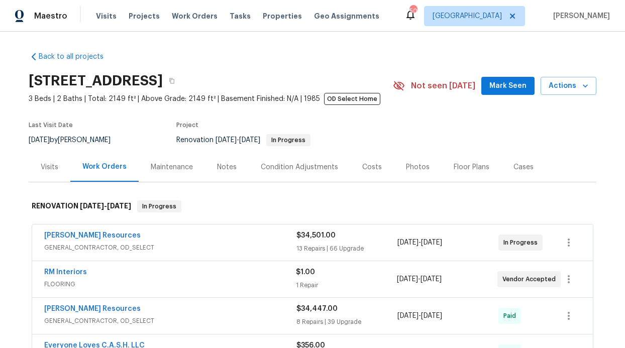
click at [496, 94] on button "Mark Seen" at bounding box center [507, 86] width 53 height 19
click at [219, 171] on div "Notes" at bounding box center [227, 167] width 20 height 10
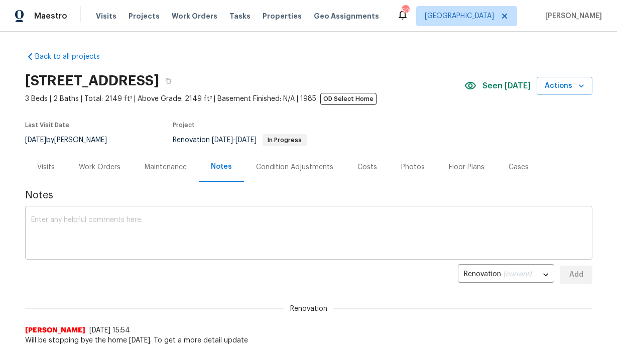
click at [178, 232] on textarea at bounding box center [309, 234] width 556 height 35
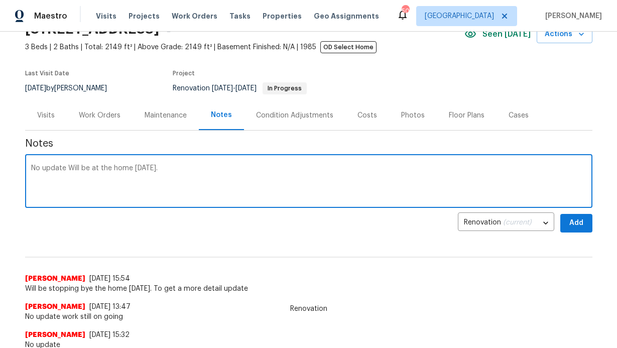
scroll to position [79, 0]
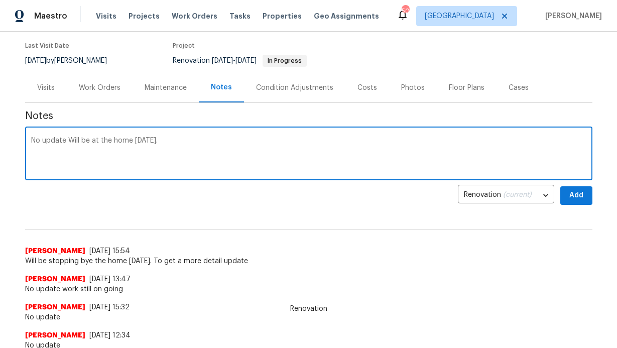
type textarea "No update Will be at the home [DATE]."
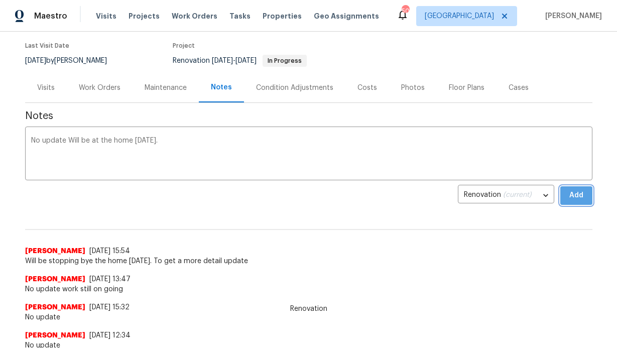
click at [573, 193] on span "Add" at bounding box center [577, 195] width 16 height 13
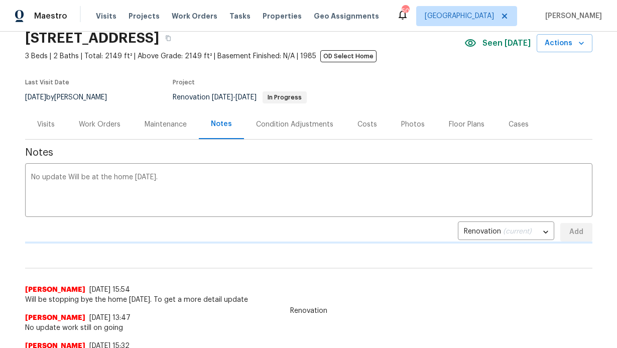
scroll to position [0, 0]
